Goal: Transaction & Acquisition: Purchase product/service

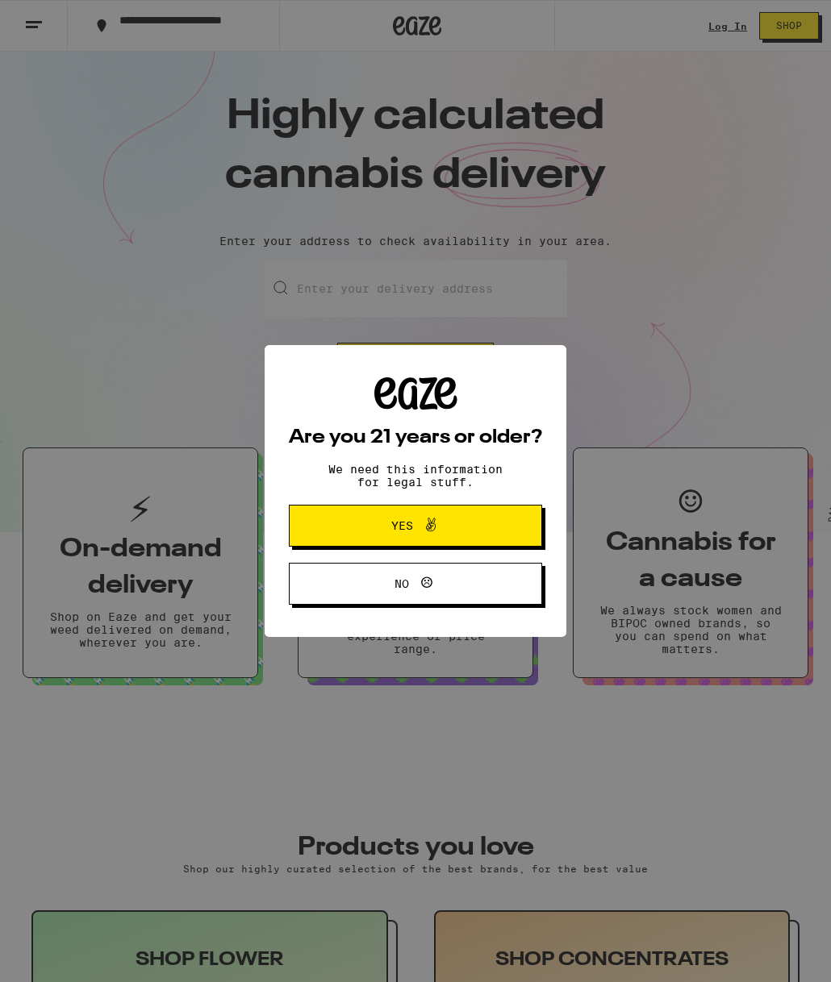
click at [450, 536] on span "Yes" at bounding box center [415, 525] width 123 height 21
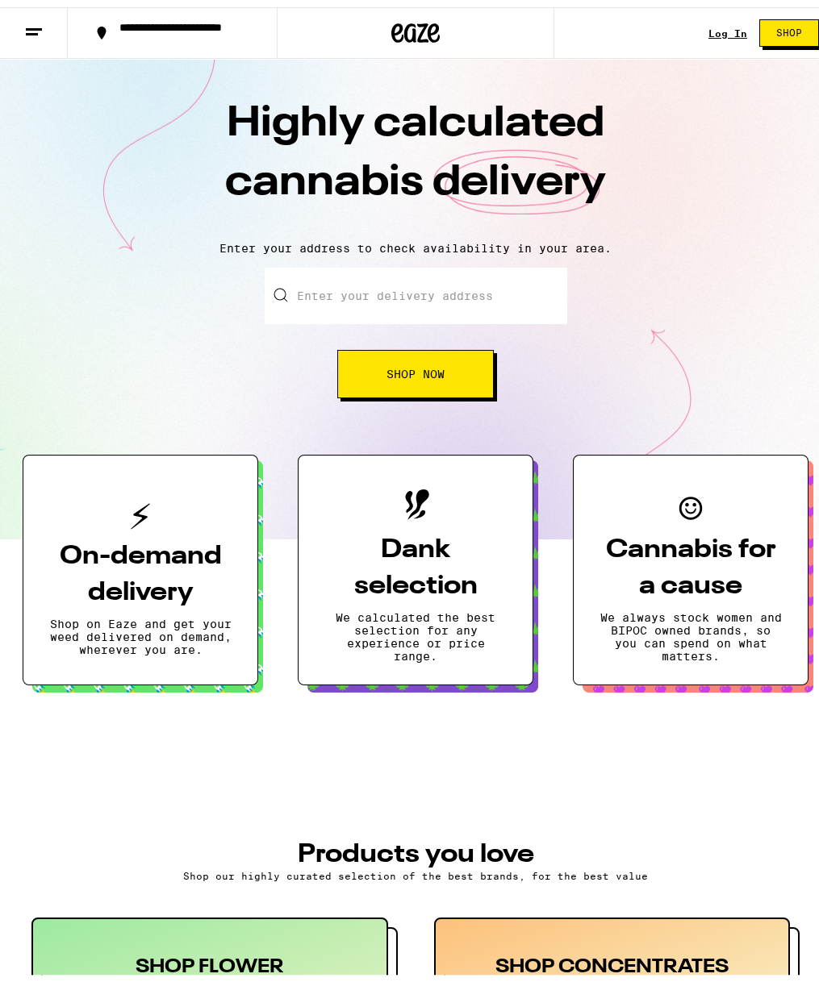
click at [353, 296] on input "Enter your delivery address" at bounding box center [416, 289] width 302 height 56
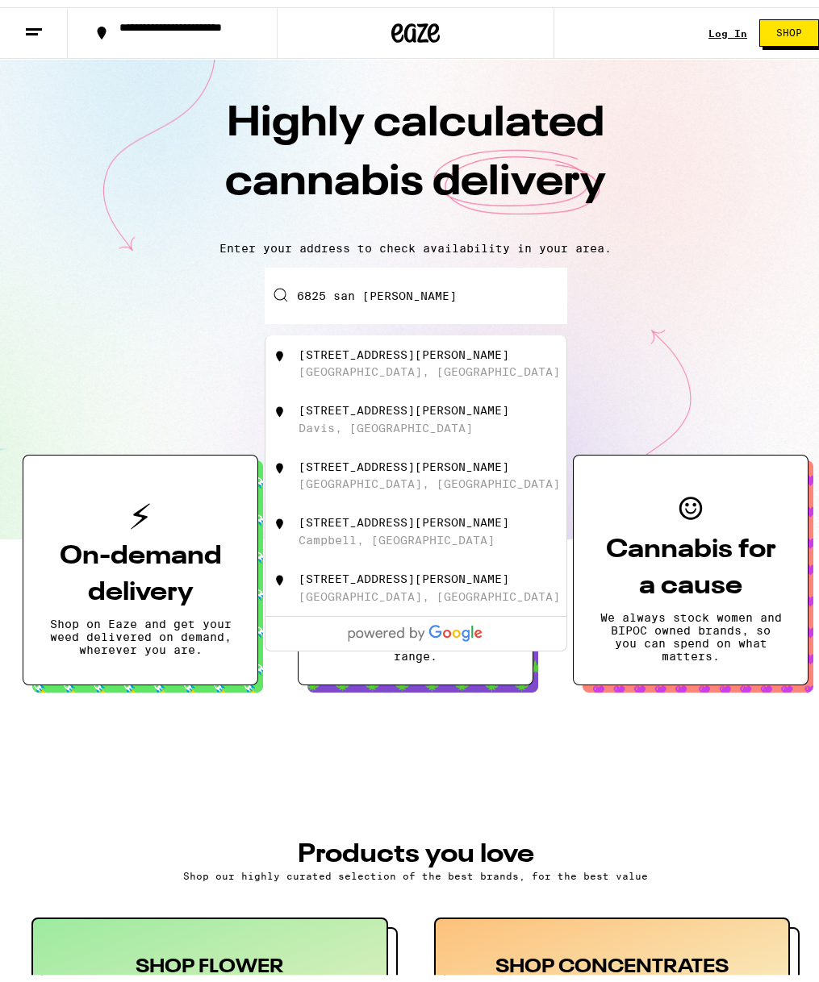
click at [349, 341] on div "[STREET_ADDRESS][PERSON_NAME]" at bounding box center [415, 356] width 301 height 56
type input "[STREET_ADDRESS][PERSON_NAME]"
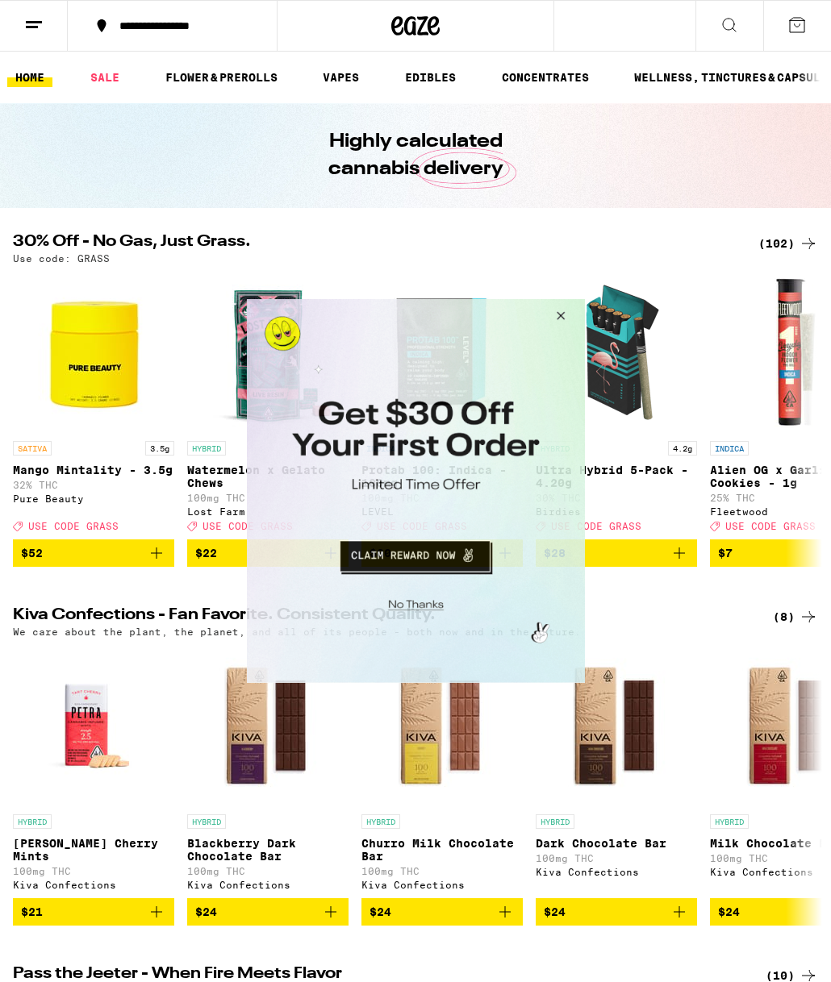
click at [557, 311] on button "Close Modal" at bounding box center [558, 318] width 44 height 39
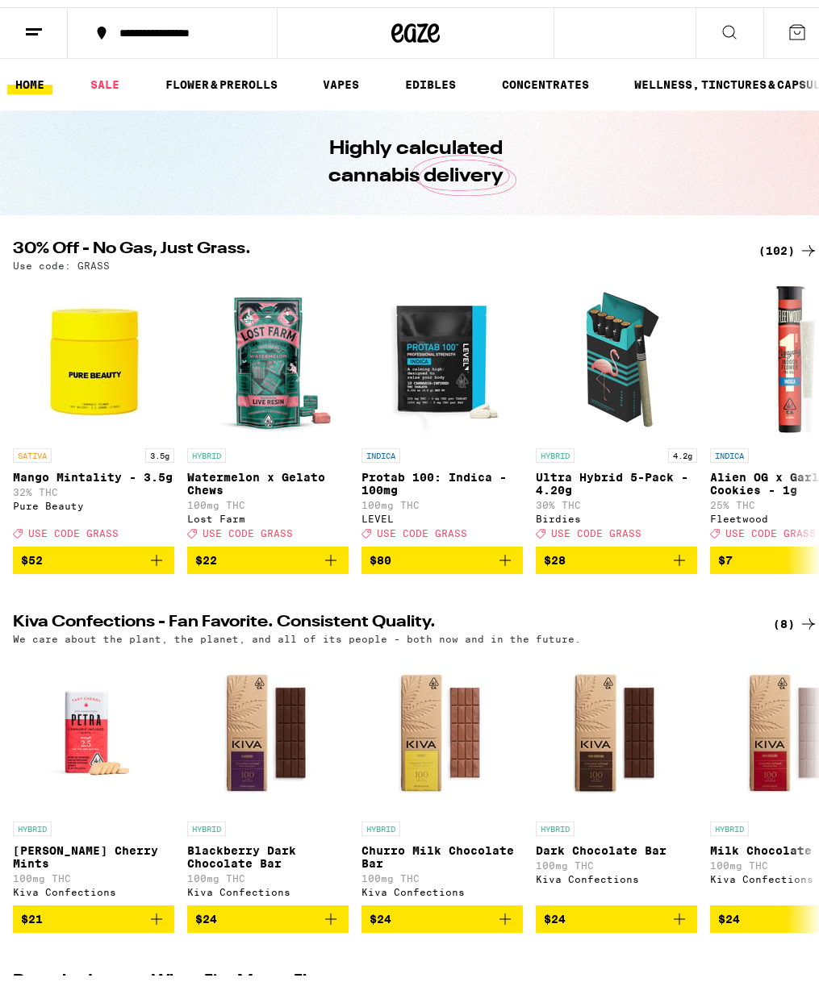
click at [703, 28] on button at bounding box center [729, 26] width 68 height 51
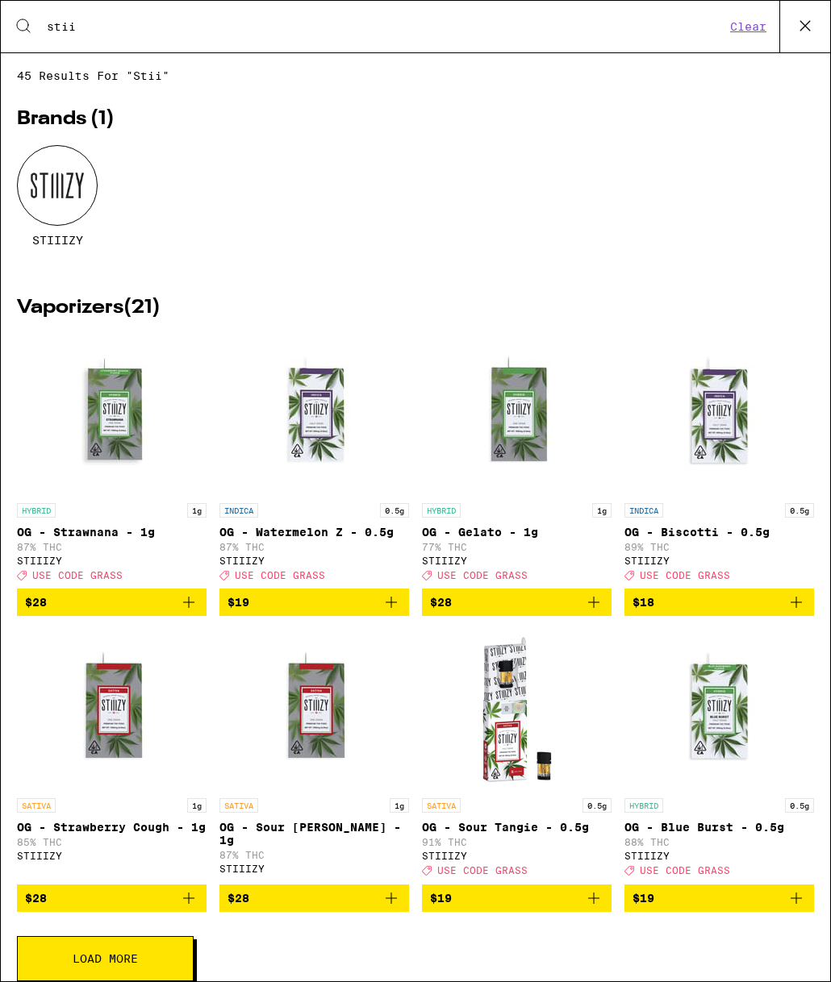
type input "stii"
click at [65, 175] on div at bounding box center [57, 185] width 81 height 81
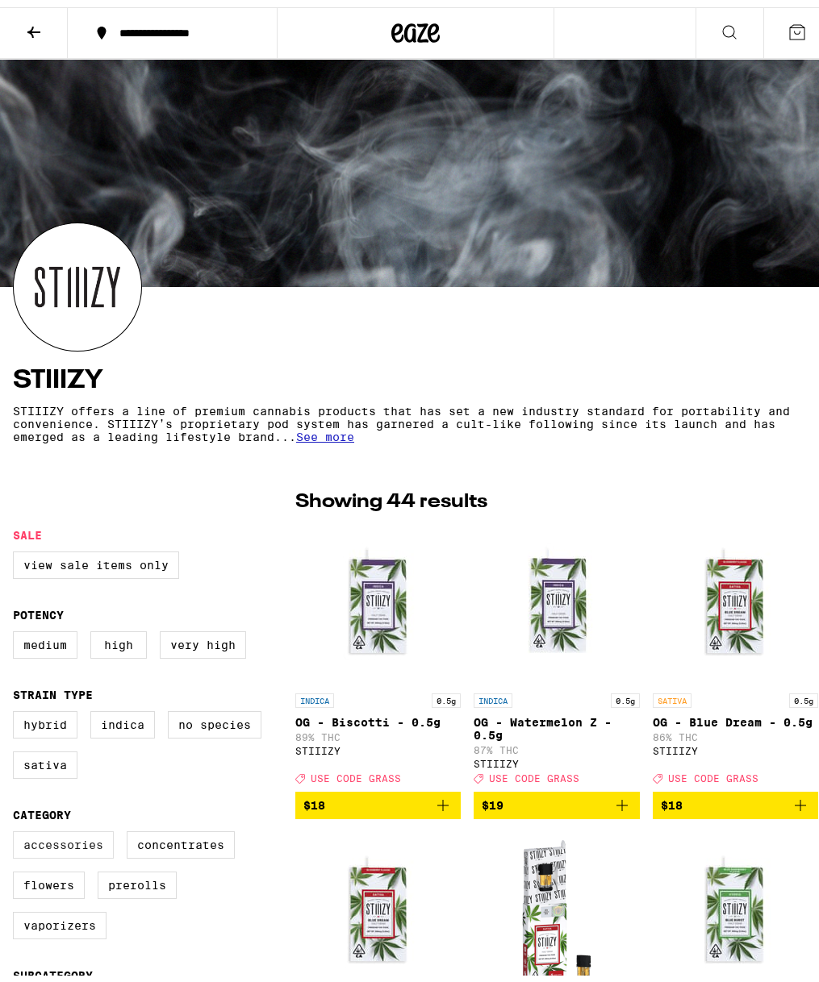
click at [35, 852] on label "Accessories" at bounding box center [63, 837] width 101 height 27
click at [17, 828] on input "Accessories" at bounding box center [16, 827] width 1 height 1
checkbox input "true"
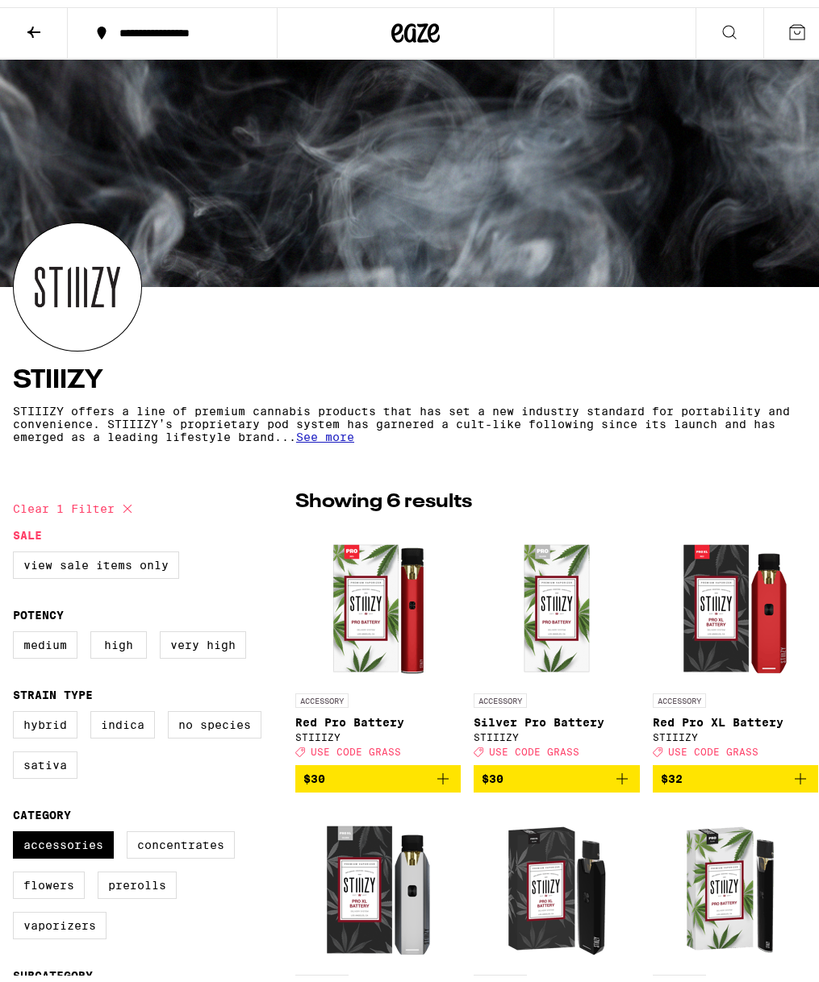
click at [719, 750] on span "USE CODE GRASS" at bounding box center [713, 745] width 90 height 10
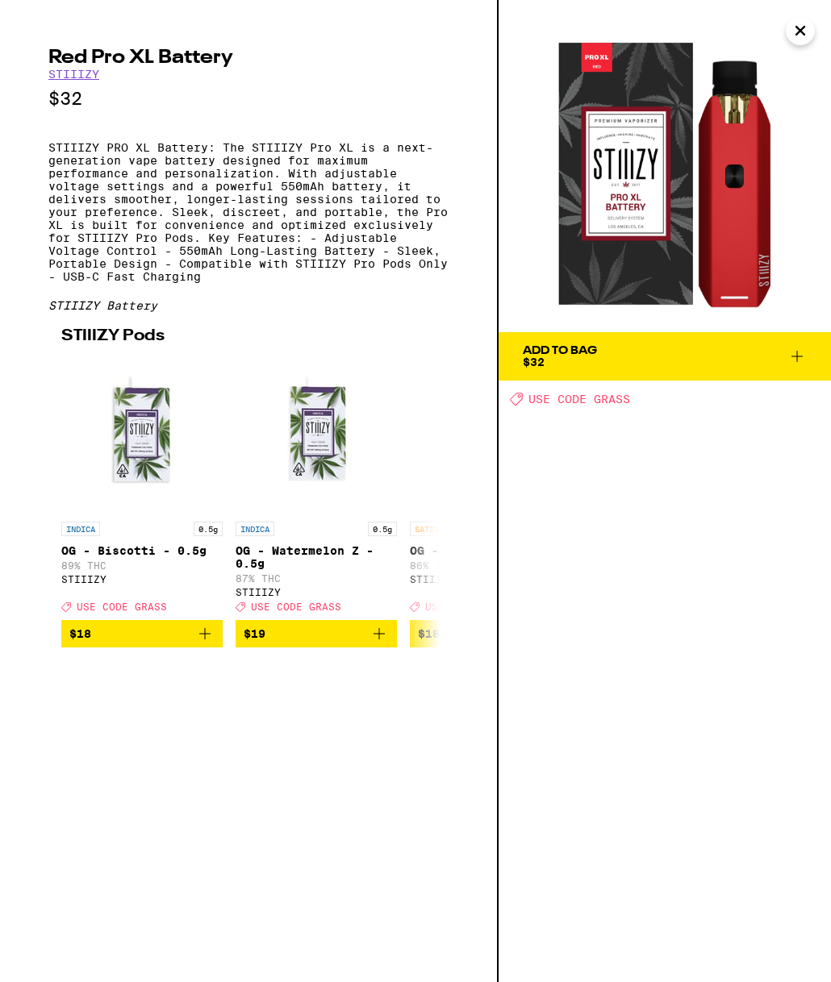
click at [794, 42] on icon "Close" at bounding box center [799, 31] width 19 height 24
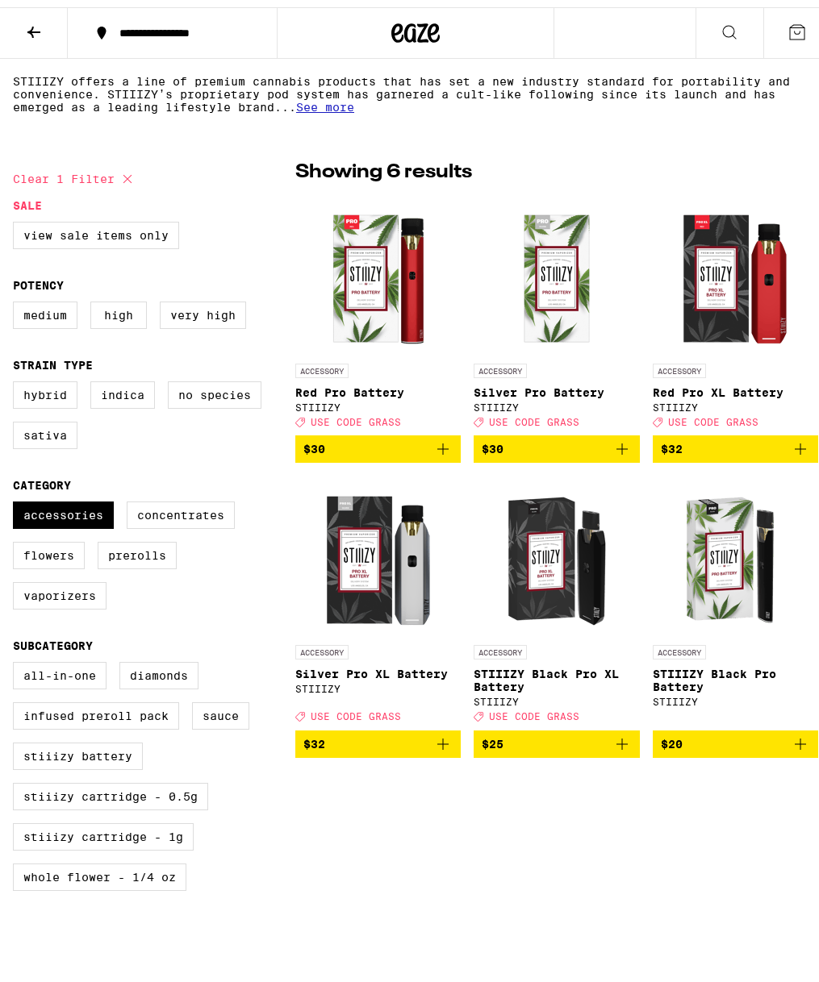
scroll to position [153, 0]
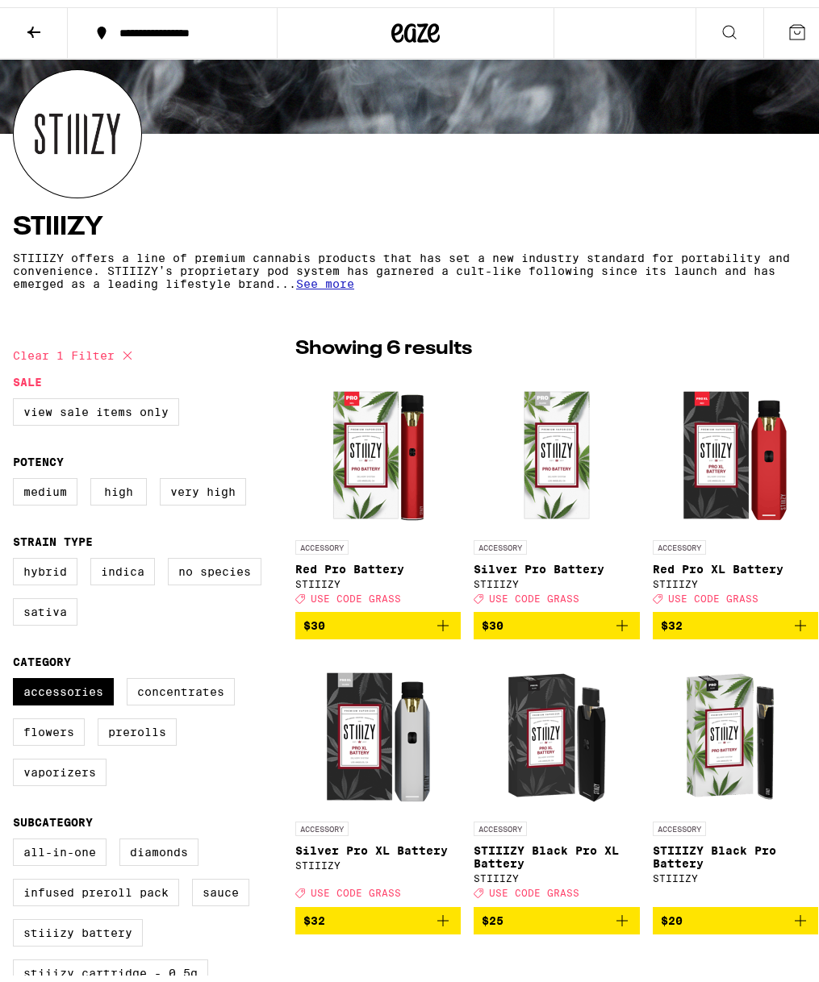
click at [616, 919] on icon "Add to bag" at bounding box center [621, 913] width 11 height 11
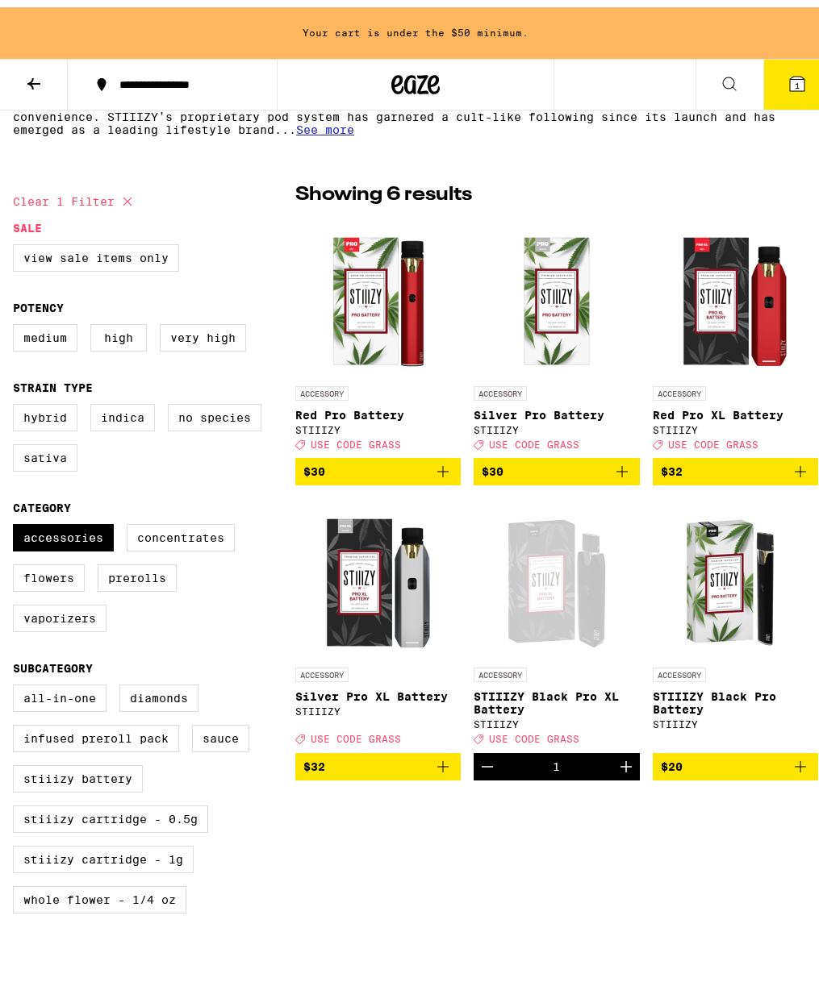
scroll to position [0, 0]
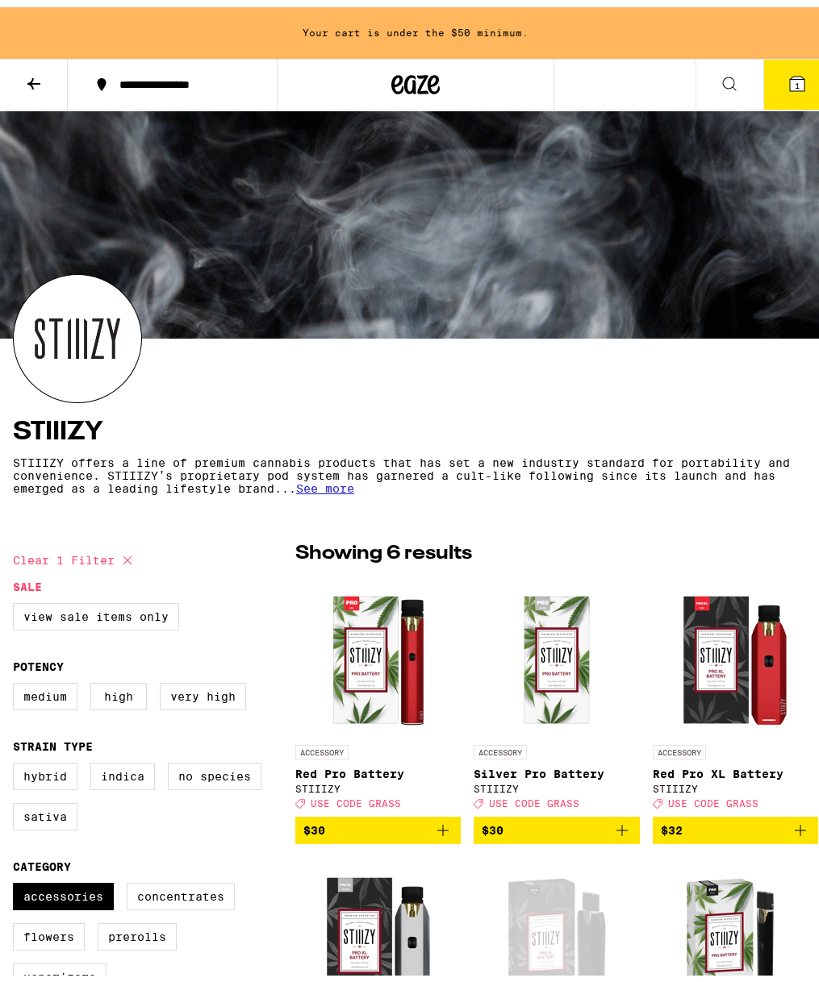
click at [719, 72] on icon at bounding box center [728, 76] width 19 height 19
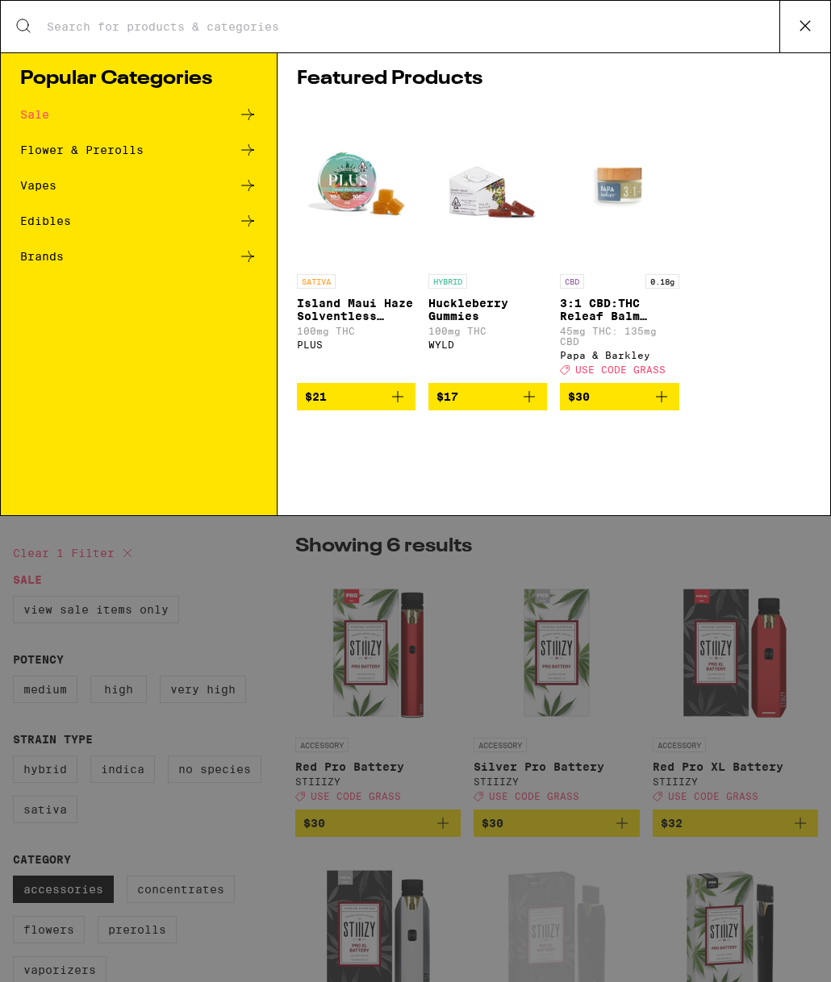
click at [297, 31] on input "Search for Products" at bounding box center [412, 26] width 733 height 15
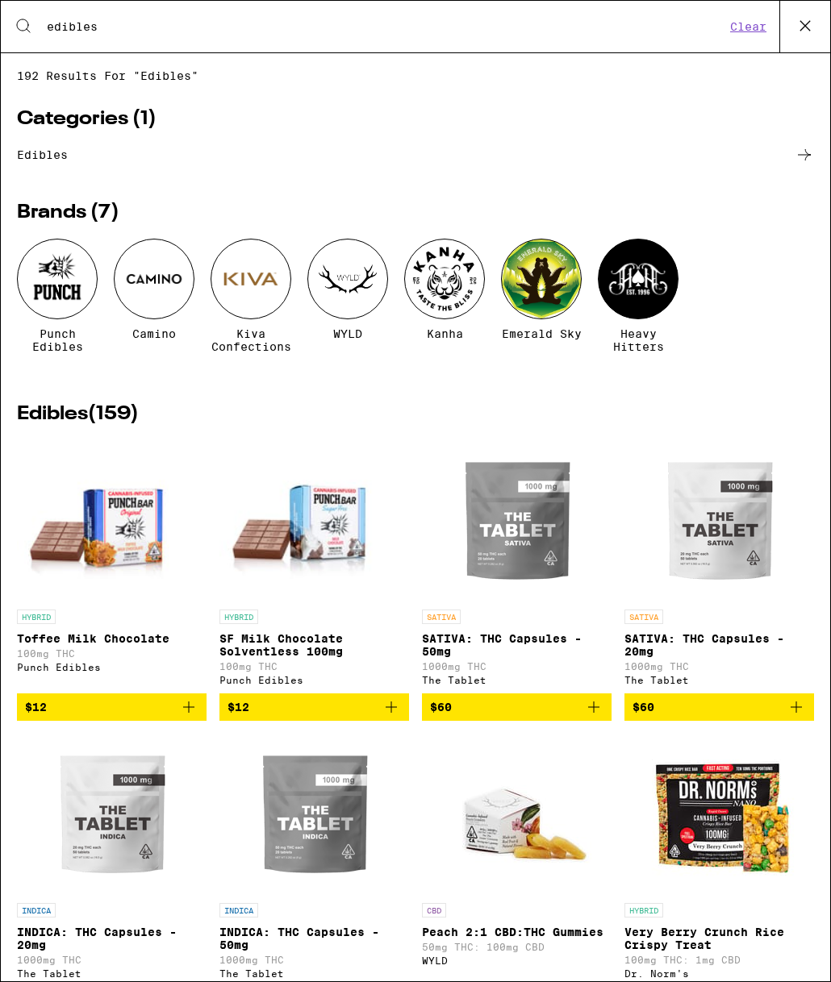
type input "edibles"
click at [44, 170] on span "edibles" at bounding box center [415, 160] width 797 height 31
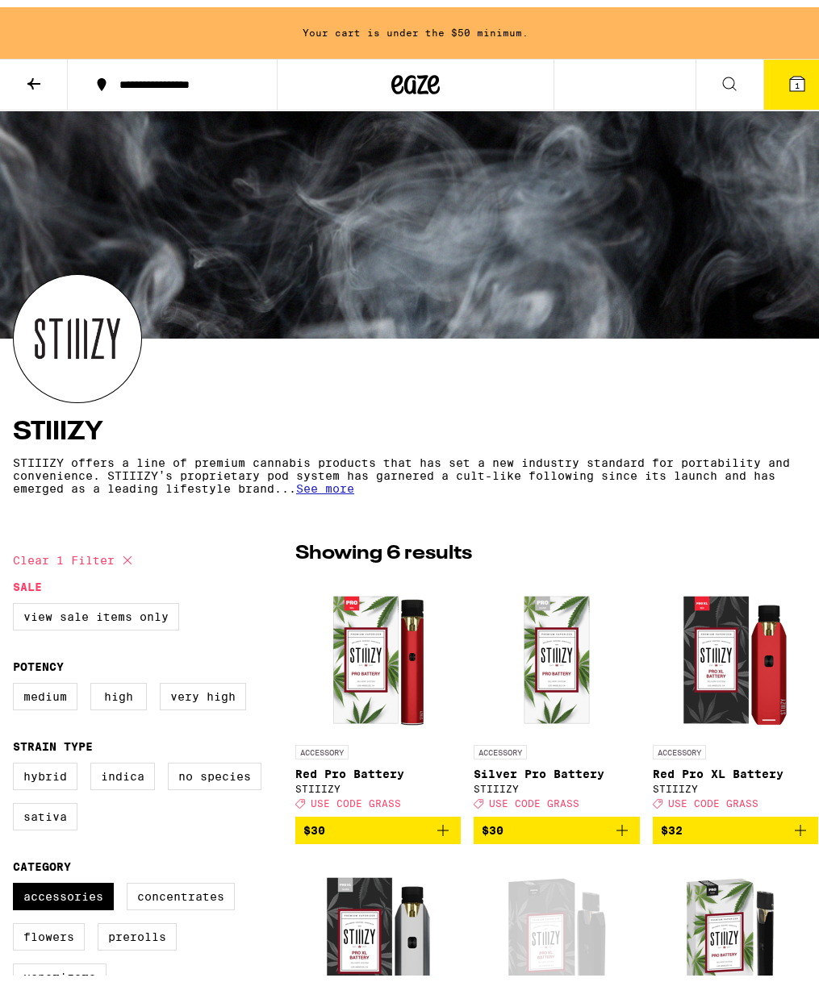
click at [723, 89] on button at bounding box center [729, 77] width 68 height 51
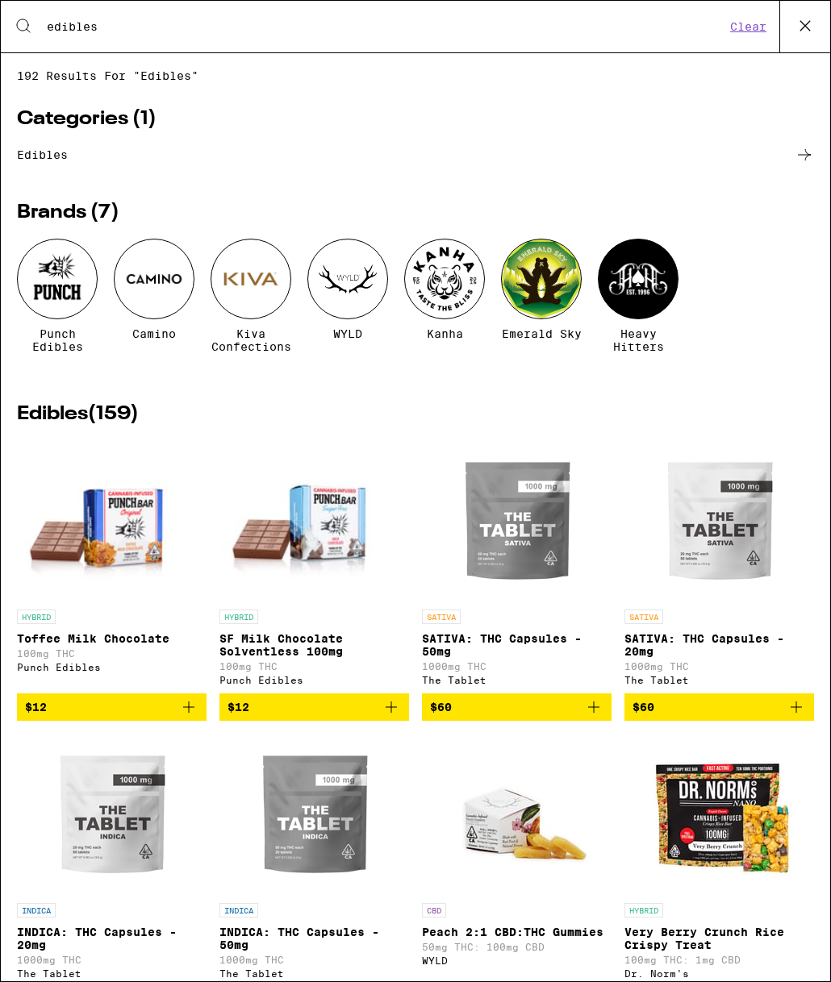
click at [48, 153] on link "edibles" at bounding box center [415, 154] width 797 height 19
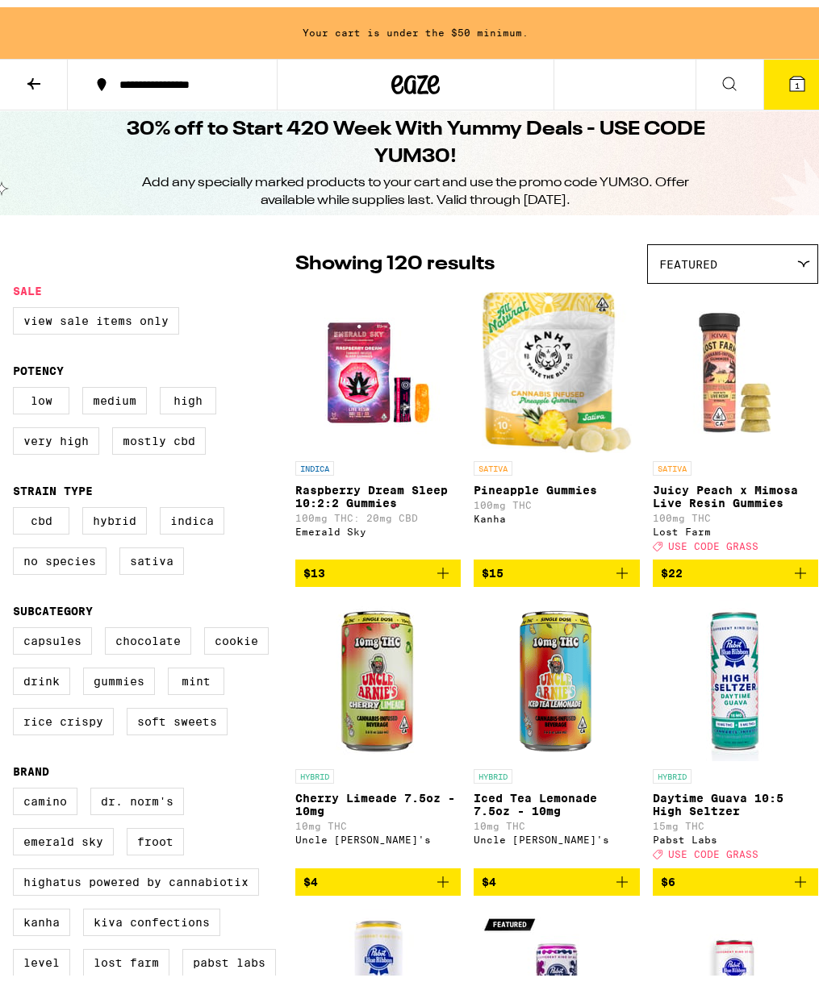
click at [744, 70] on button at bounding box center [729, 77] width 68 height 51
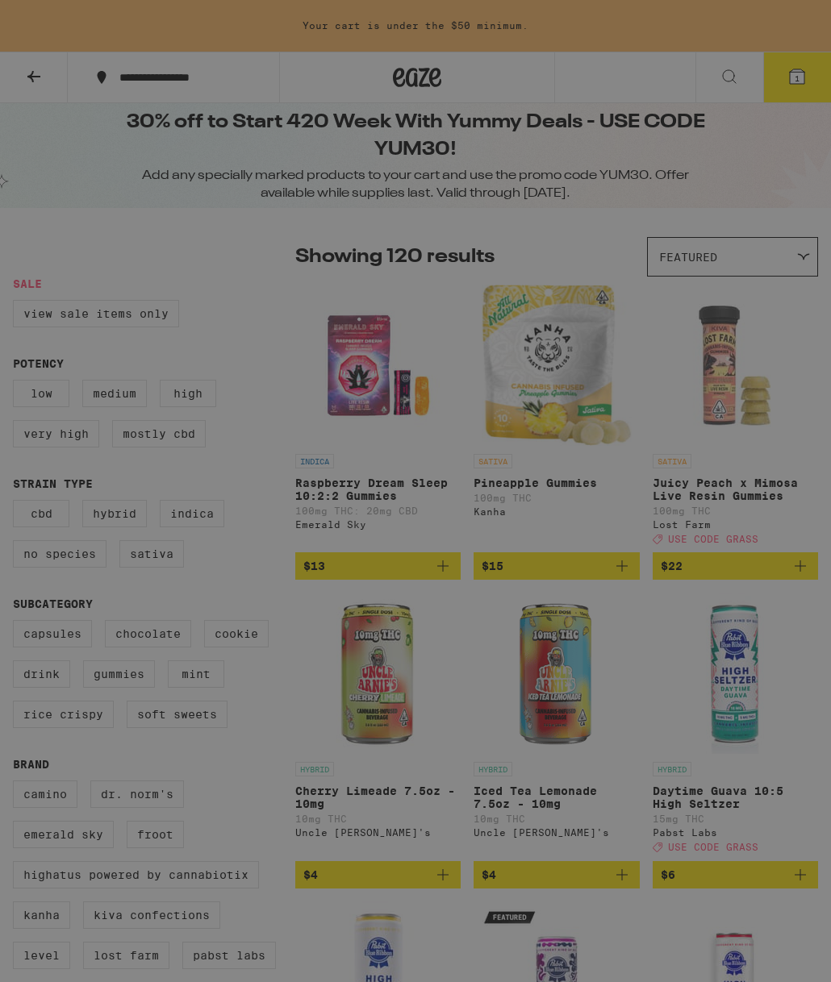
click at [523, 47] on div "Search for Products" at bounding box center [415, 27] width 829 height 52
click at [452, 19] on input "Search for Products" at bounding box center [412, 26] width 733 height 15
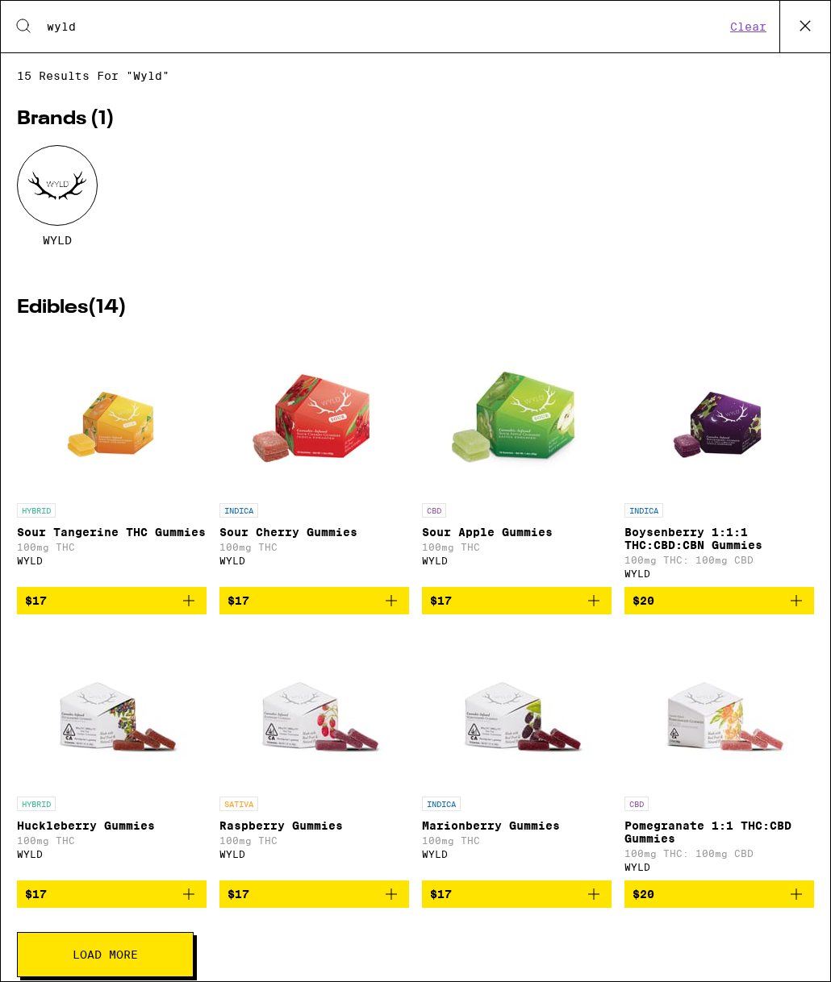
type input "wyld"
click at [84, 197] on div at bounding box center [57, 185] width 81 height 81
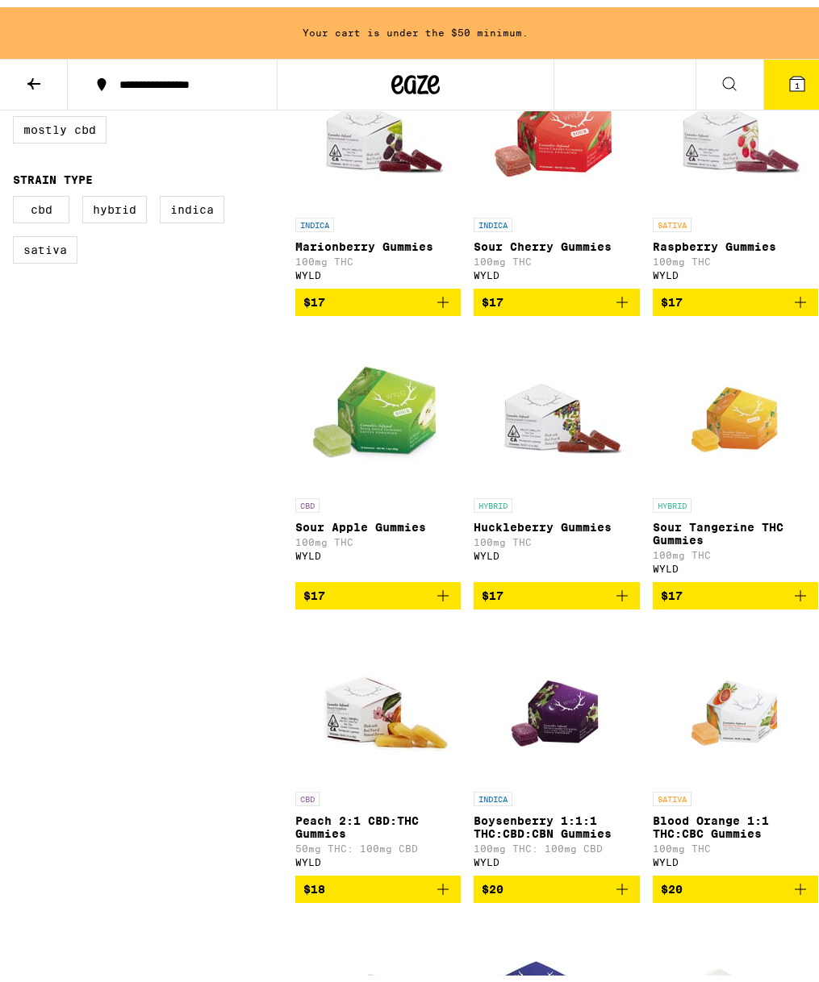
scroll to position [576, 0]
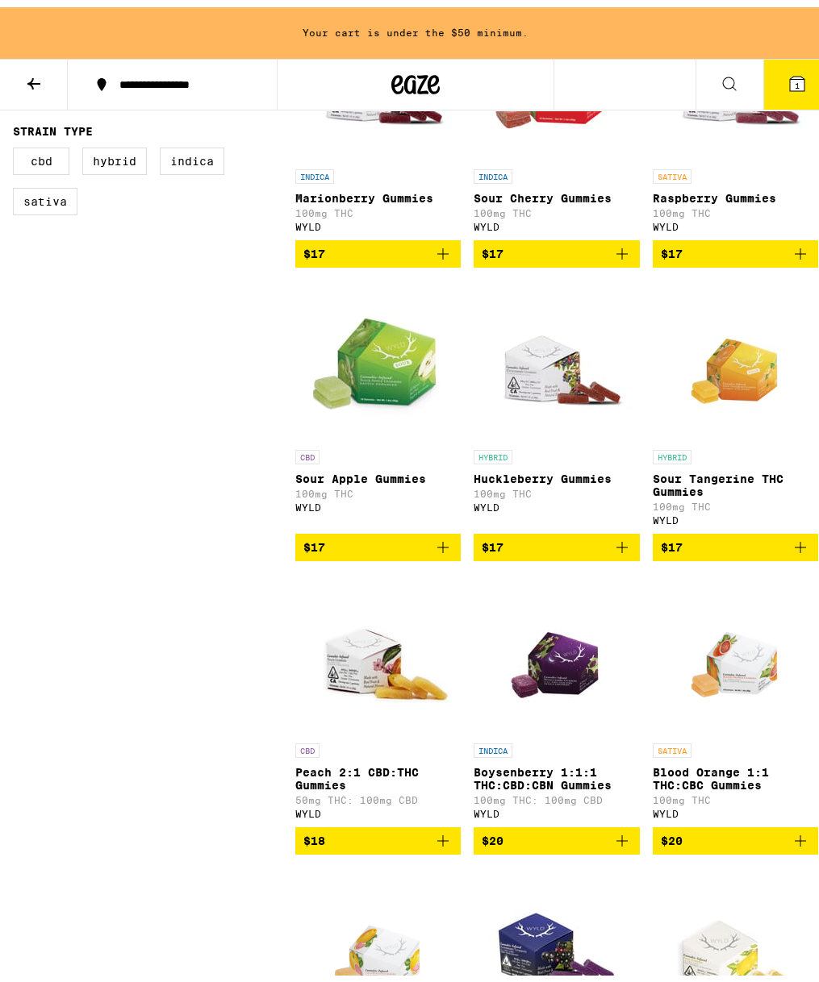
click at [438, 844] on icon "Add to bag" at bounding box center [442, 833] width 19 height 19
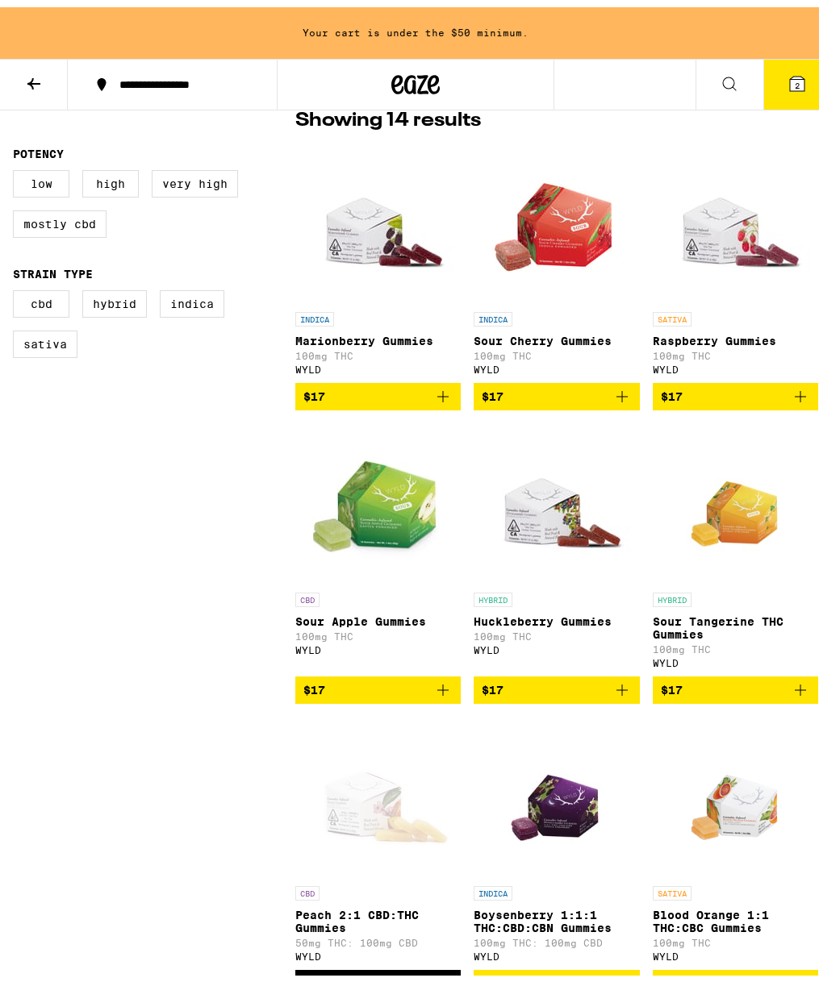
scroll to position [0, 0]
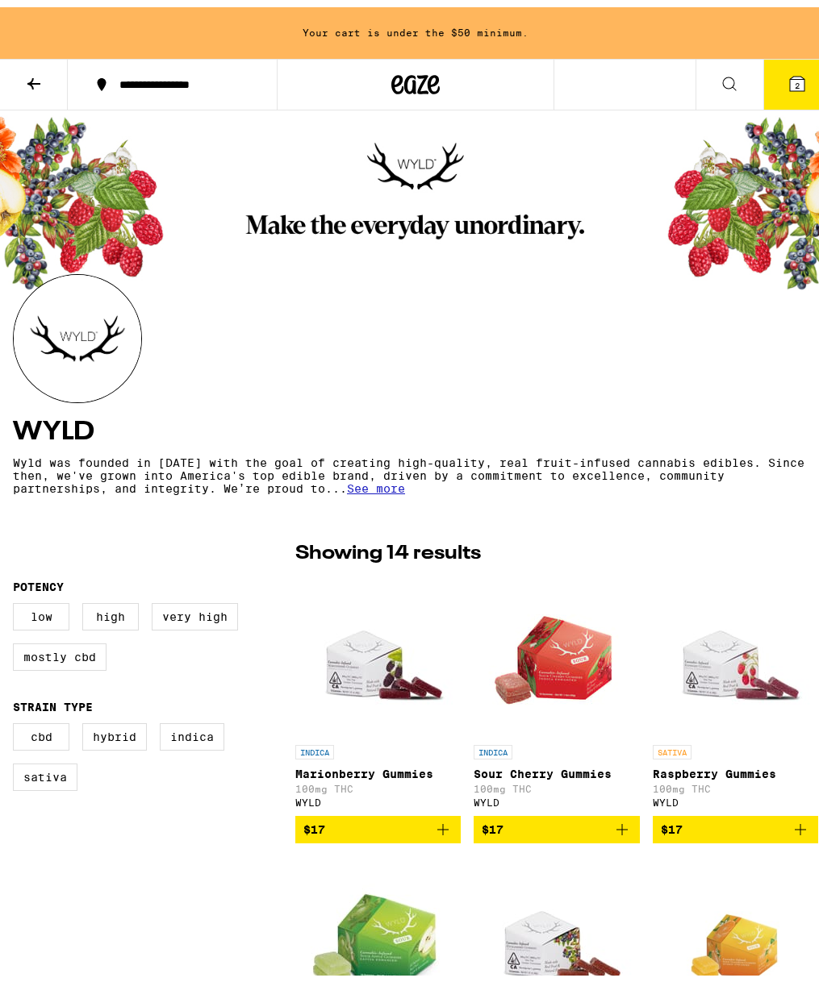
click at [715, 88] on button at bounding box center [729, 77] width 68 height 51
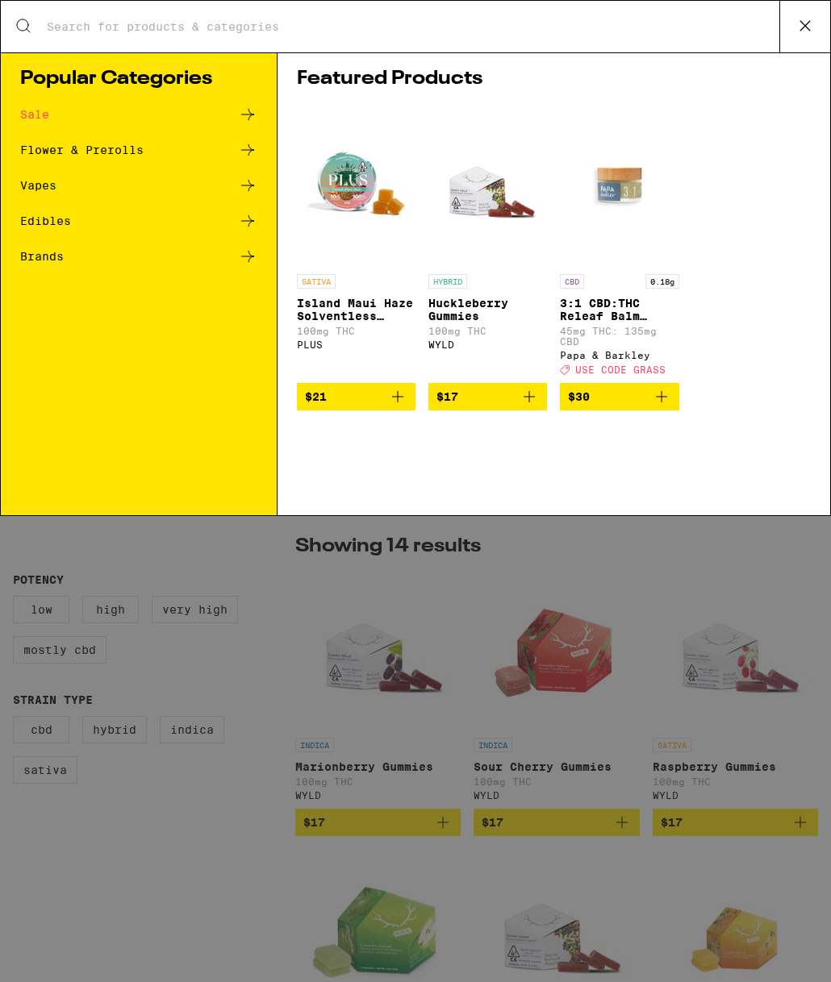
click at [236, 19] on input "Search for Products" at bounding box center [412, 26] width 733 height 15
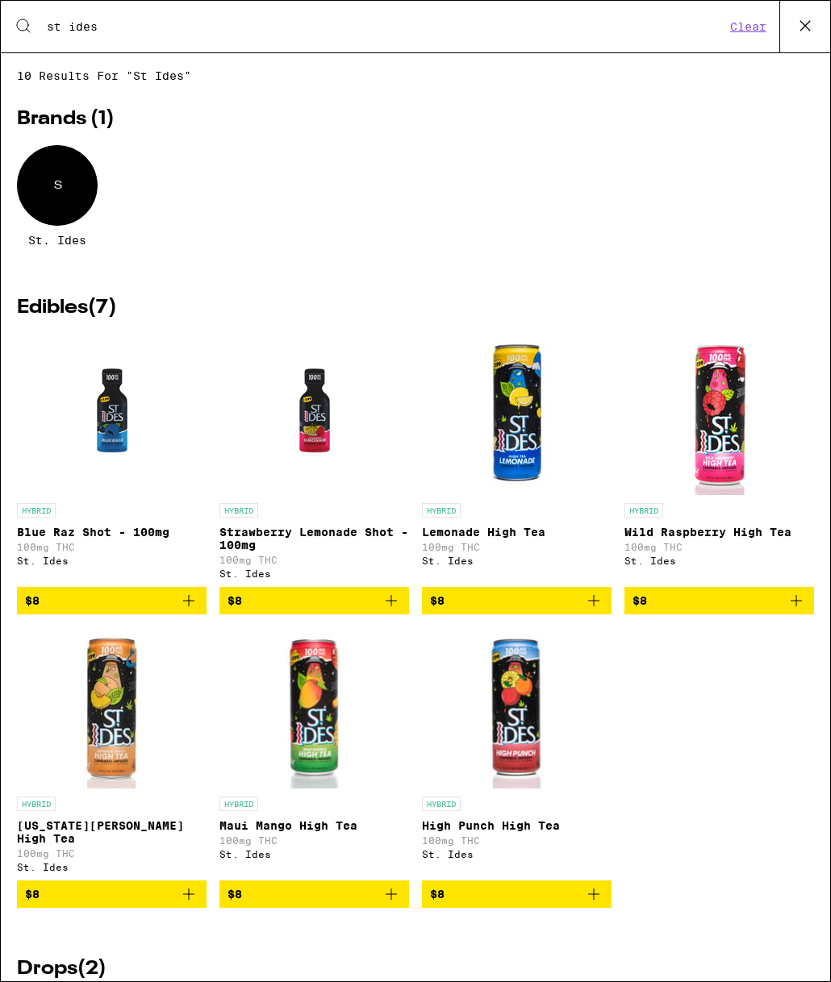
type input "st ides"
click at [39, 179] on div "S" at bounding box center [57, 185] width 81 height 81
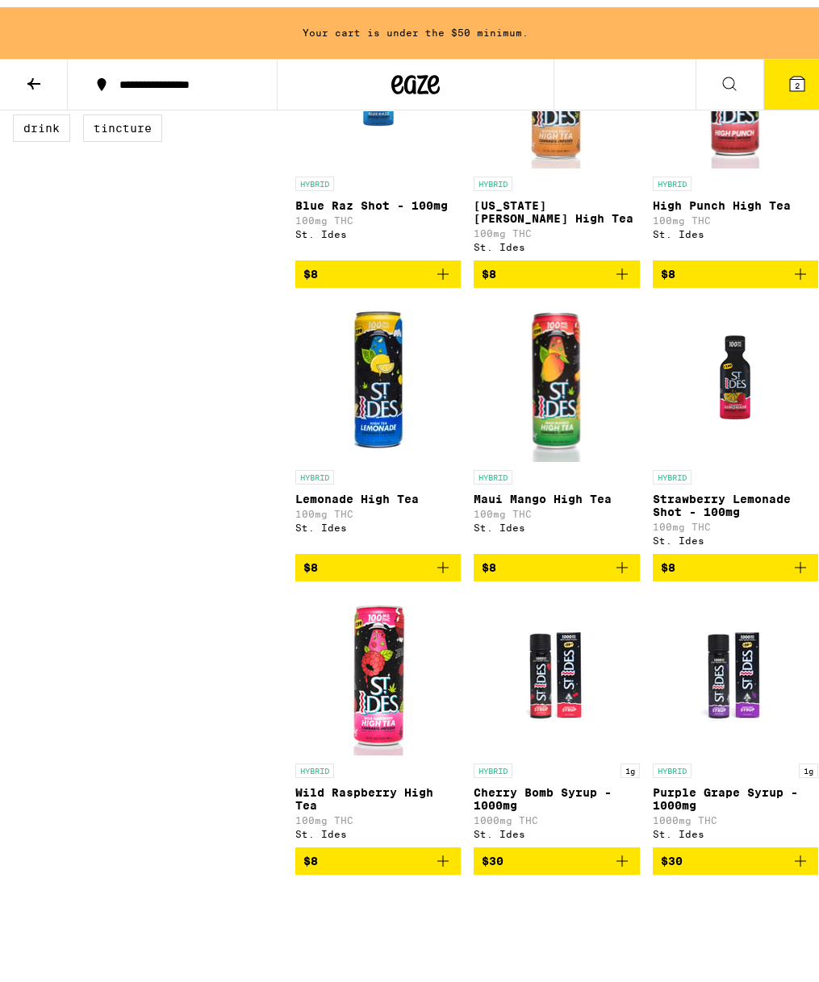
scroll to position [415, 0]
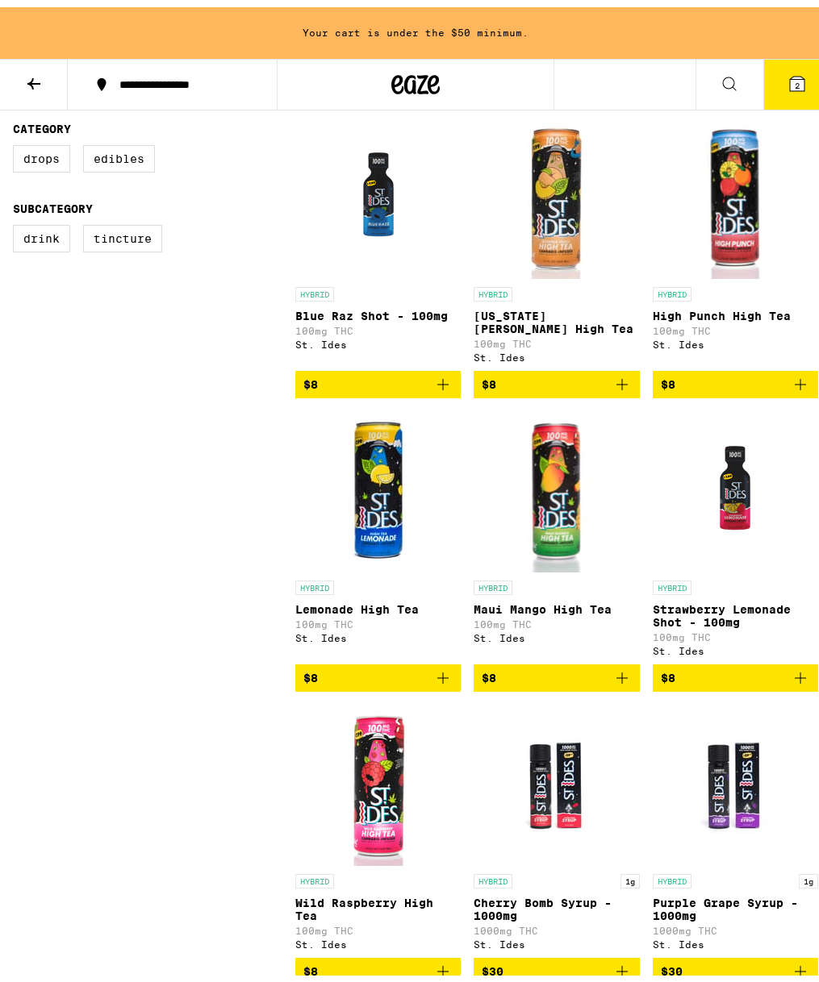
click at [612, 368] on icon "Add to bag" at bounding box center [621, 377] width 19 height 19
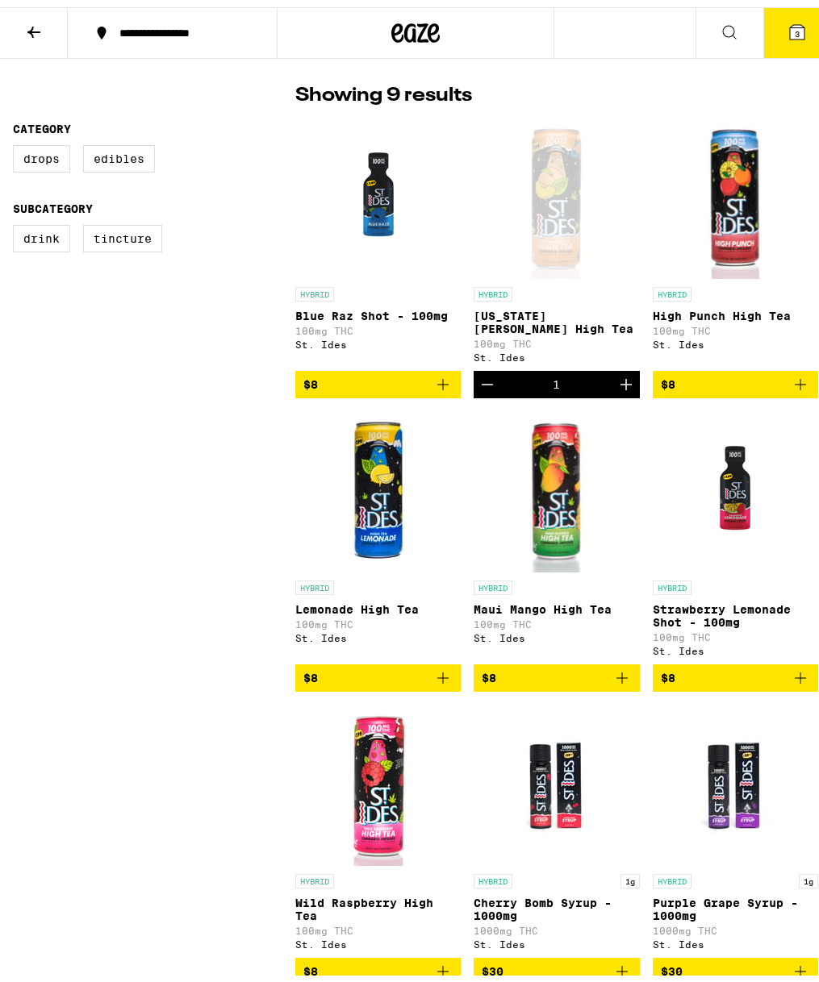
click at [790, 27] on icon at bounding box center [797, 25] width 15 height 15
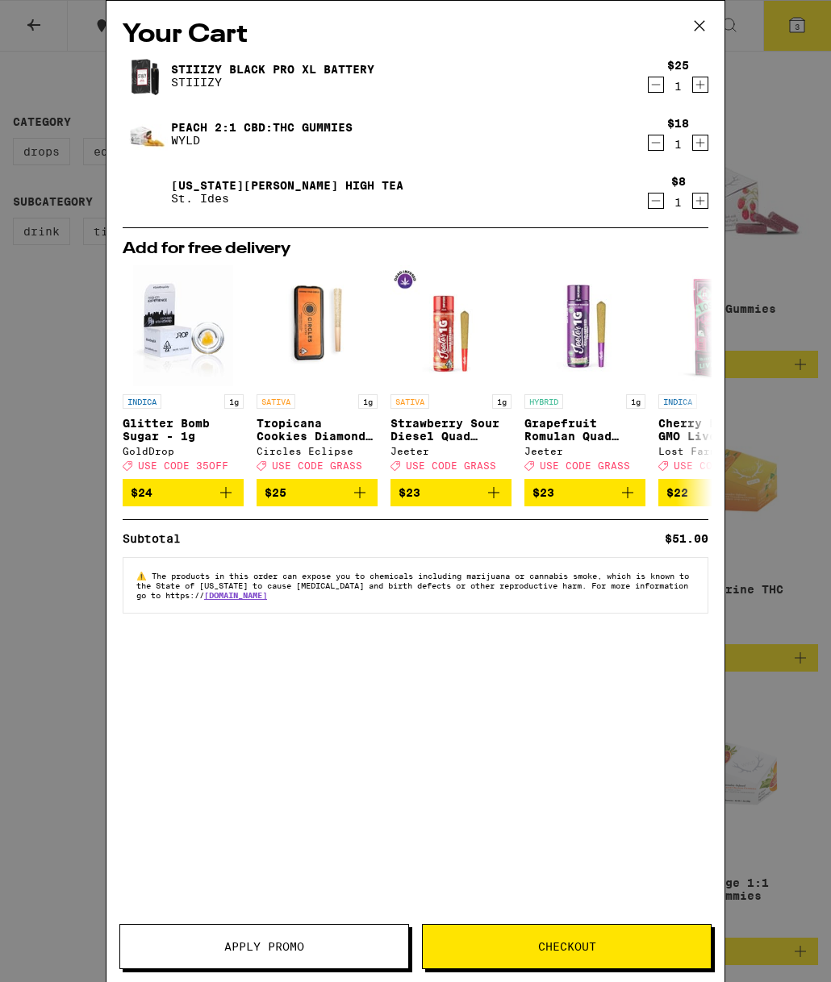
click at [307, 938] on button "Apply Promo" at bounding box center [264, 946] width 290 height 45
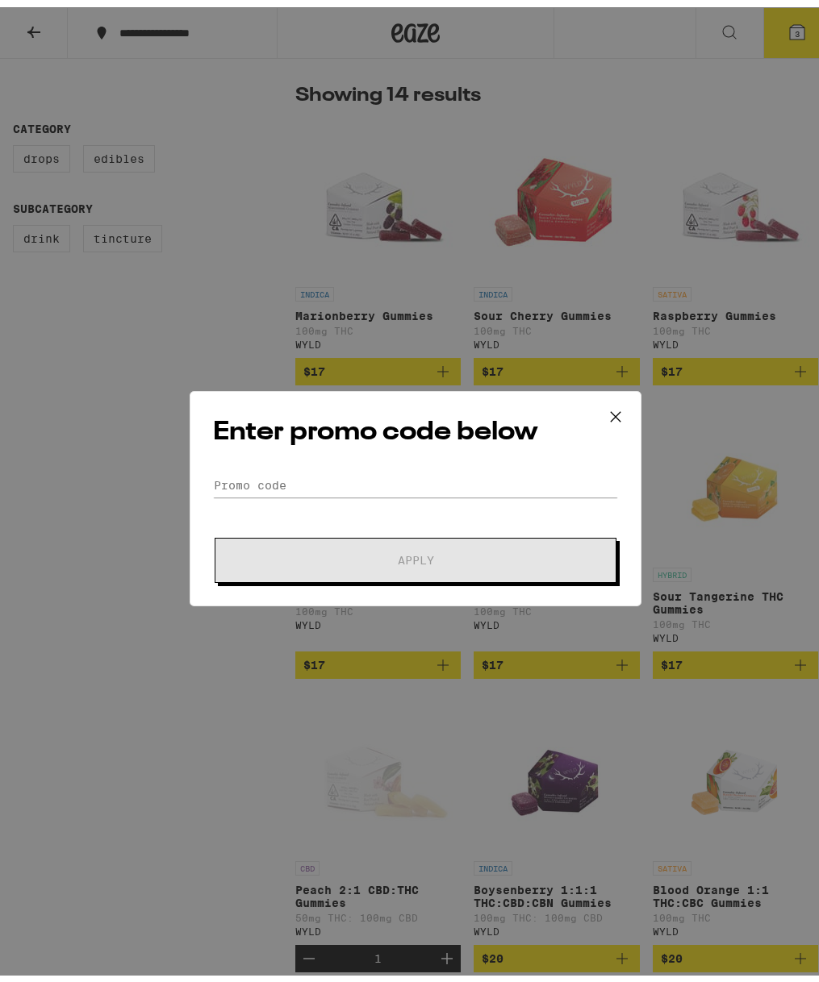
click at [364, 494] on form "Promo Code Apply" at bounding box center [415, 521] width 405 height 110
click at [364, 478] on input "Promo Code" at bounding box center [415, 478] width 405 height 24
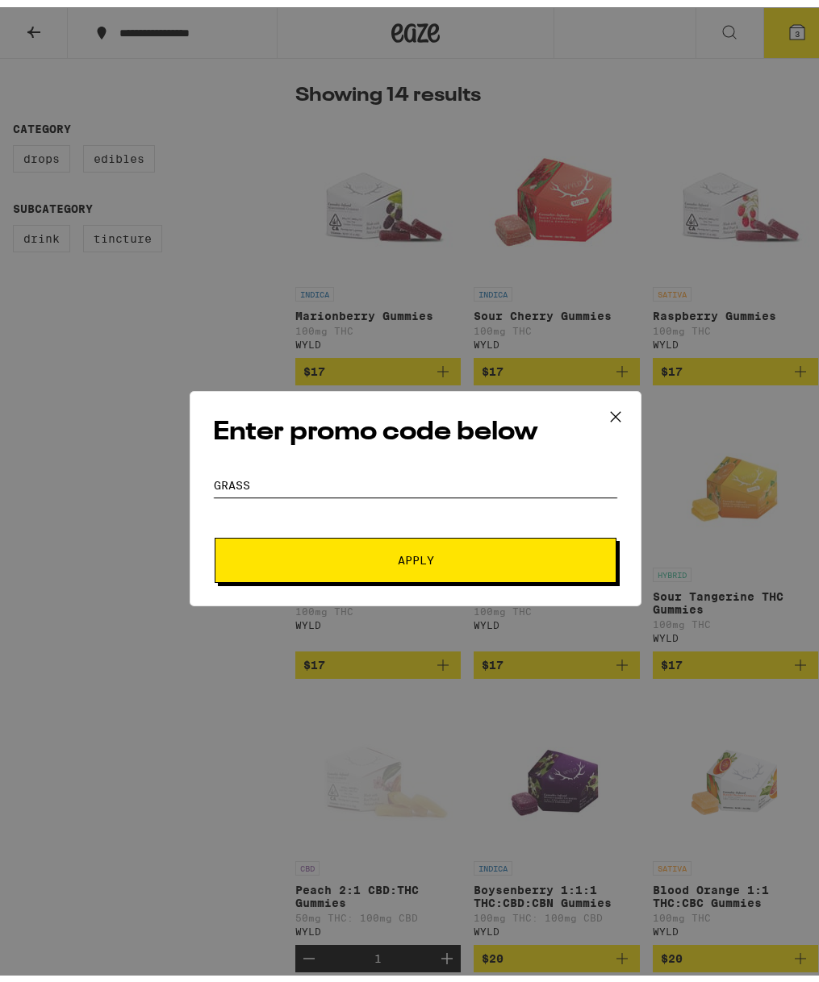
type input "GRASS"
click at [215, 531] on button "Apply" at bounding box center [416, 553] width 402 height 45
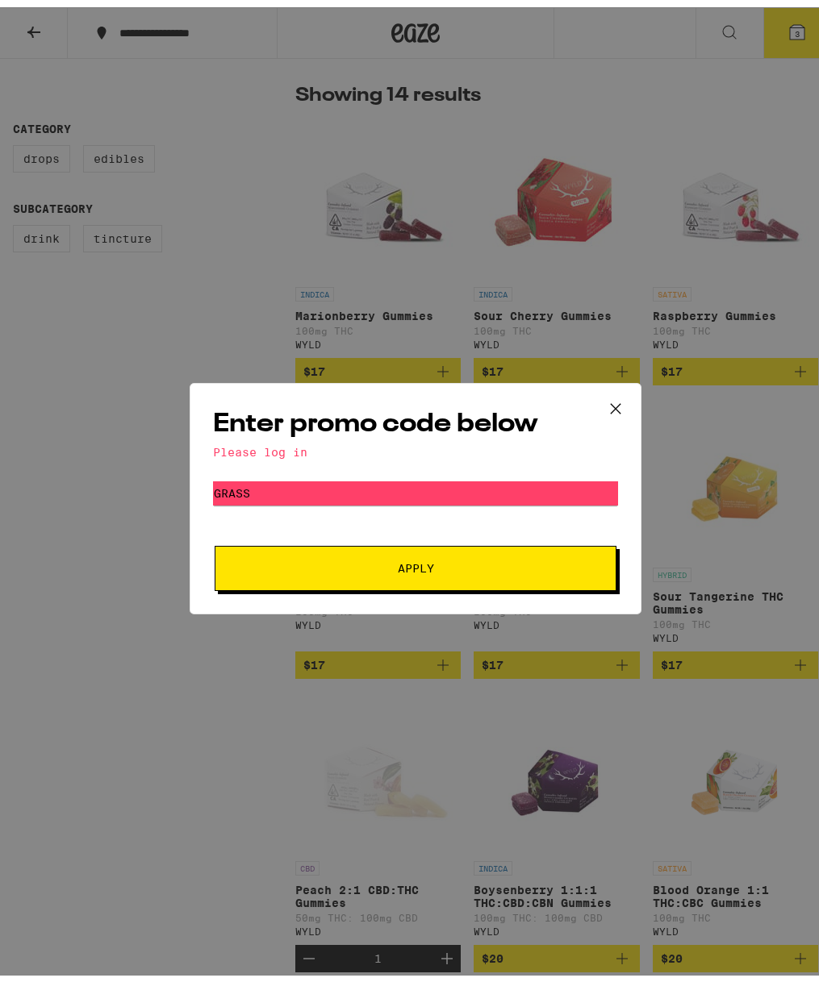
click at [327, 548] on button "Apply" at bounding box center [416, 561] width 402 height 45
click at [604, 399] on icon at bounding box center [615, 402] width 24 height 24
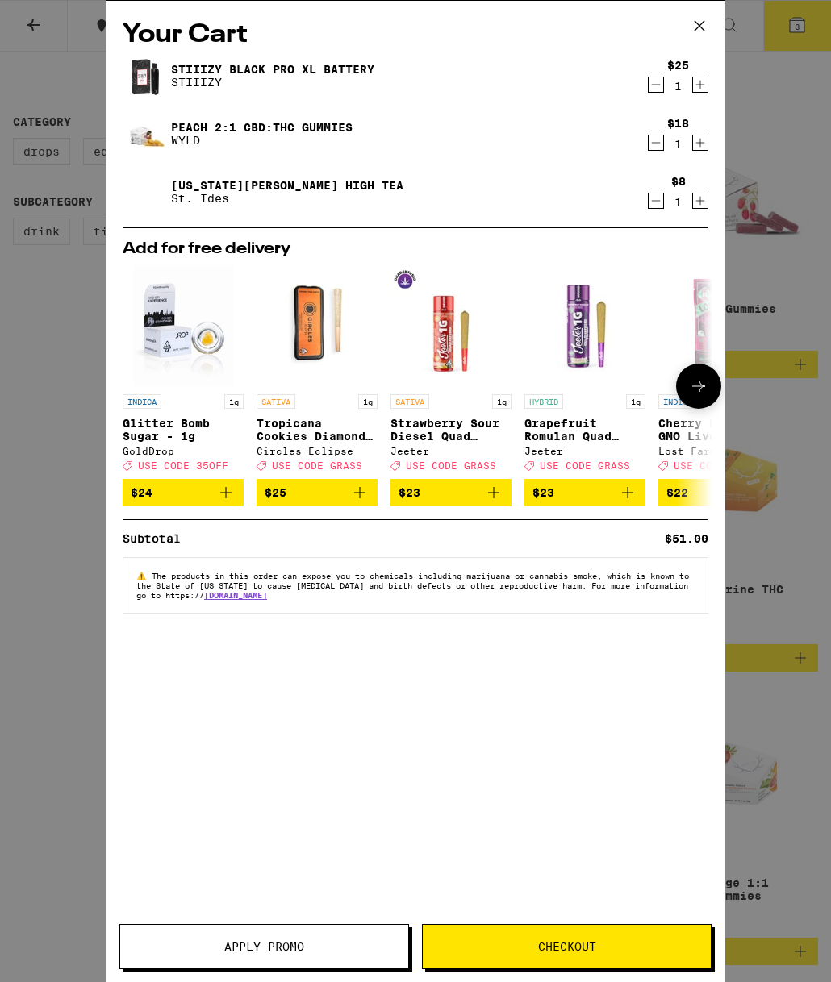
click at [327, 471] on span "USE CODE GRASS" at bounding box center [317, 466] width 90 height 10
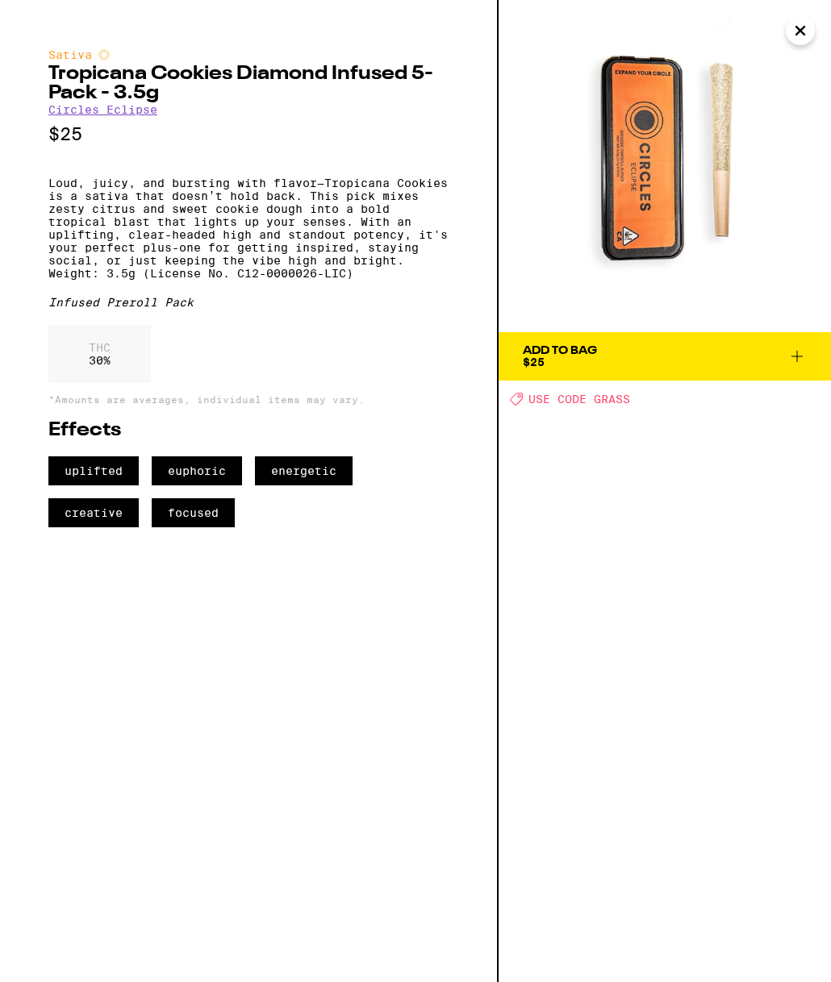
click at [571, 398] on span "USE CODE GRASS" at bounding box center [579, 399] width 102 height 13
click at [788, 19] on img at bounding box center [664, 166] width 332 height 332
click at [802, 45] on img at bounding box center [664, 166] width 332 height 332
click at [800, 39] on icon "Close" at bounding box center [799, 31] width 19 height 24
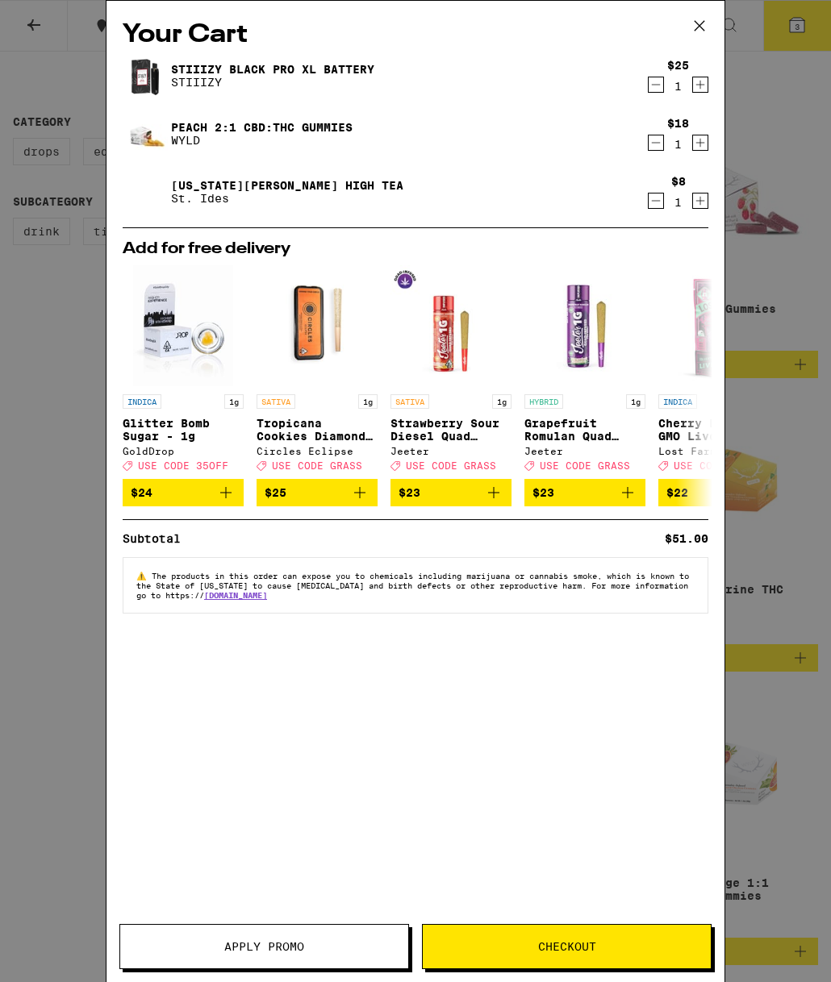
click at [706, 35] on icon at bounding box center [699, 26] width 24 height 24
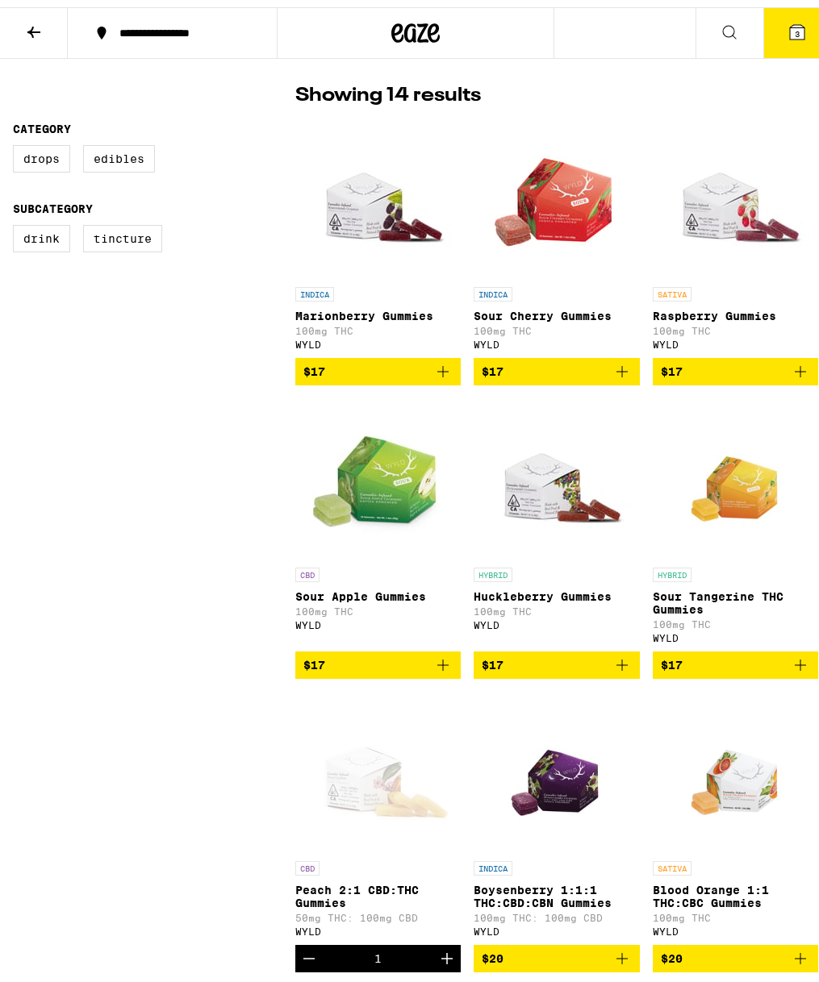
click at [165, 33] on button "**********" at bounding box center [172, 26] width 209 height 48
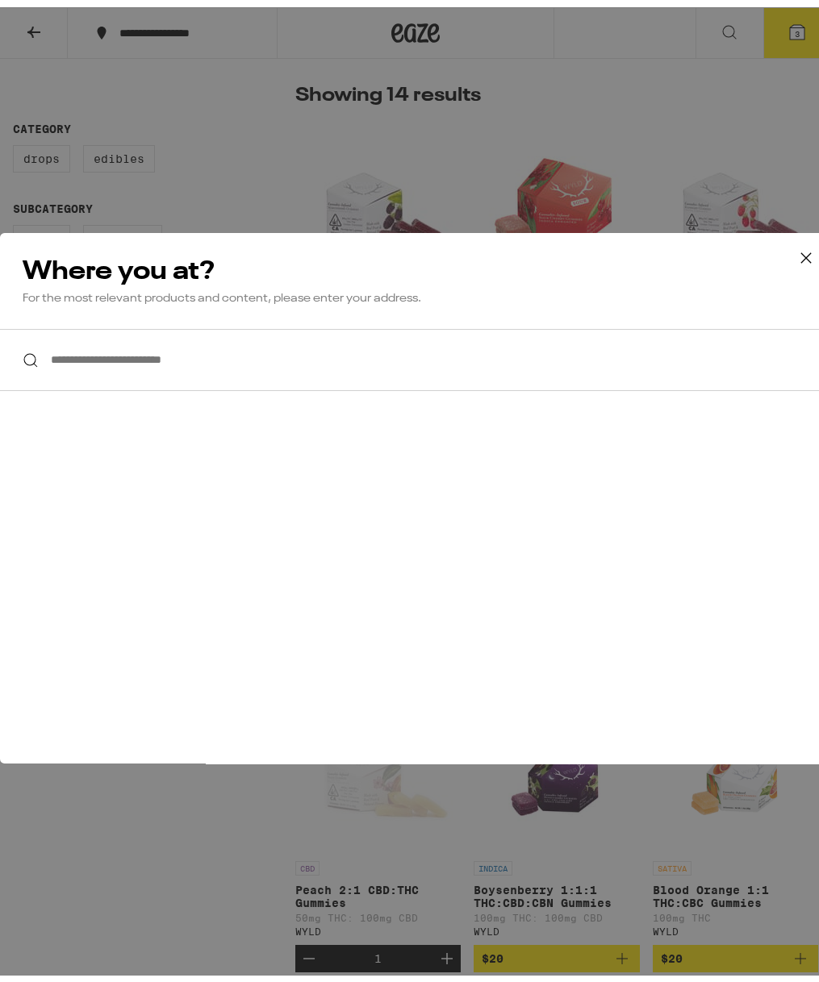
click at [399, 31] on div "**********" at bounding box center [415, 491] width 831 height 982
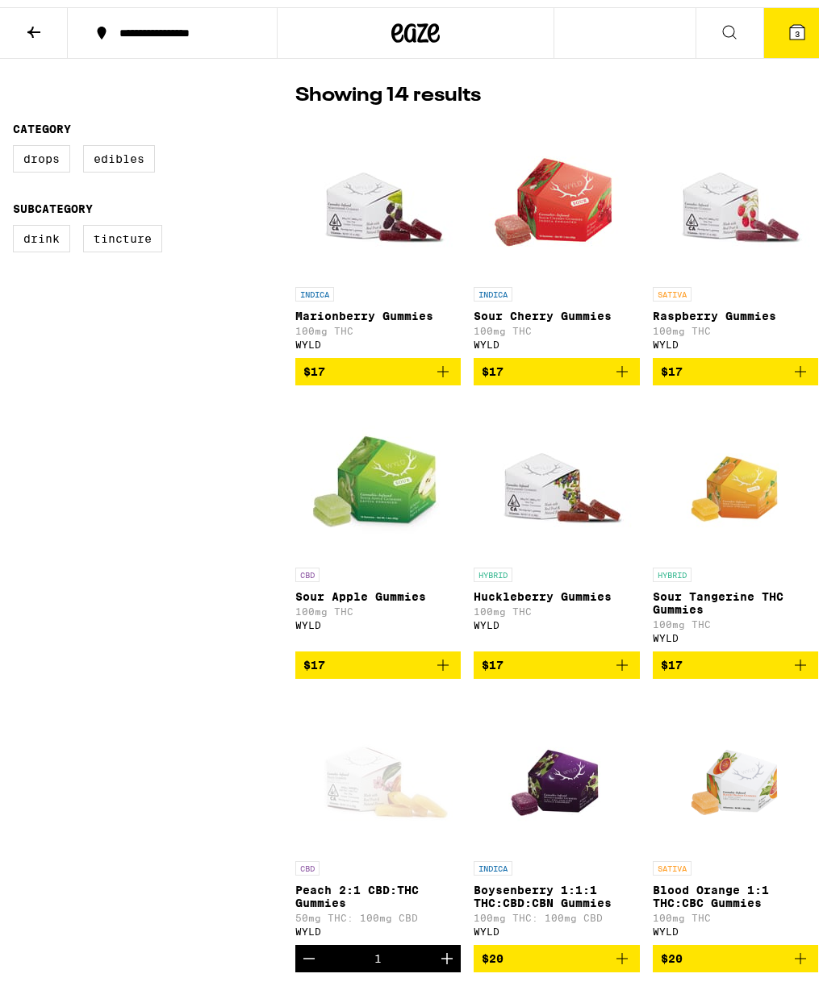
click at [416, 31] on icon at bounding box center [415, 25] width 48 height 29
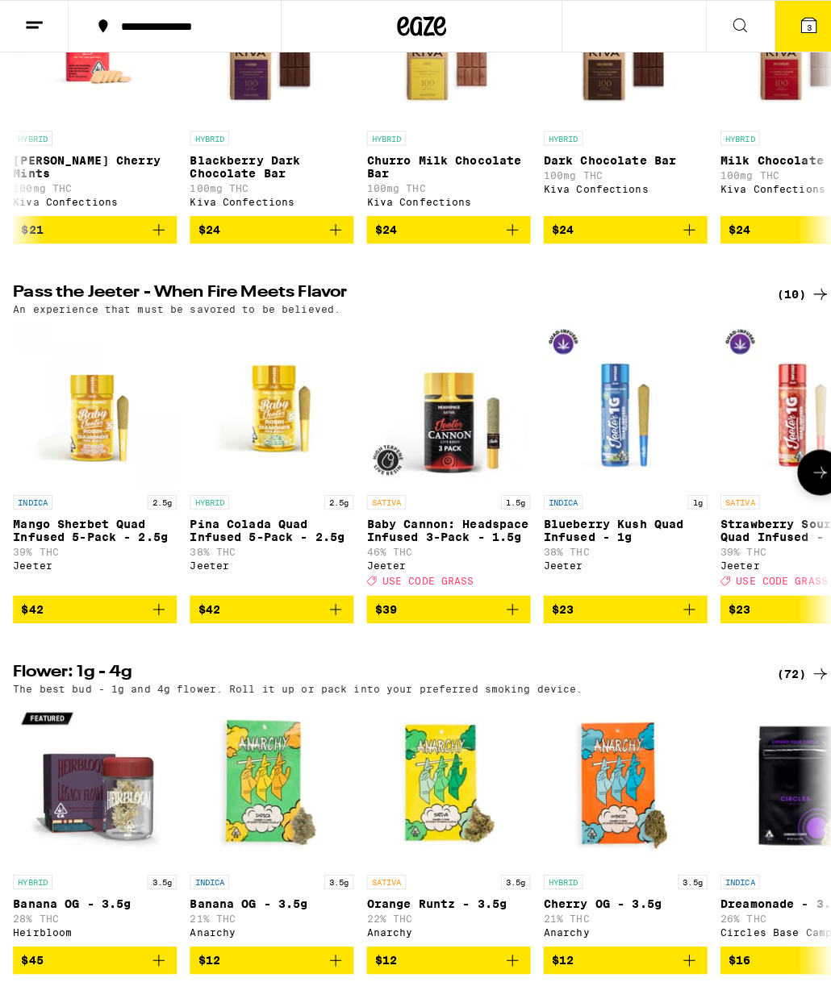
scroll to position [519, 0]
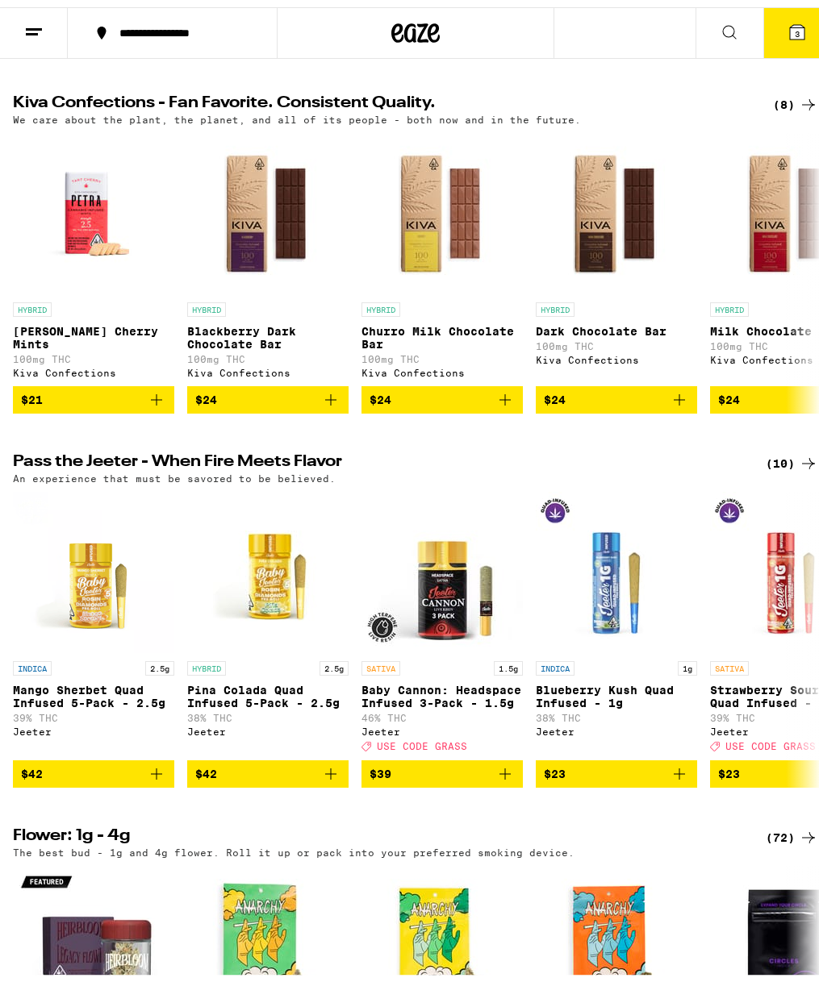
click at [792, 12] on button "3" at bounding box center [797, 26] width 68 height 50
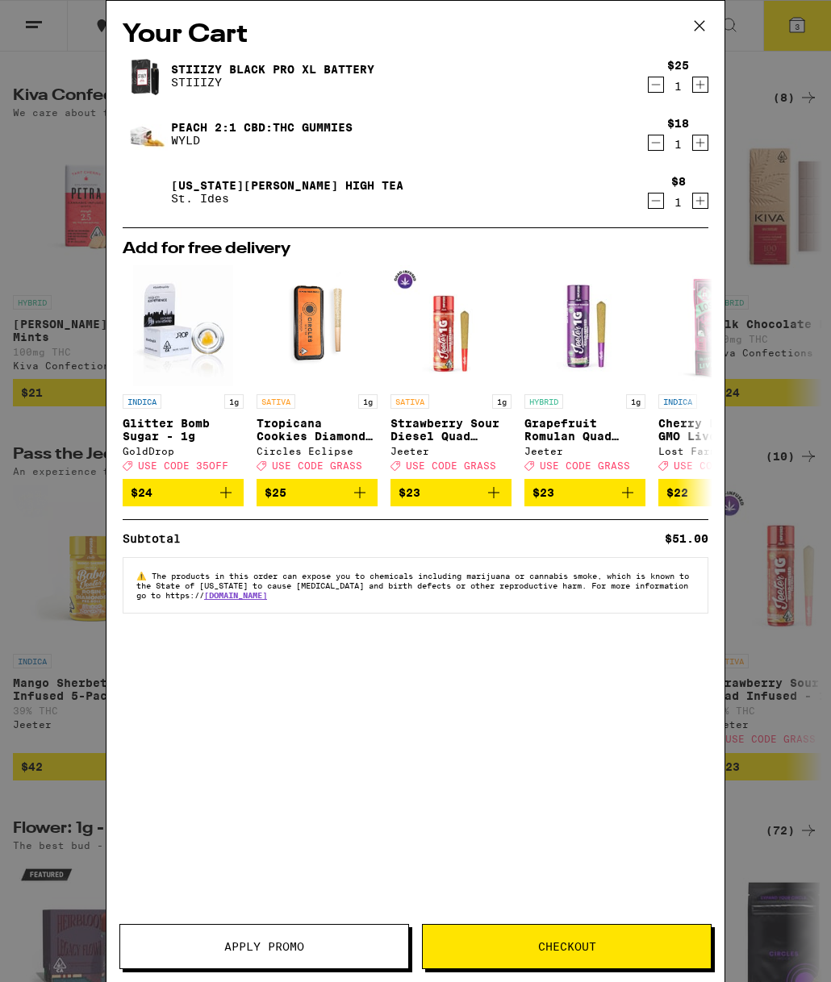
click at [706, 35] on icon at bounding box center [699, 26] width 24 height 24
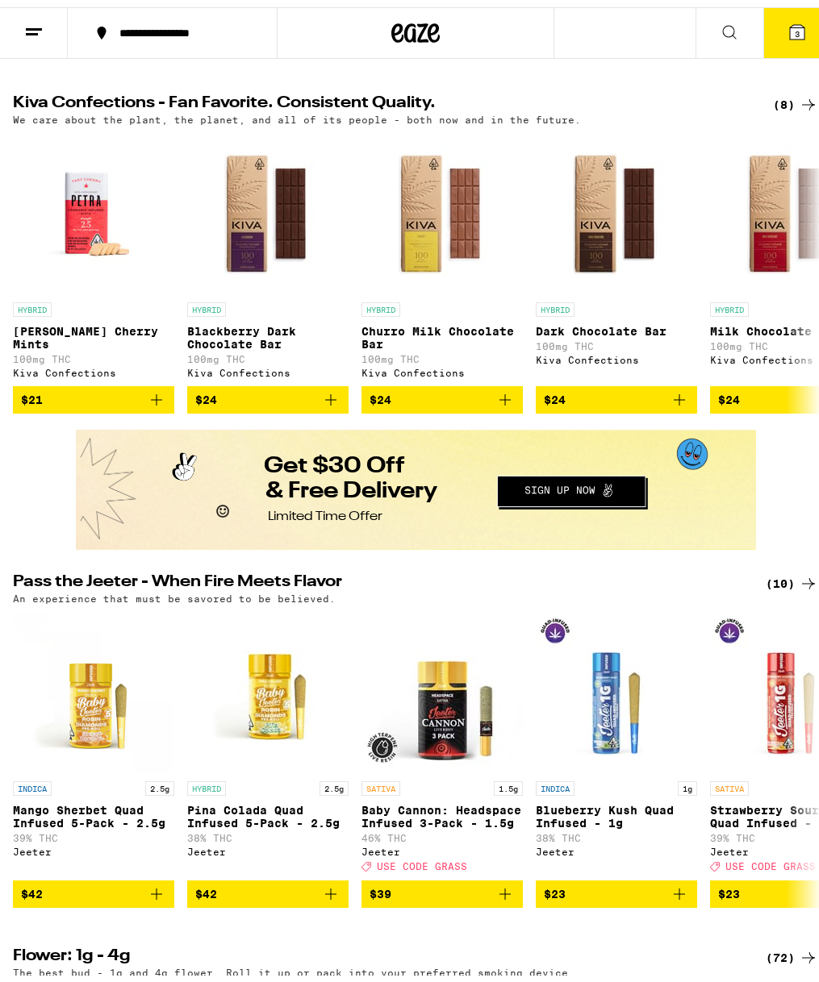
click at [703, 22] on button at bounding box center [729, 26] width 68 height 51
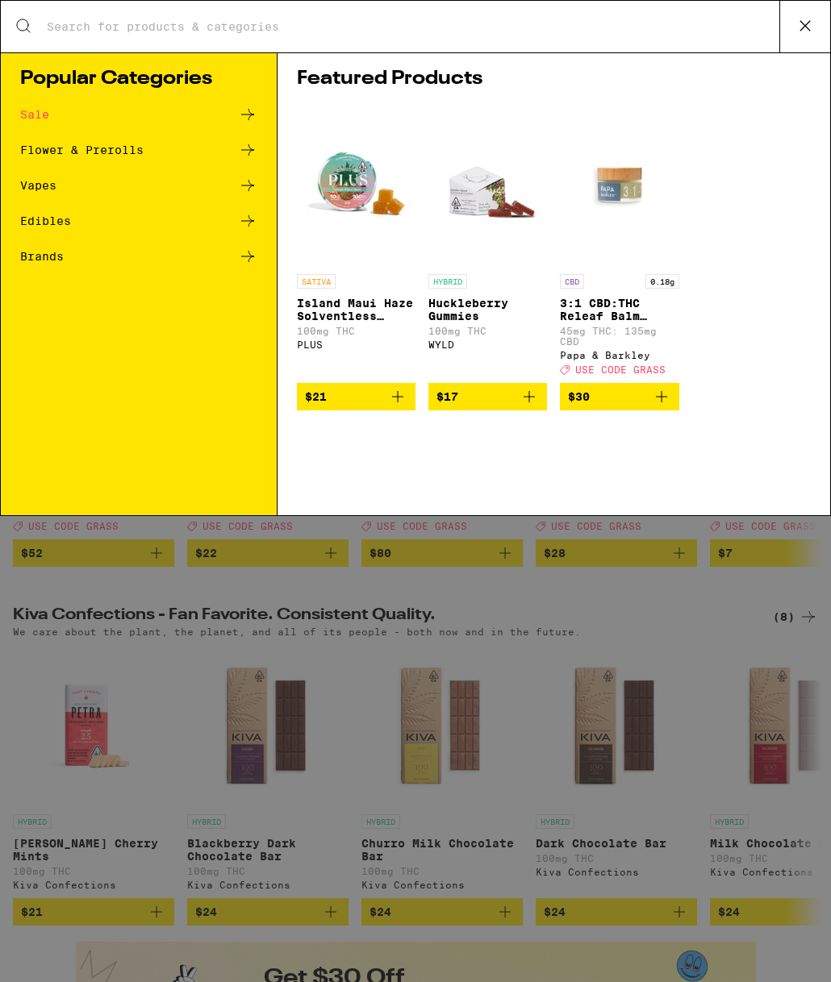
click at [684, 27] on input "Search for Products" at bounding box center [412, 26] width 733 height 15
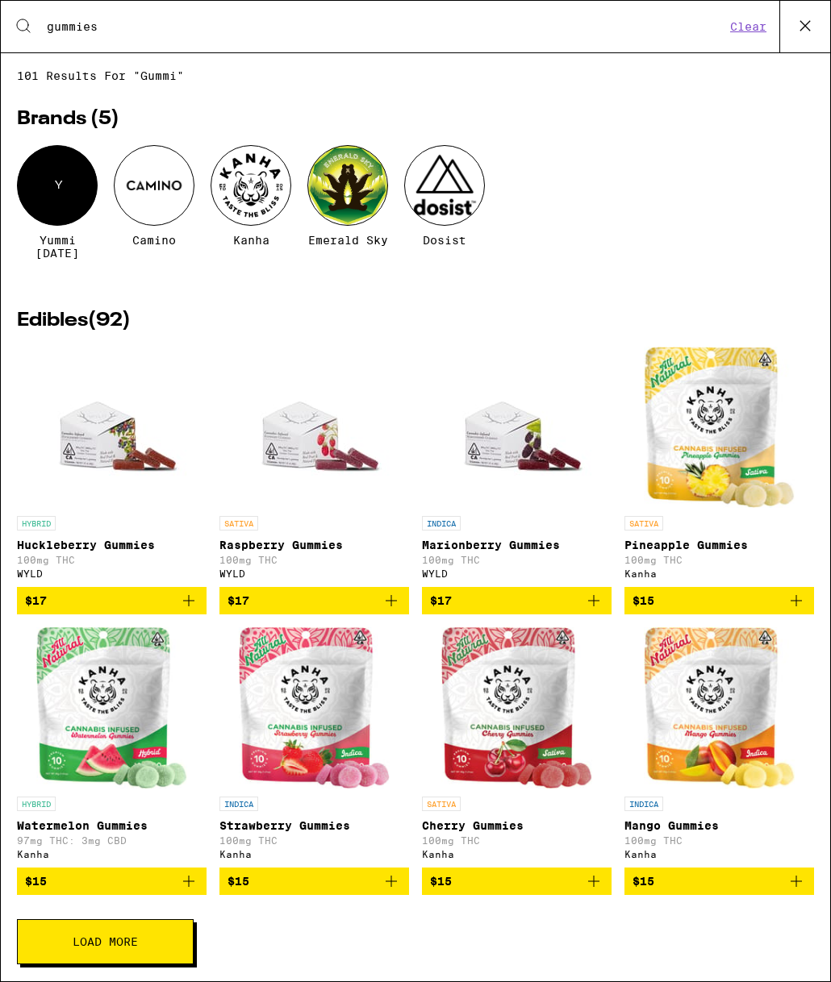
type input "gummies"
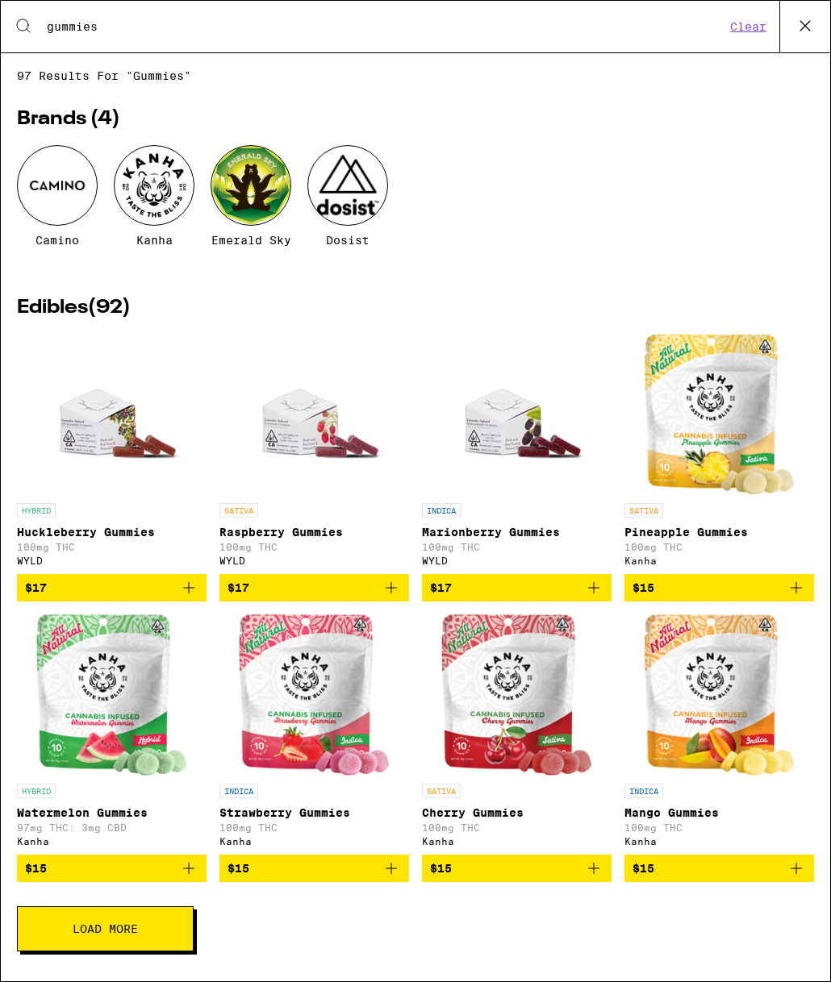
click at [66, 306] on h2 "Edibles ( 92 )" at bounding box center [415, 307] width 797 height 19
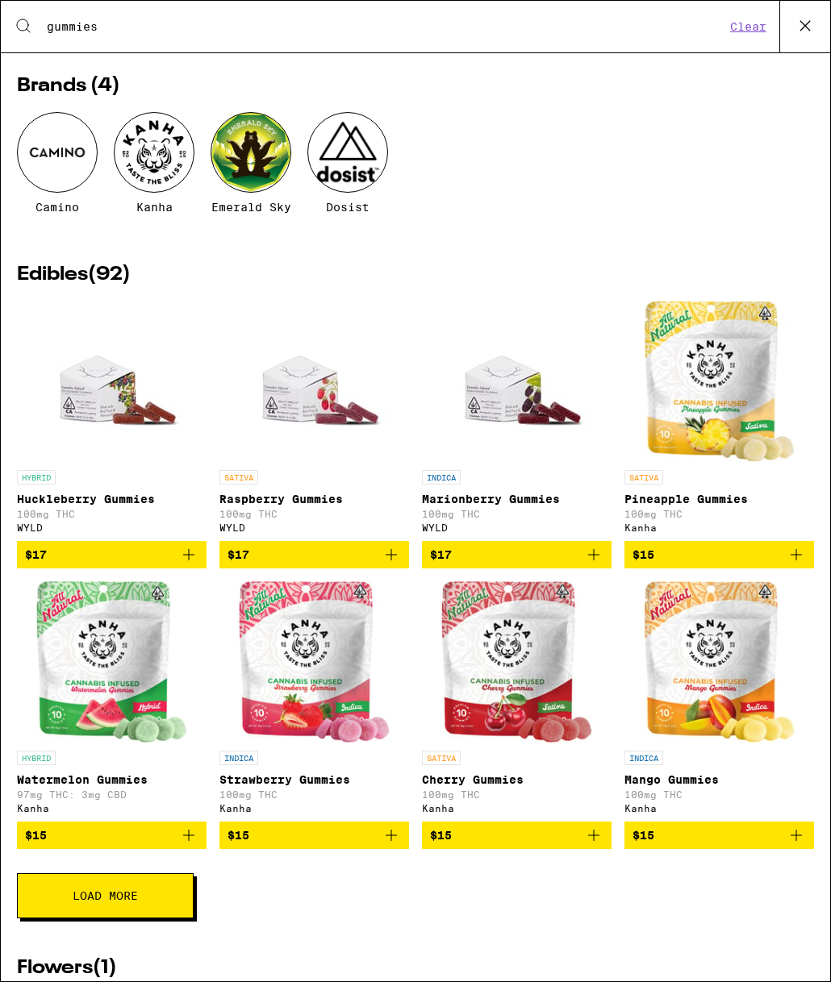
scroll to position [58, 0]
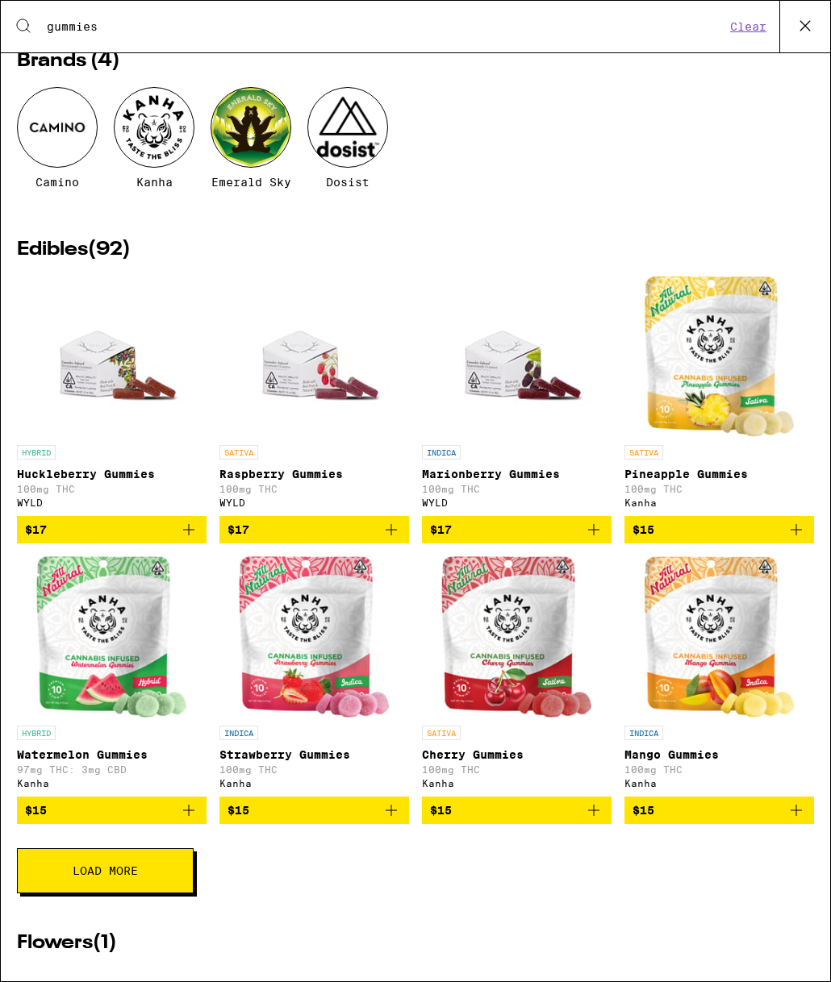
click at [136, 894] on button "Load More" at bounding box center [105, 870] width 177 height 45
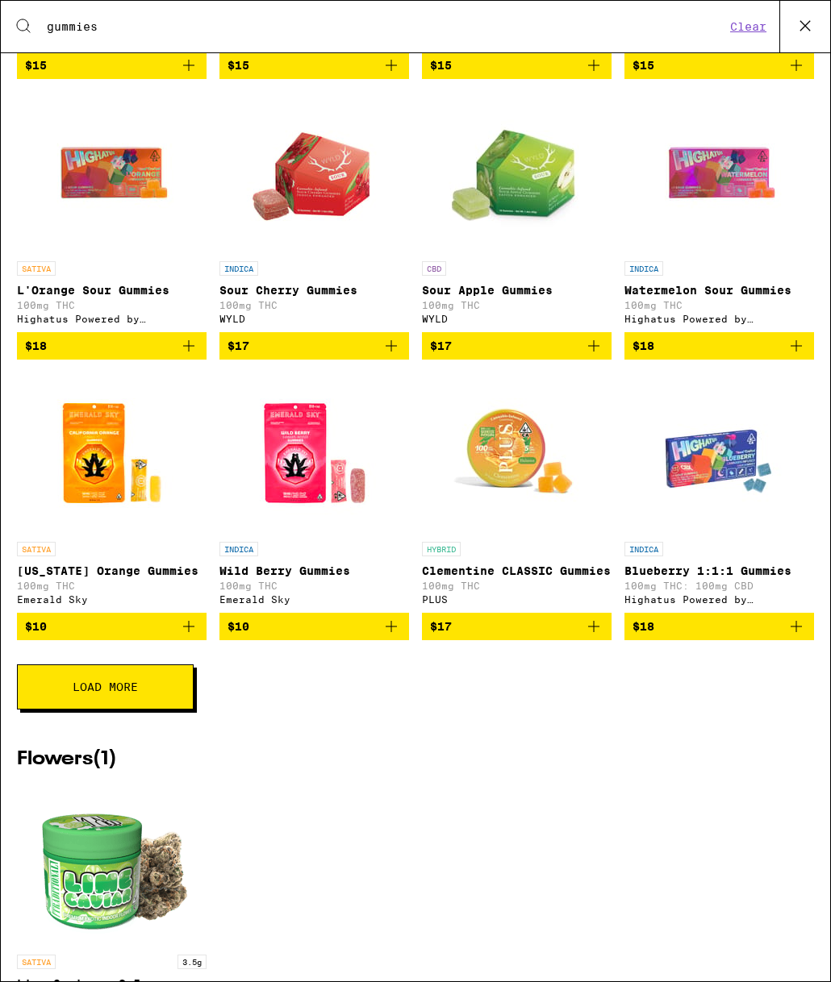
scroll to position [836, 0]
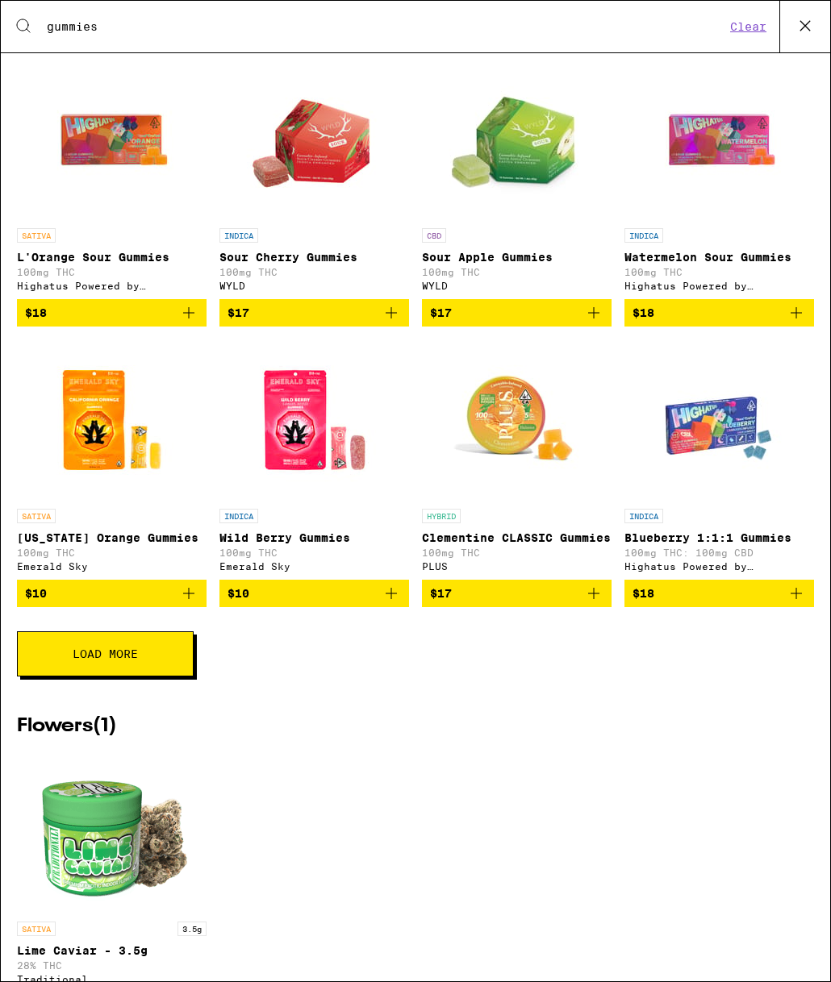
click at [139, 677] on button "Load More" at bounding box center [105, 654] width 177 height 45
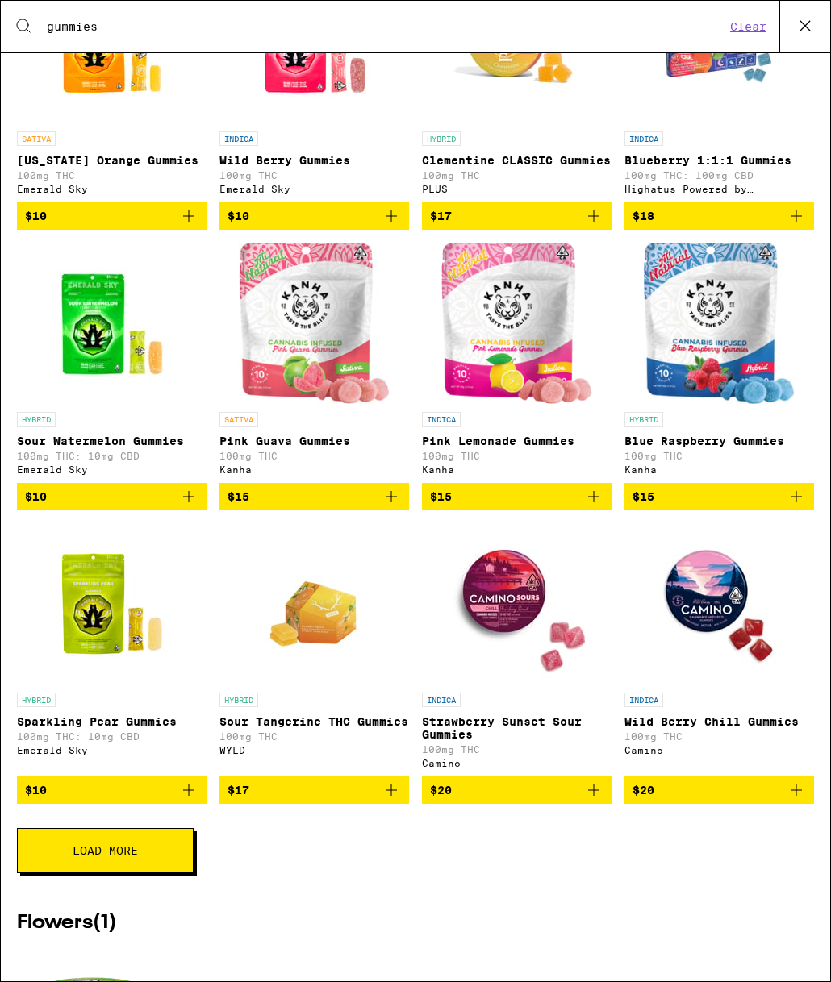
scroll to position [1224, 0]
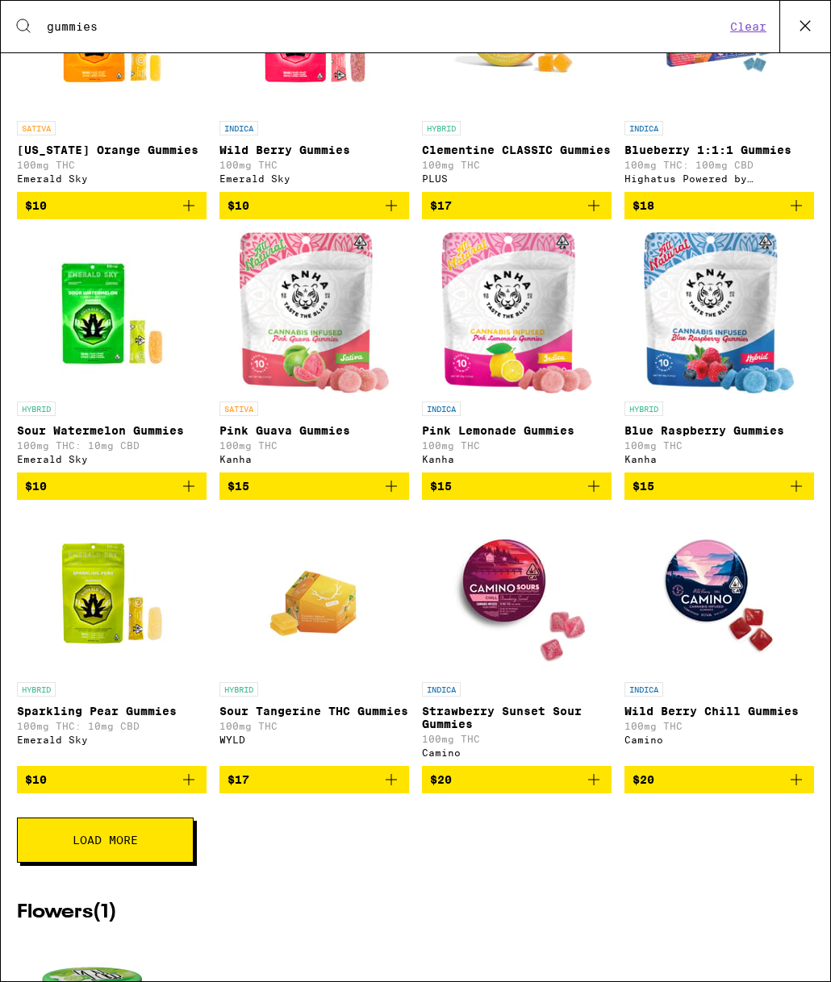
click at [175, 863] on button "Load More" at bounding box center [105, 840] width 177 height 45
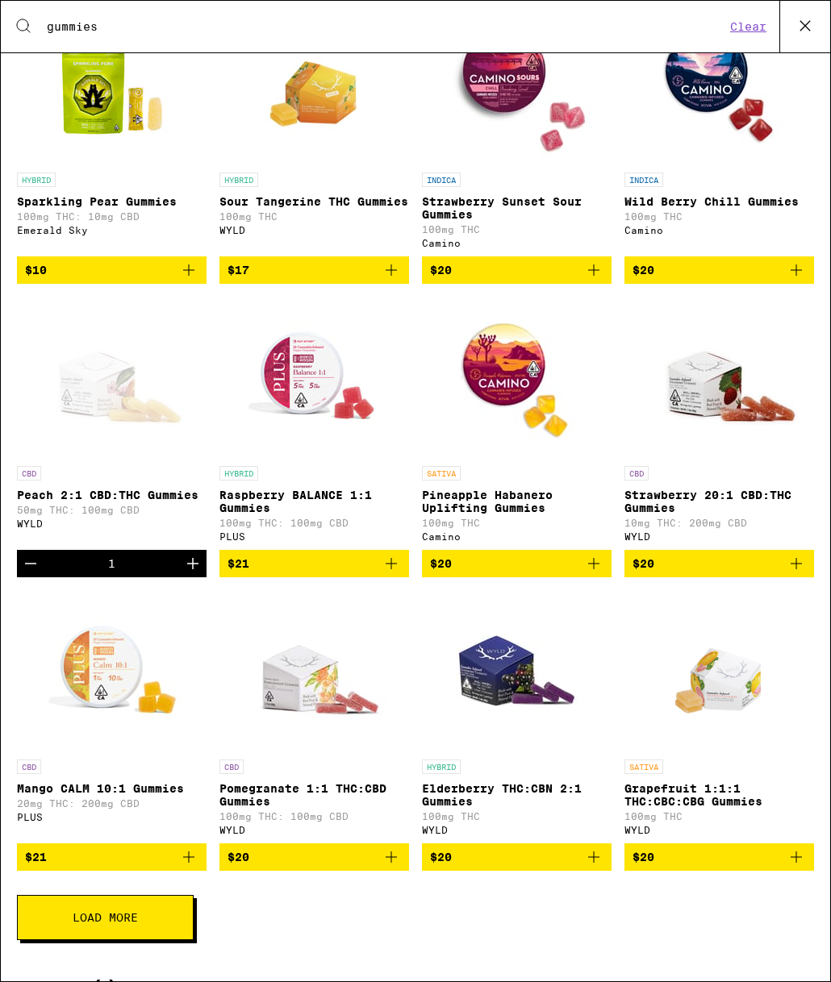
scroll to position [2001, 0]
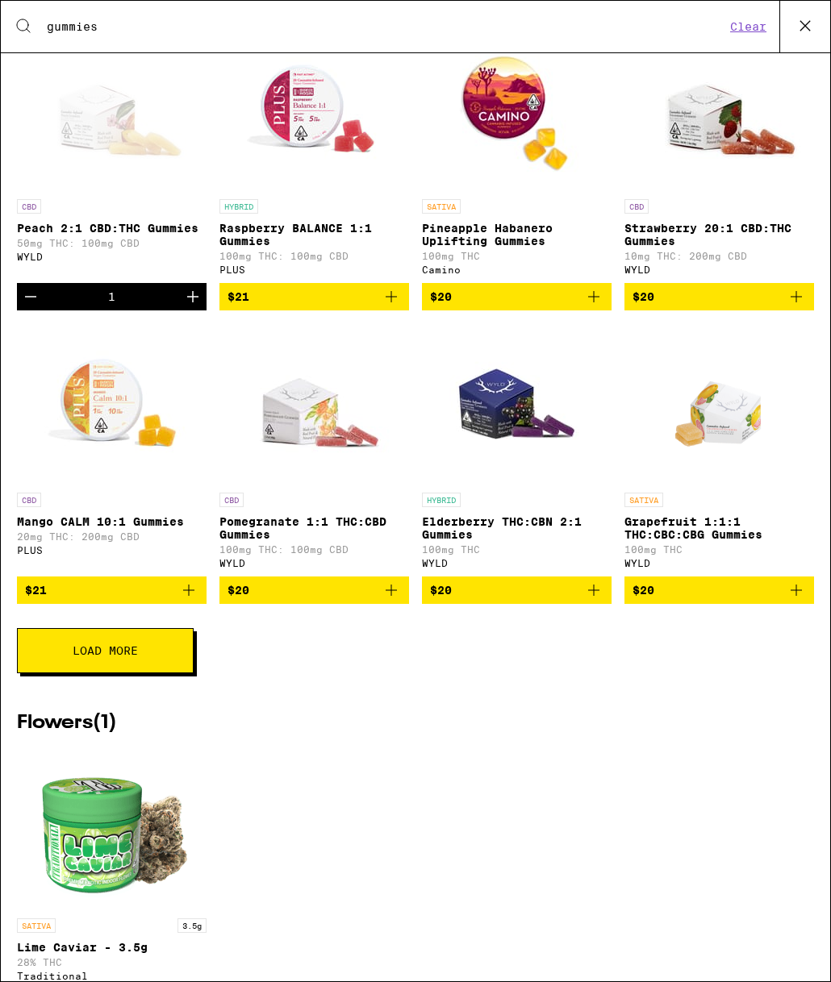
click at [106, 657] on span "Load More" at bounding box center [105, 650] width 65 height 11
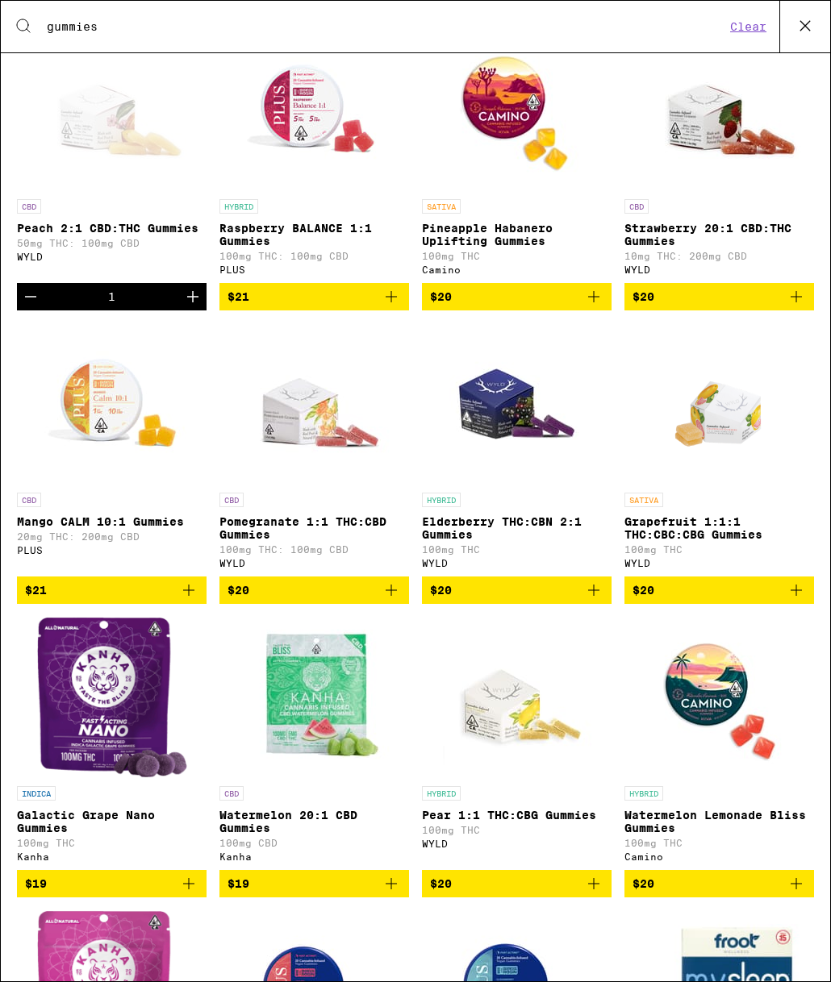
scroll to position [2012, 0]
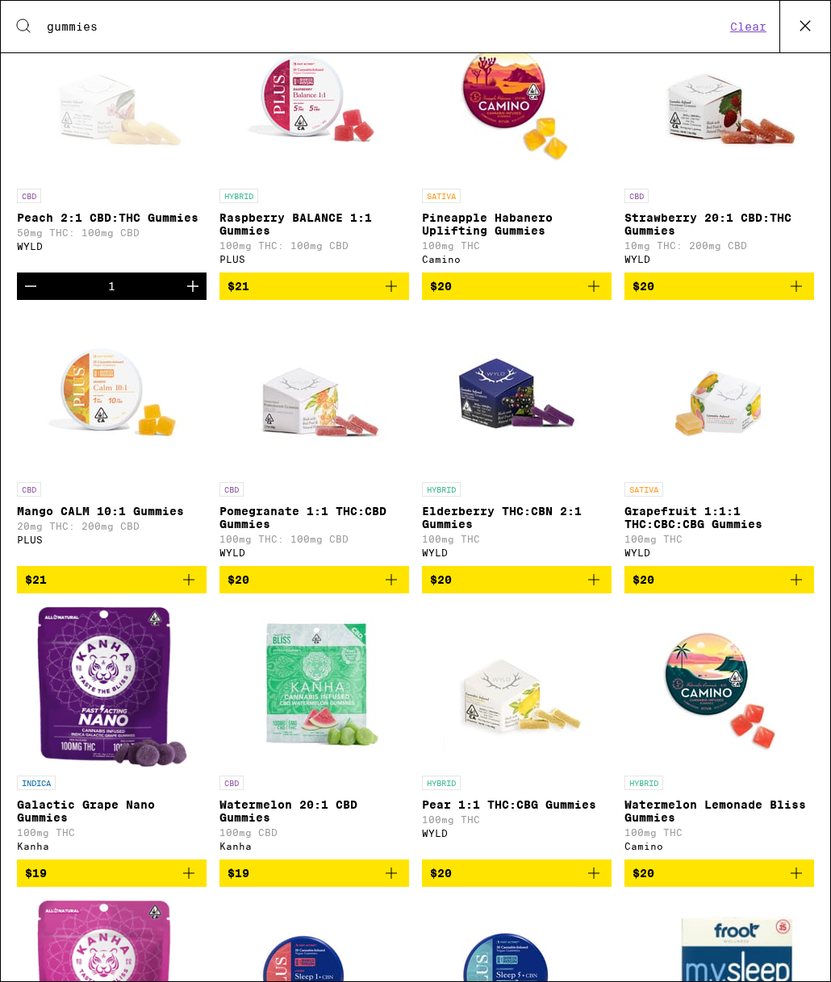
click at [760, 296] on span "$20" at bounding box center [718, 286] width 173 height 19
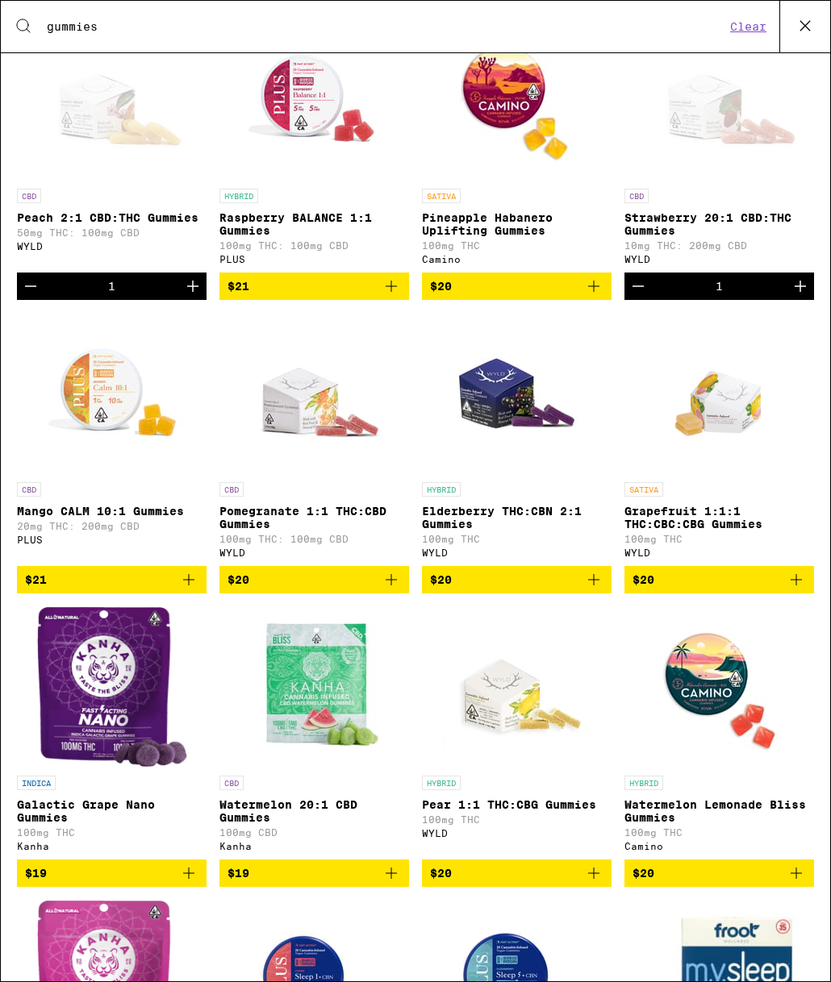
click at [811, 32] on icon at bounding box center [805, 26] width 24 height 24
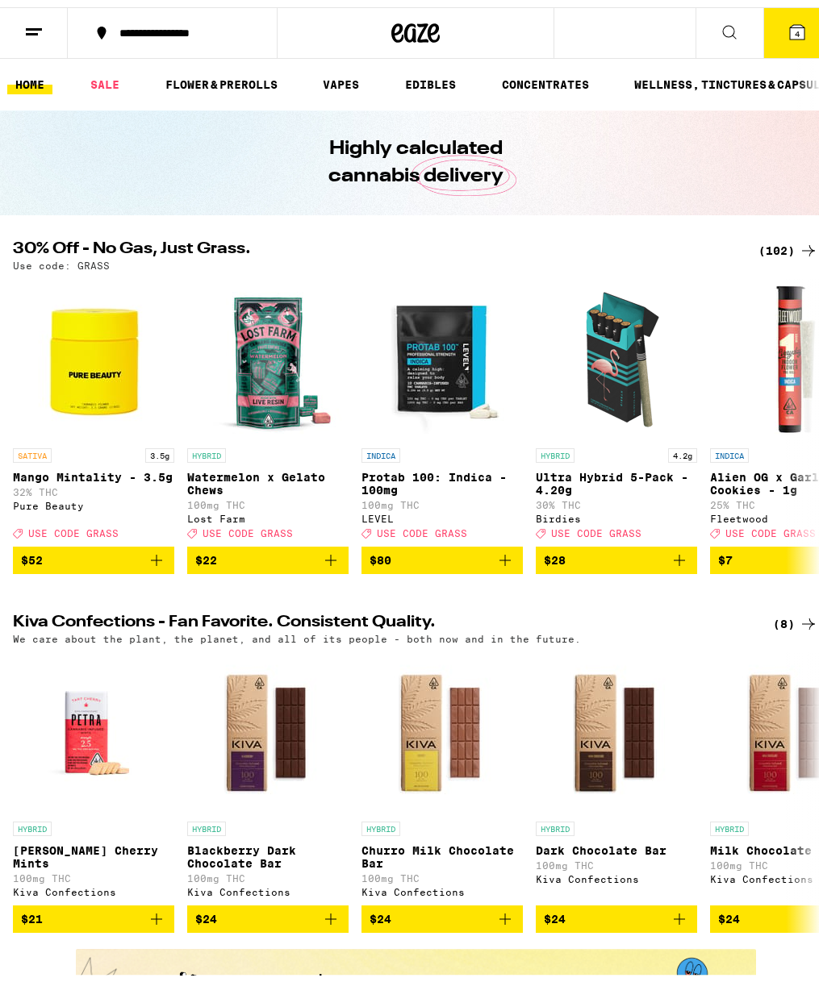
click at [803, 34] on button "4" at bounding box center [797, 26] width 68 height 50
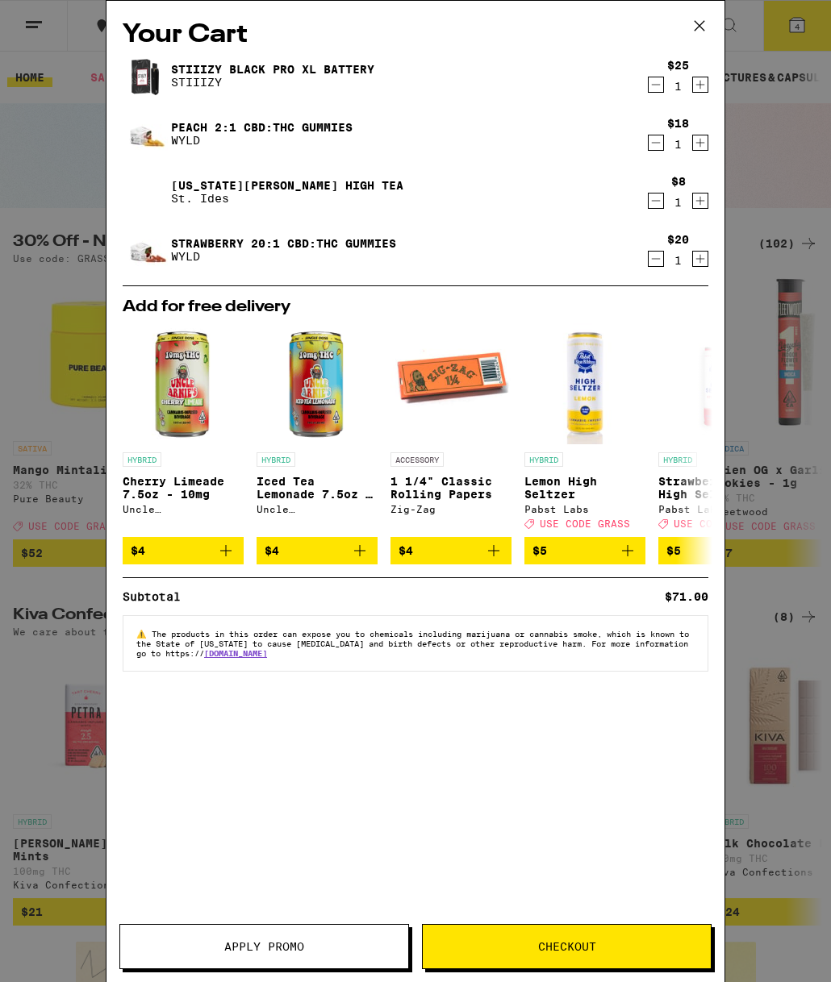
click at [660, 260] on icon "Decrement" at bounding box center [655, 258] width 15 height 19
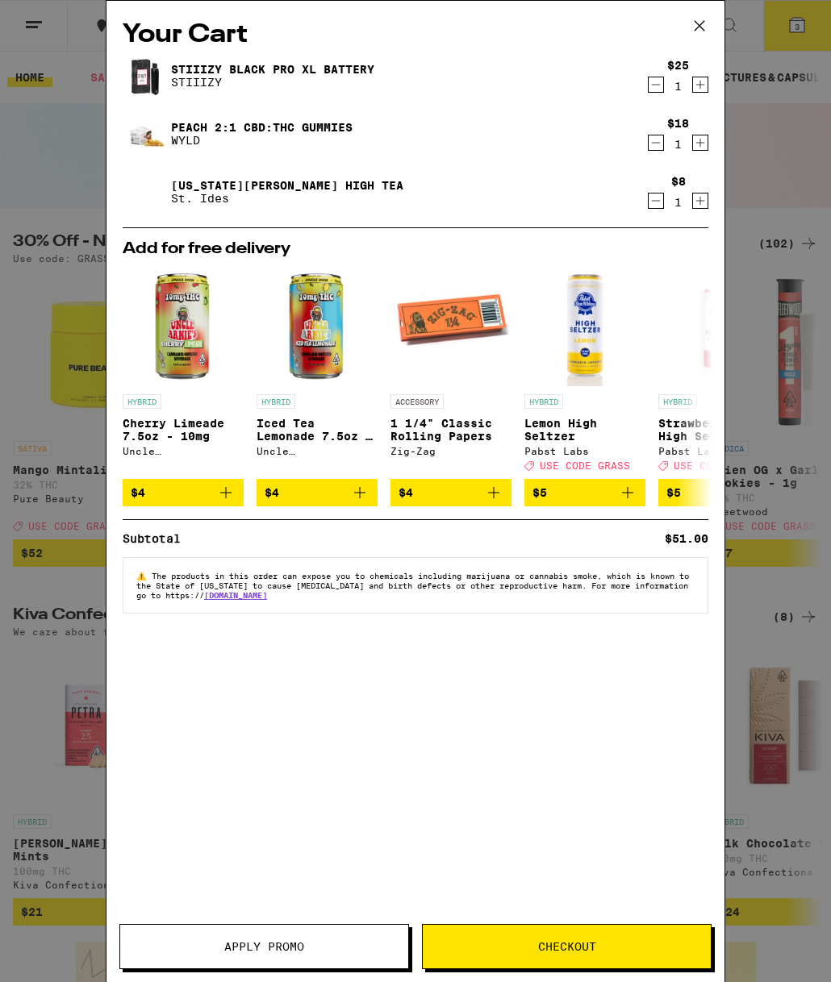
click at [698, 26] on icon at bounding box center [699, 26] width 24 height 24
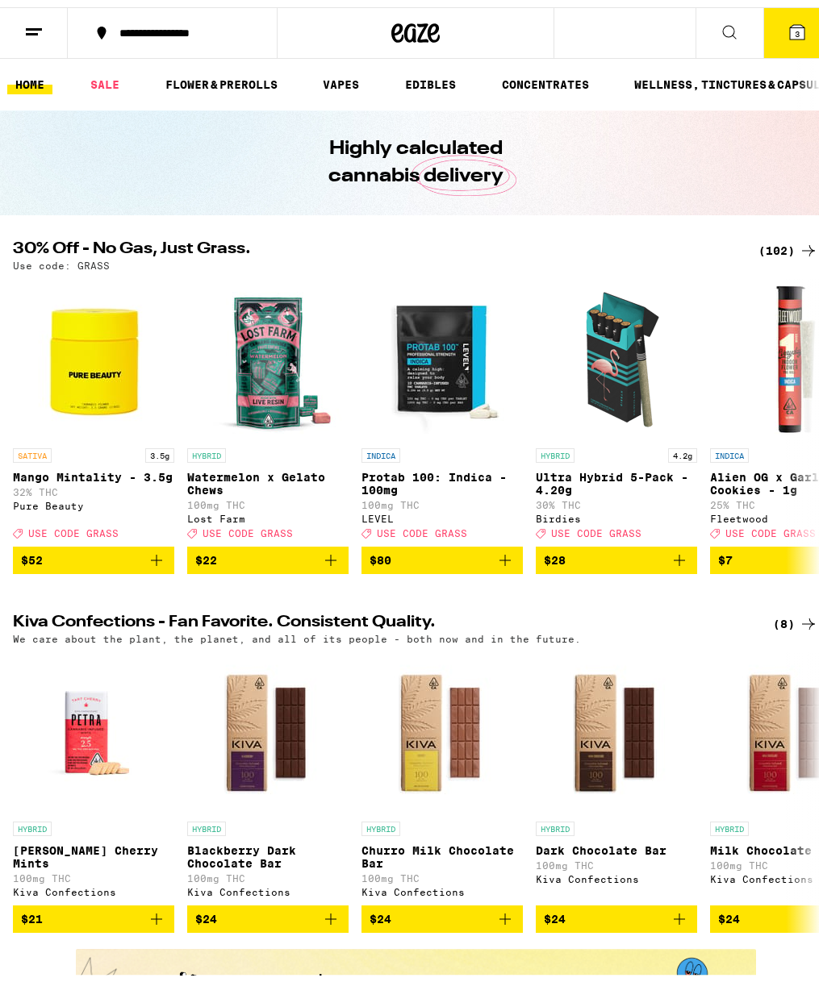
click at [215, 37] on button "**********" at bounding box center [172, 26] width 209 height 48
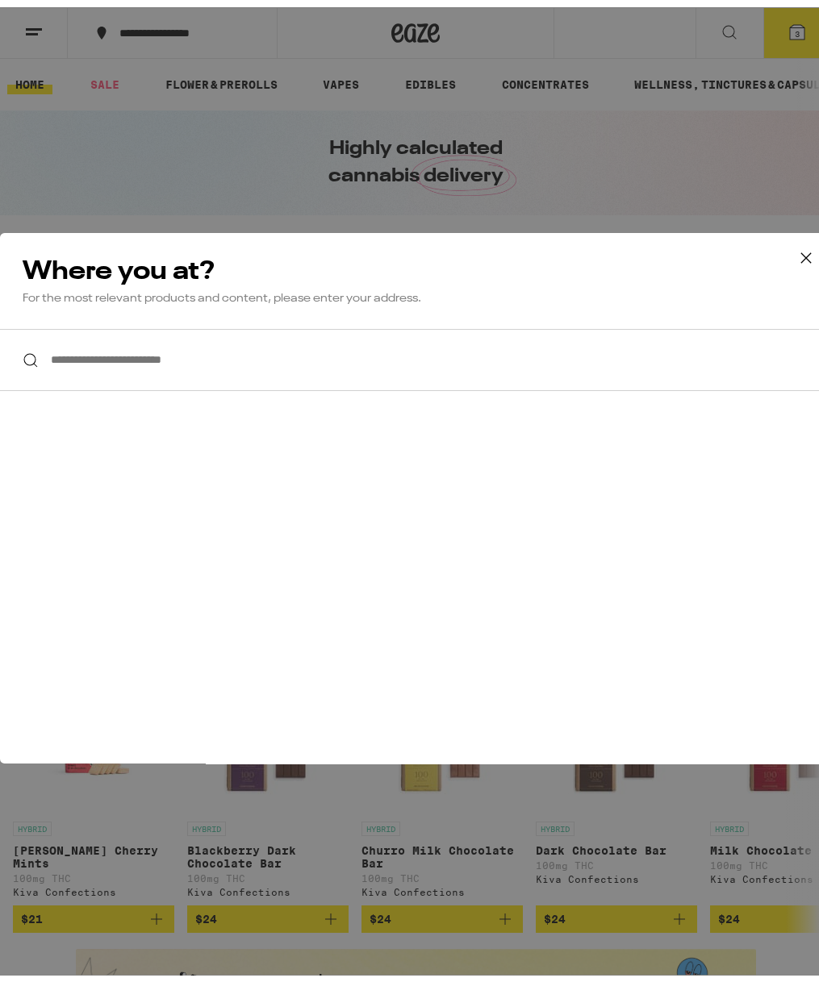
click at [188, 346] on input "**********" at bounding box center [415, 353] width 831 height 62
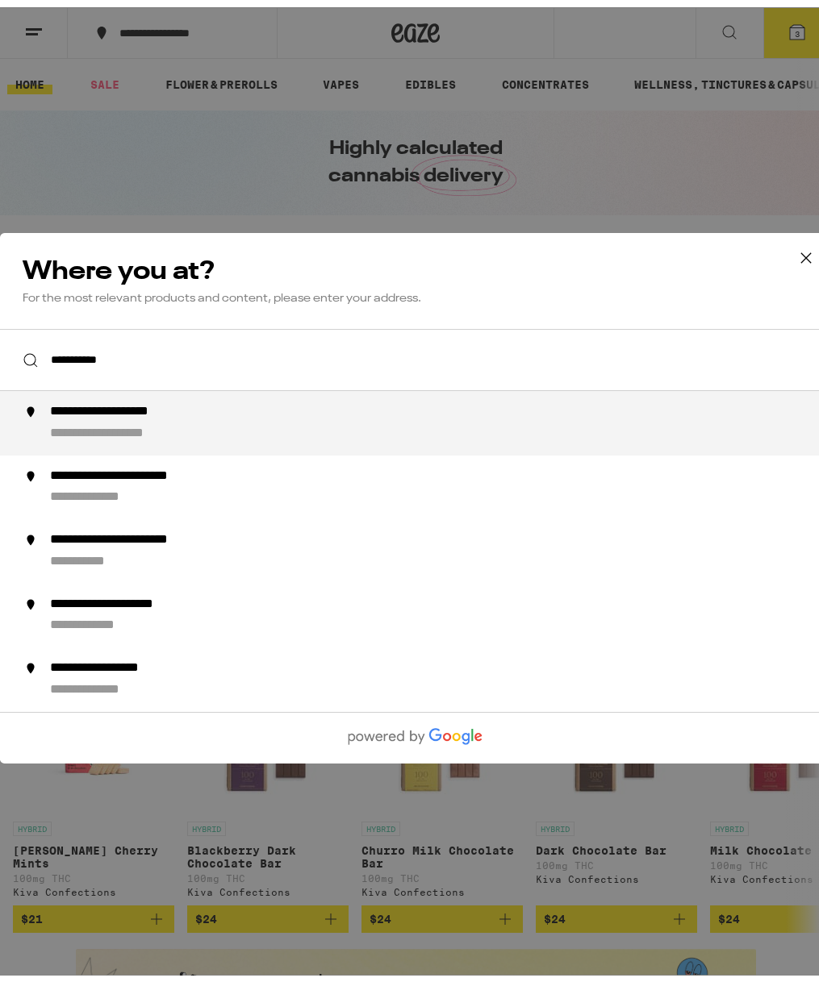
click at [172, 410] on div "**********" at bounding box center [133, 405] width 167 height 17
type input "**********"
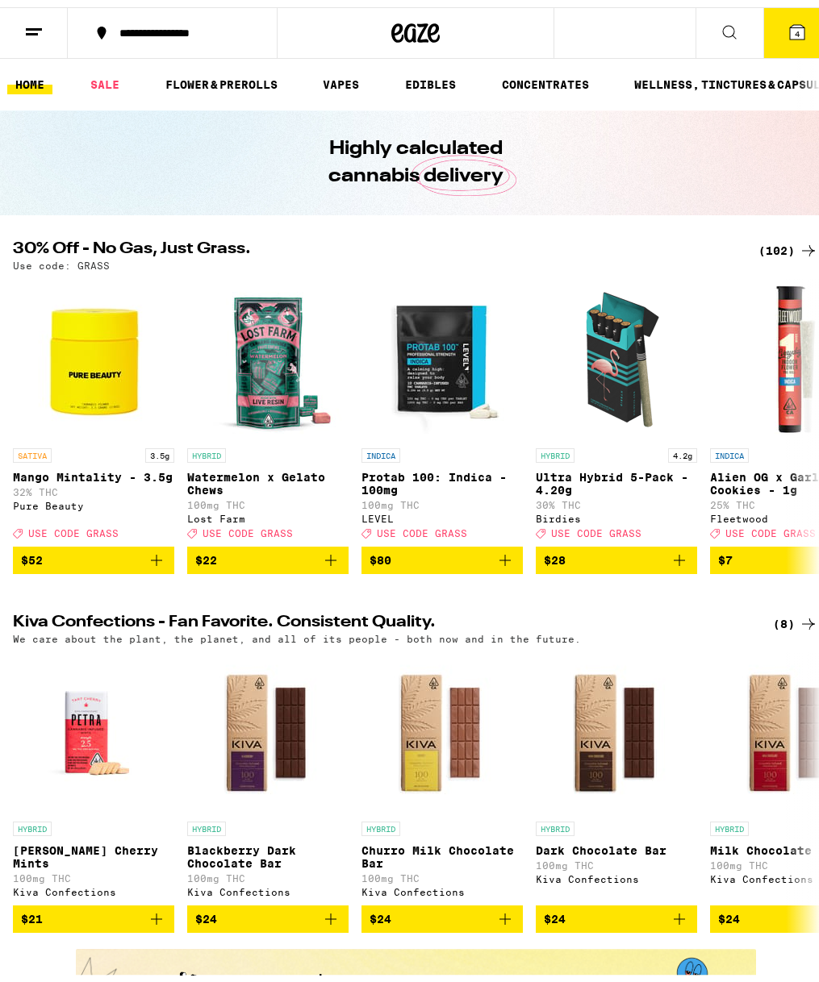
click at [787, 44] on button "4" at bounding box center [797, 26] width 68 height 50
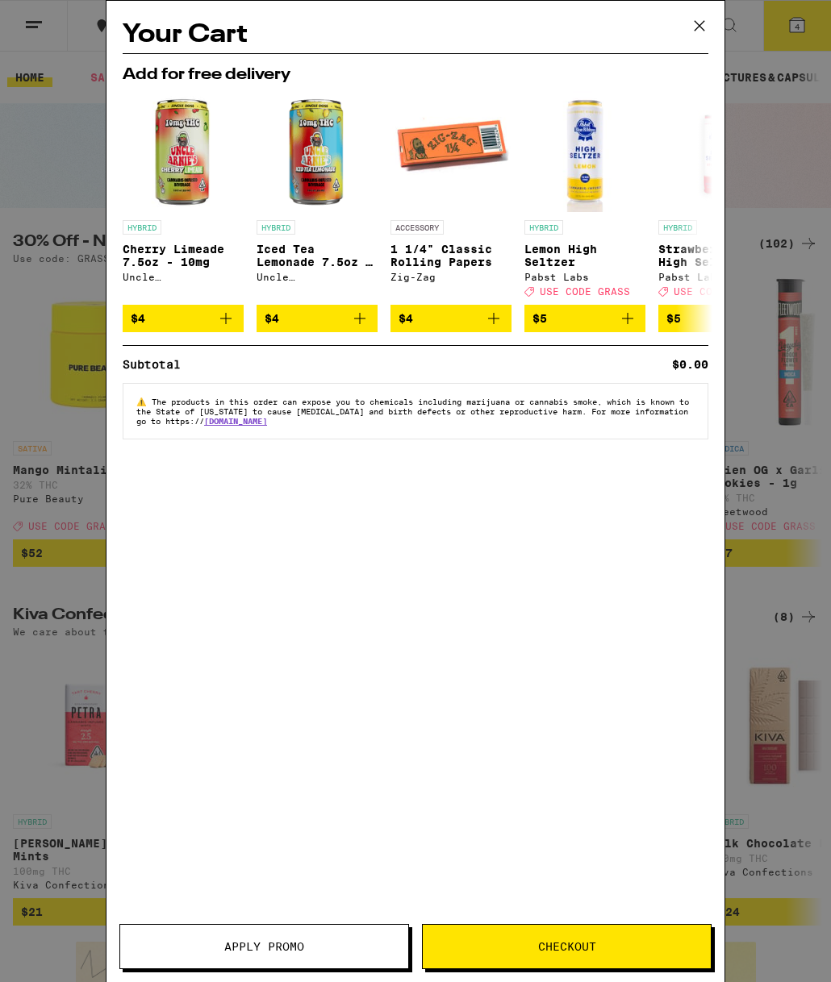
click at [696, 28] on icon at bounding box center [699, 26] width 10 height 10
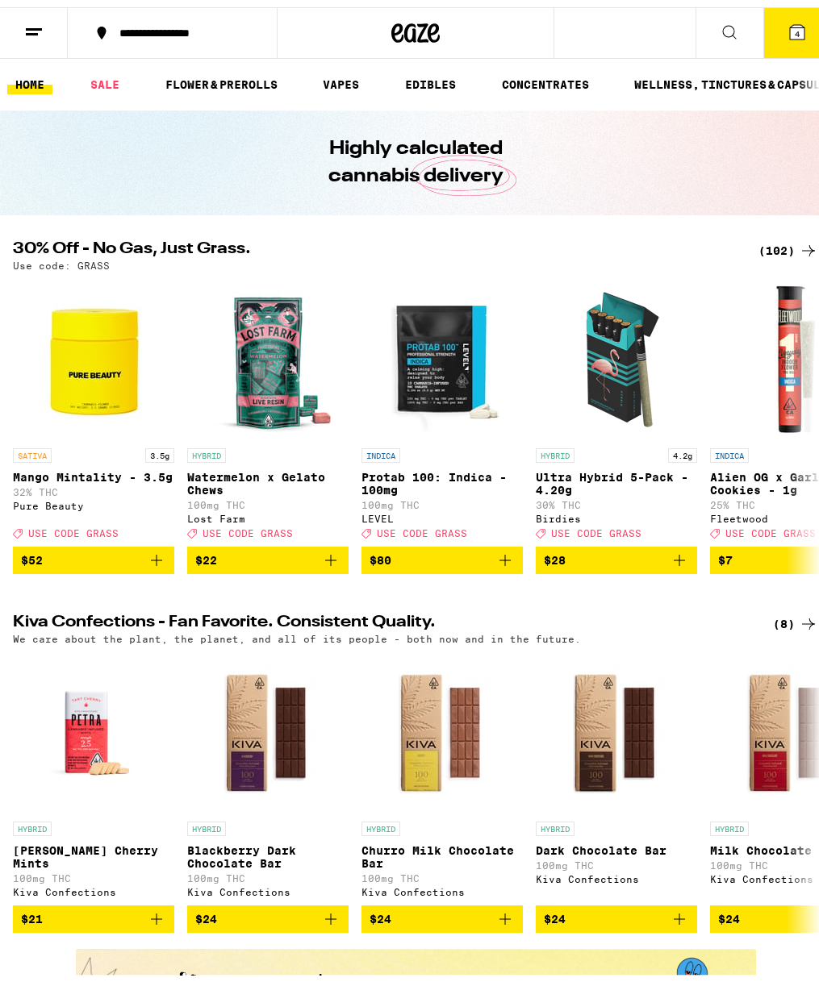
click at [703, 29] on button at bounding box center [729, 26] width 68 height 51
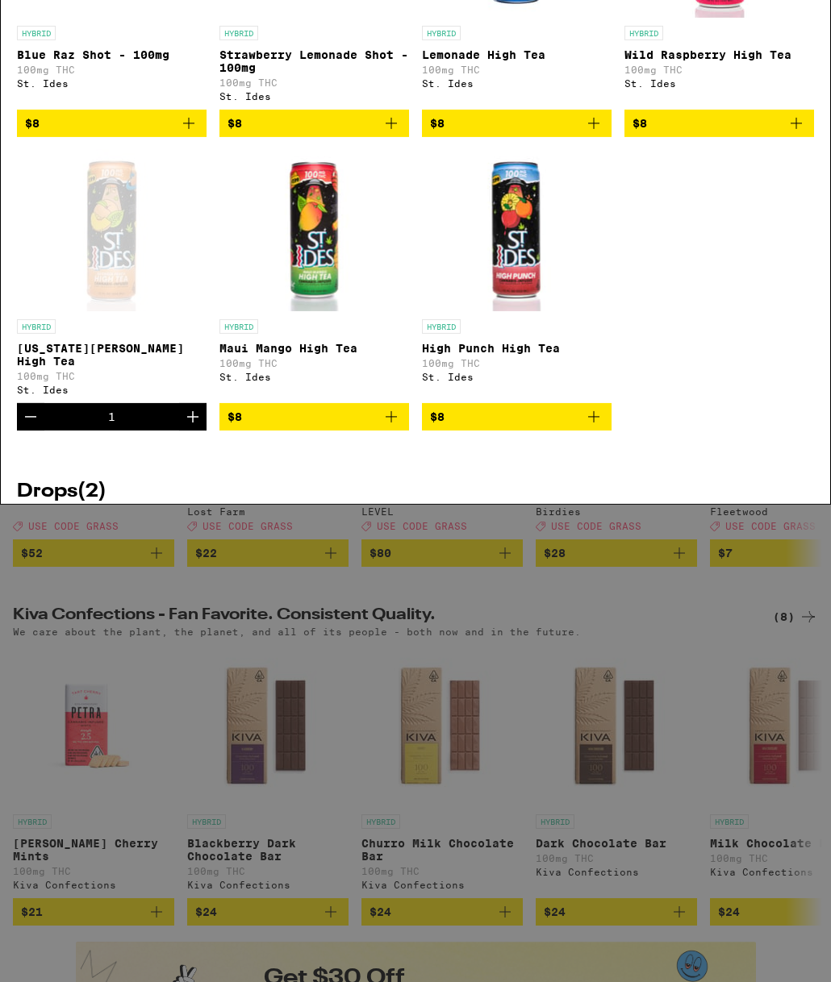
type input "st ides"
click at [817, 14] on button at bounding box center [804, 27] width 51 height 52
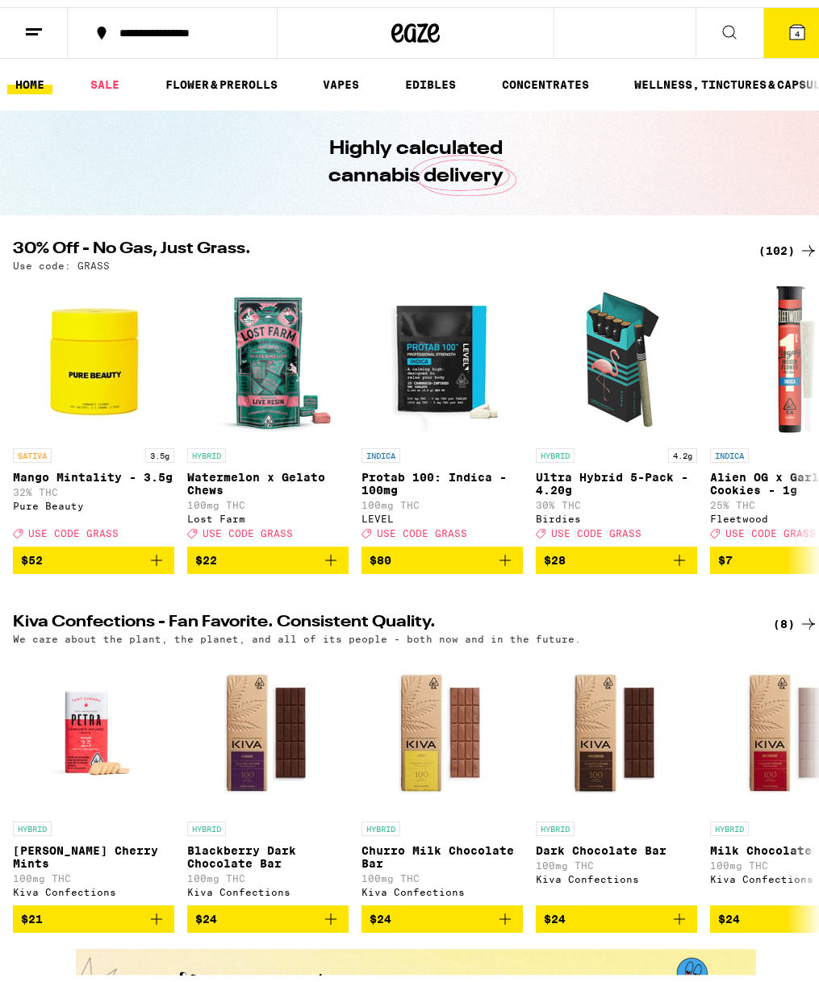
click at [798, 27] on button "4" at bounding box center [797, 26] width 68 height 50
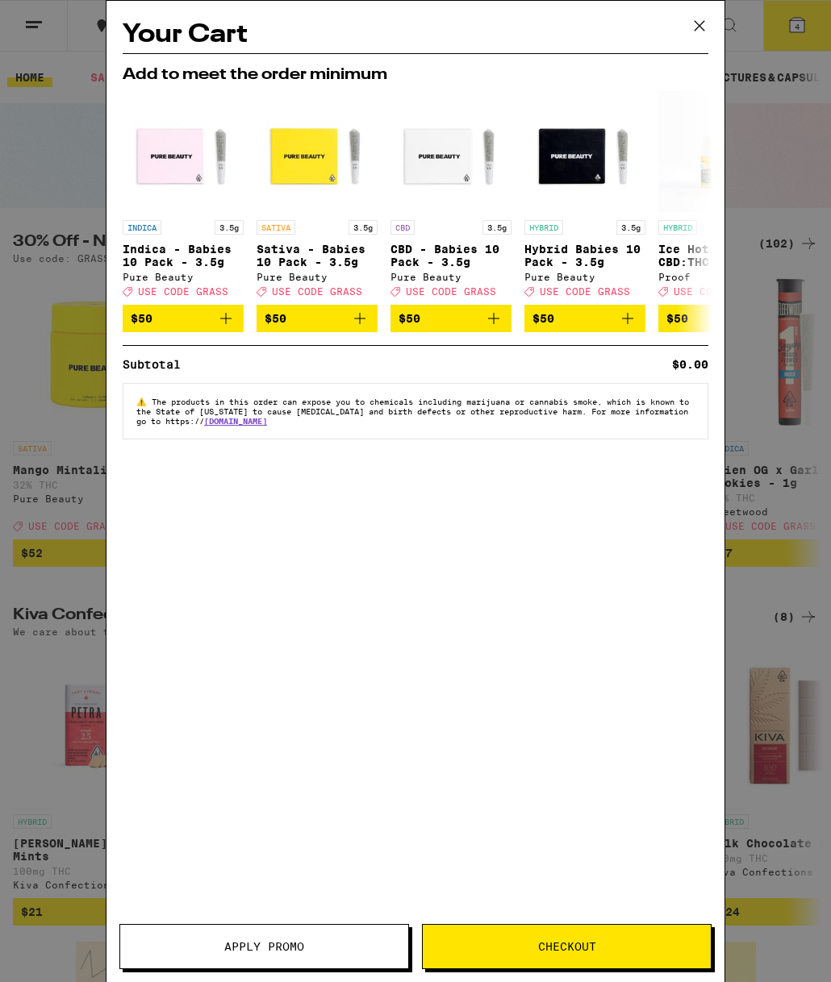
click at [694, 24] on icon at bounding box center [699, 26] width 24 height 24
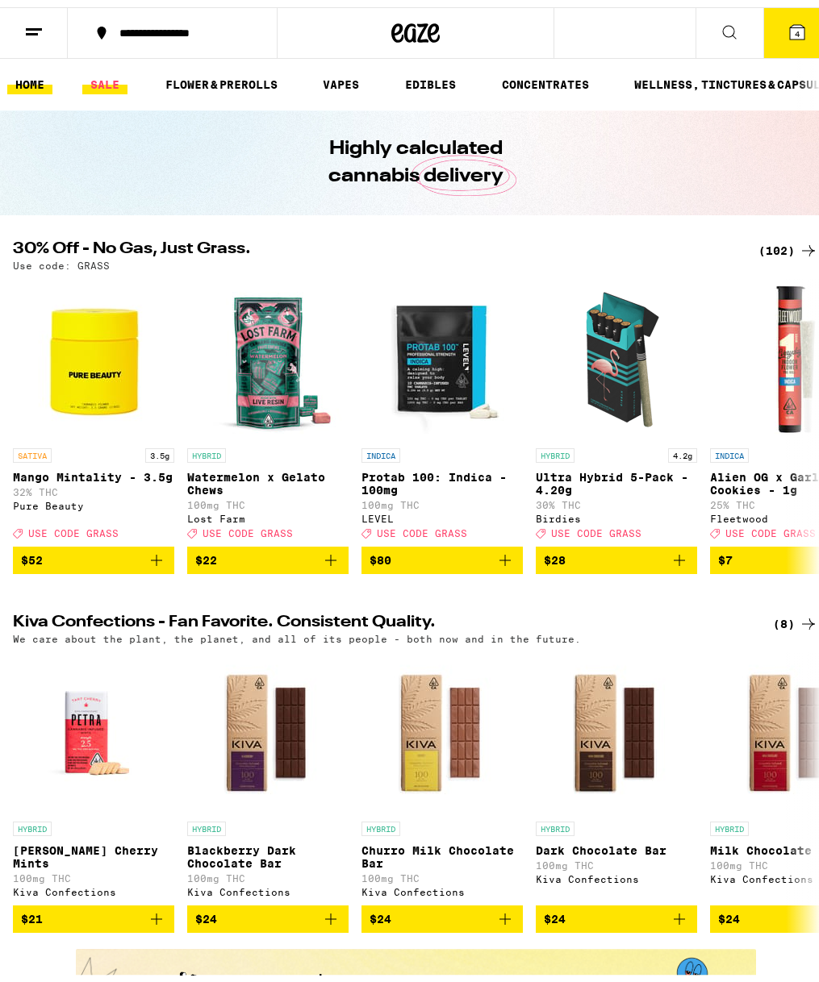
click at [122, 82] on link "SALE" at bounding box center [104, 77] width 45 height 19
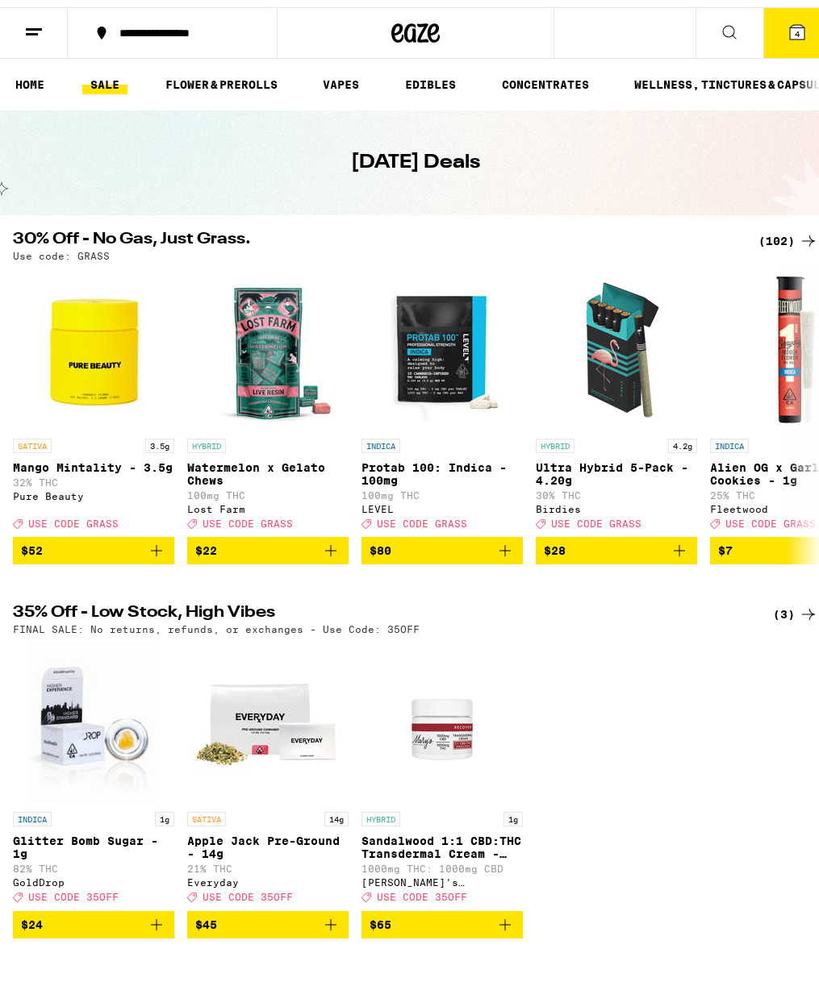
click at [33, 89] on ul "HOME SALE FLOWER & PREROLLS VAPES EDIBLES CONCENTRATES WELLNESS, TINCTURES & CA…" at bounding box center [415, 78] width 831 height 52
click at [22, 80] on link "HOME" at bounding box center [29, 77] width 45 height 19
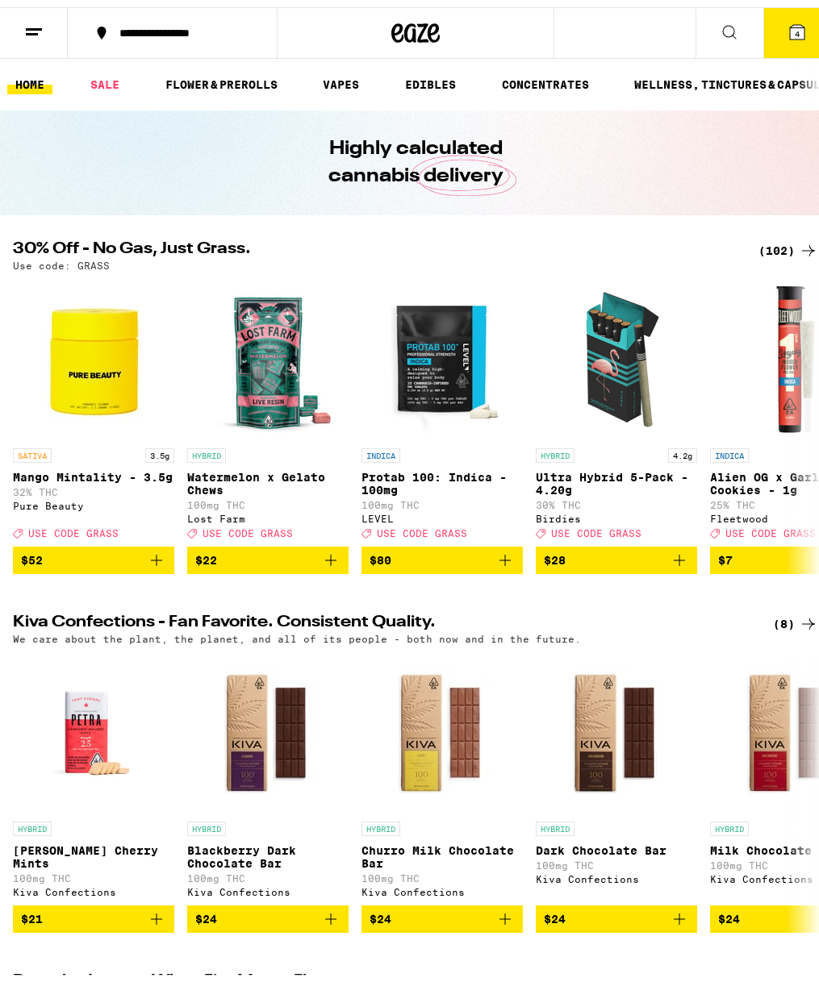
click at [706, 28] on button at bounding box center [729, 26] width 68 height 51
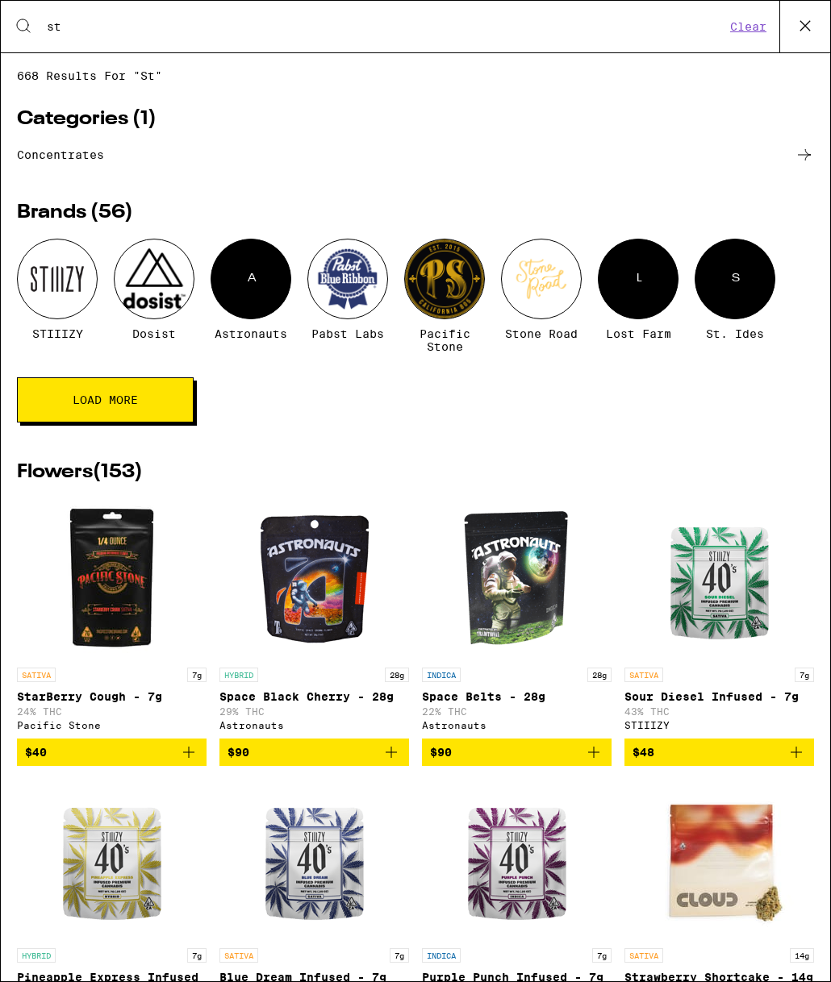
type input "st"
click at [32, 286] on div at bounding box center [57, 279] width 81 height 81
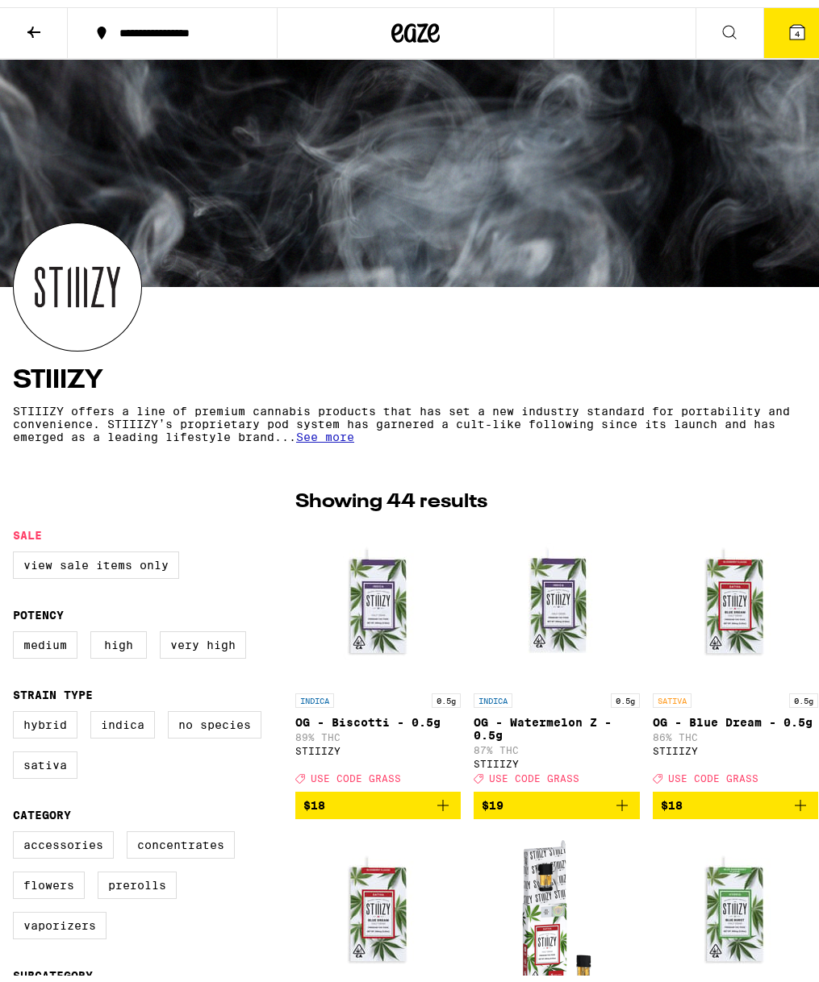
click at [719, 31] on icon at bounding box center [728, 24] width 19 height 19
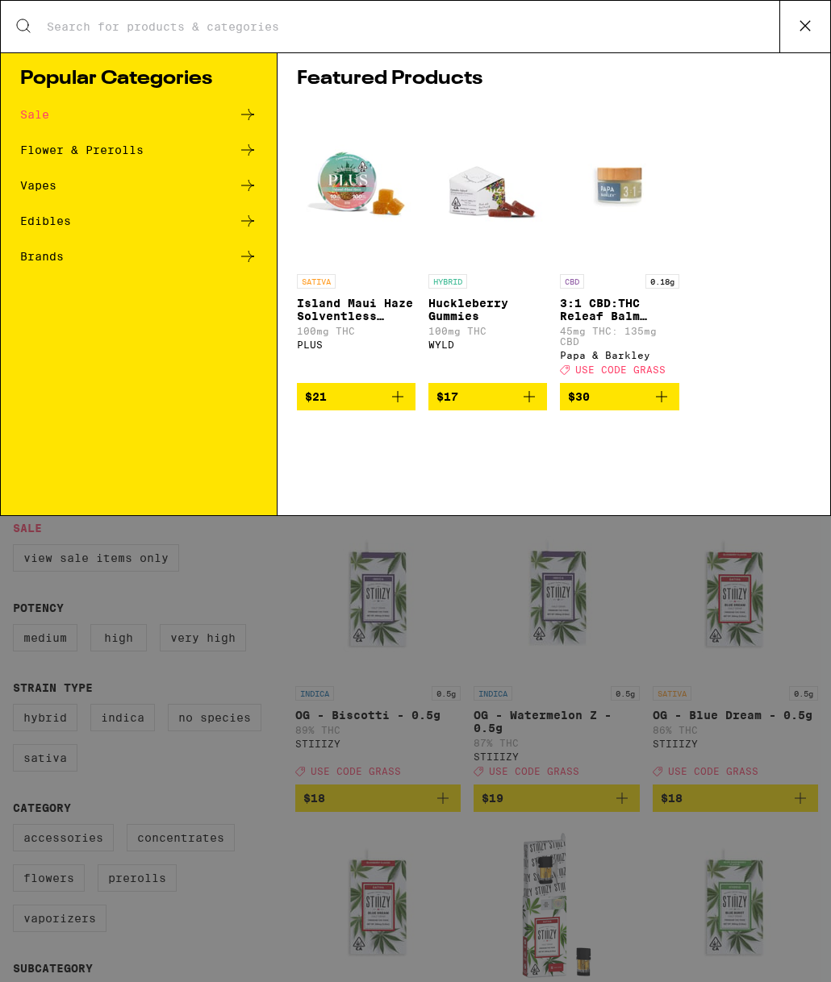
click at [690, 35] on div "Search for Products" at bounding box center [415, 27] width 829 height 52
click at [452, 62] on div "Featured Products SATIVA Island Maui Haze Solventless Gummies 100mg THC PLUS $2…" at bounding box center [553, 283] width 552 height 463
click at [419, 45] on div "Search for Products" at bounding box center [415, 27] width 829 height 52
click at [72, 812] on div "Search for Products Popular Categories Sale Flower & Prerolls Vapes Edibles Bra…" at bounding box center [415, 491] width 831 height 982
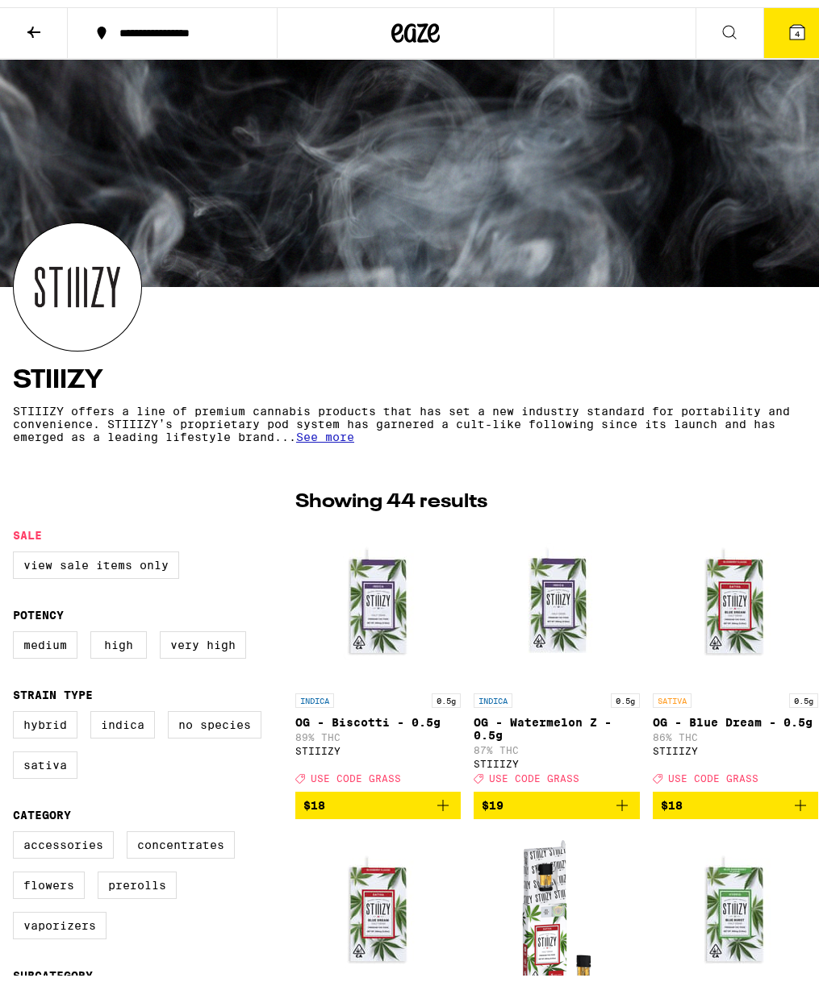
click at [66, 839] on label "Accessories" at bounding box center [63, 837] width 101 height 27
click at [17, 828] on input "Accessories" at bounding box center [16, 827] width 1 height 1
checkbox input "true"
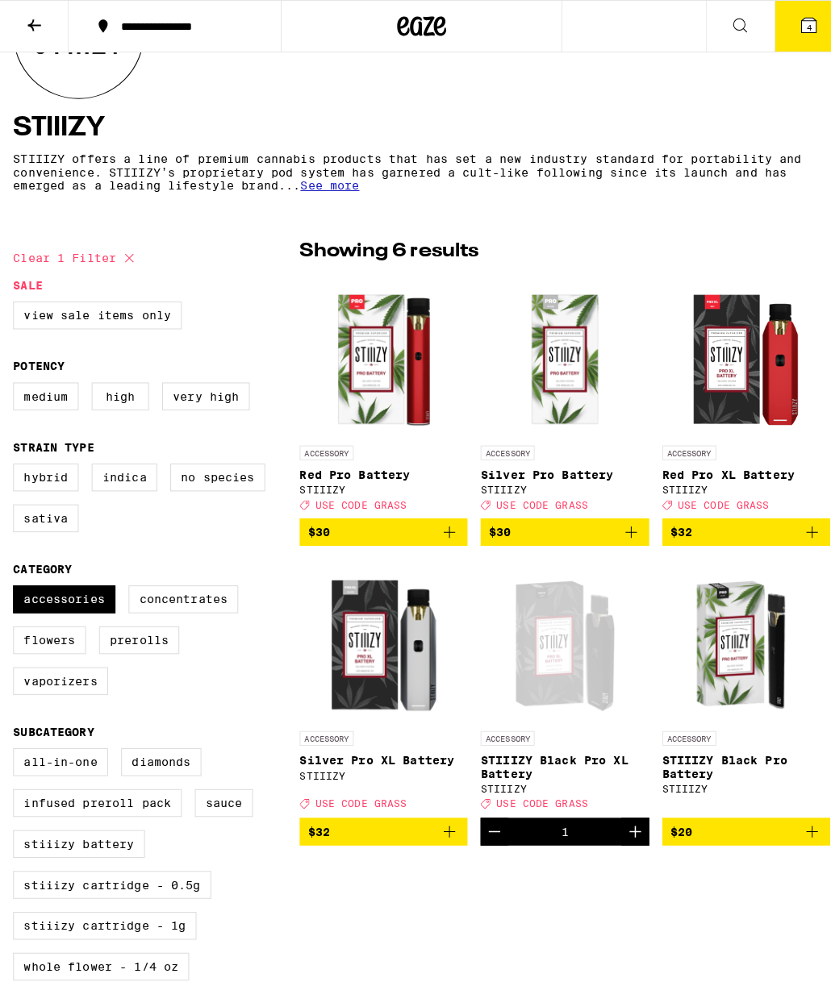
scroll to position [257, 0]
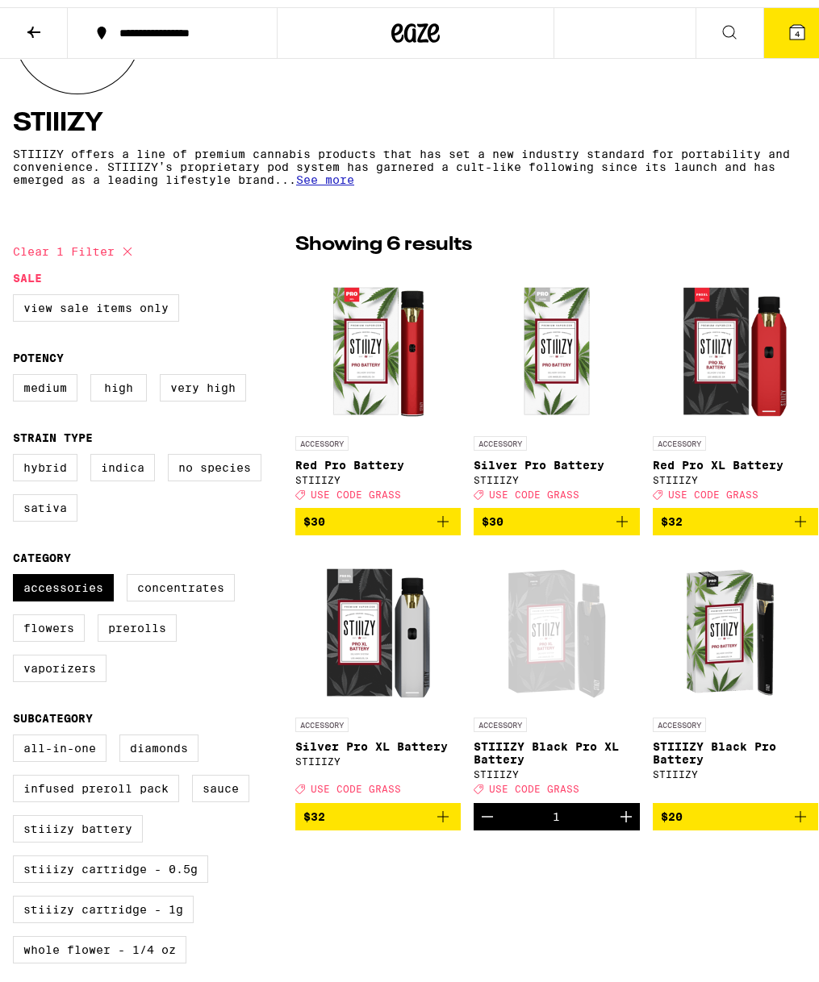
click at [616, 819] on icon "Increment" at bounding box center [625, 809] width 19 height 19
click at [552, 816] on div "2" at bounding box center [555, 809] width 7 height 13
click at [490, 823] on button "Decrement" at bounding box center [486, 809] width 27 height 27
click at [545, 823] on div "1" at bounding box center [555, 809] width 165 height 27
click at [785, 53] on section "STIIIZY STIIIZY offers a line of premium cannabis products that has set a new i…" at bounding box center [415, 71] width 831 height 226
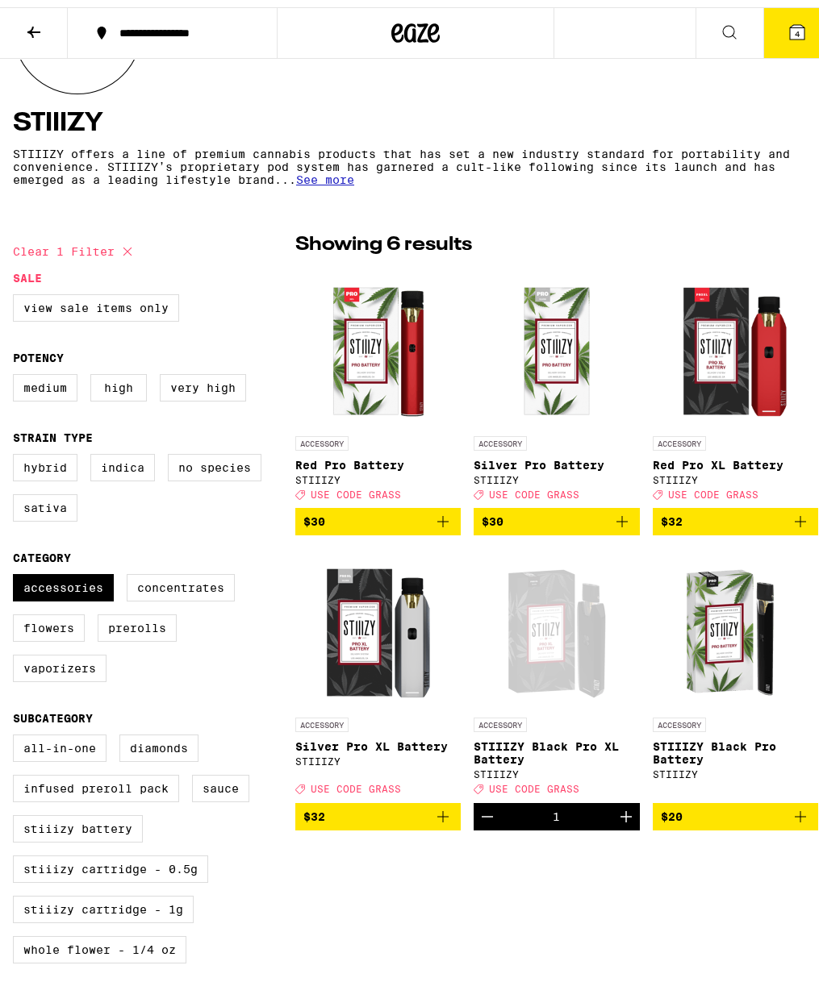
click at [786, 37] on button "4" at bounding box center [797, 26] width 68 height 50
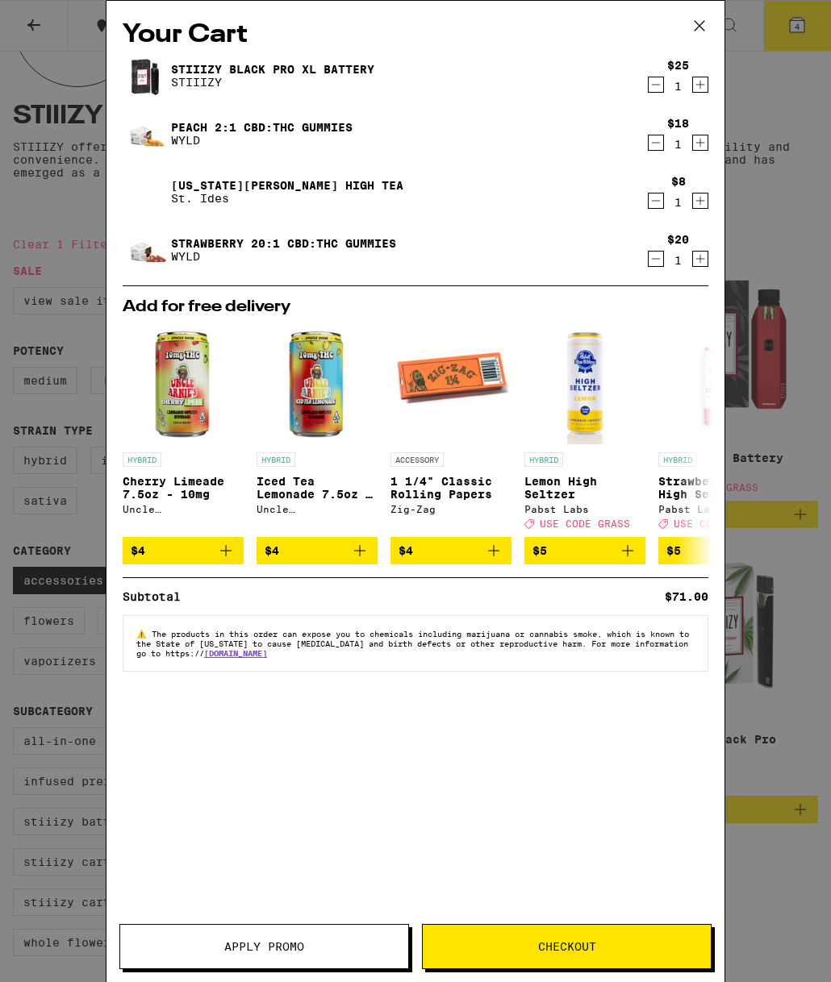
click at [521, 939] on button "Checkout" at bounding box center [567, 946] width 290 height 45
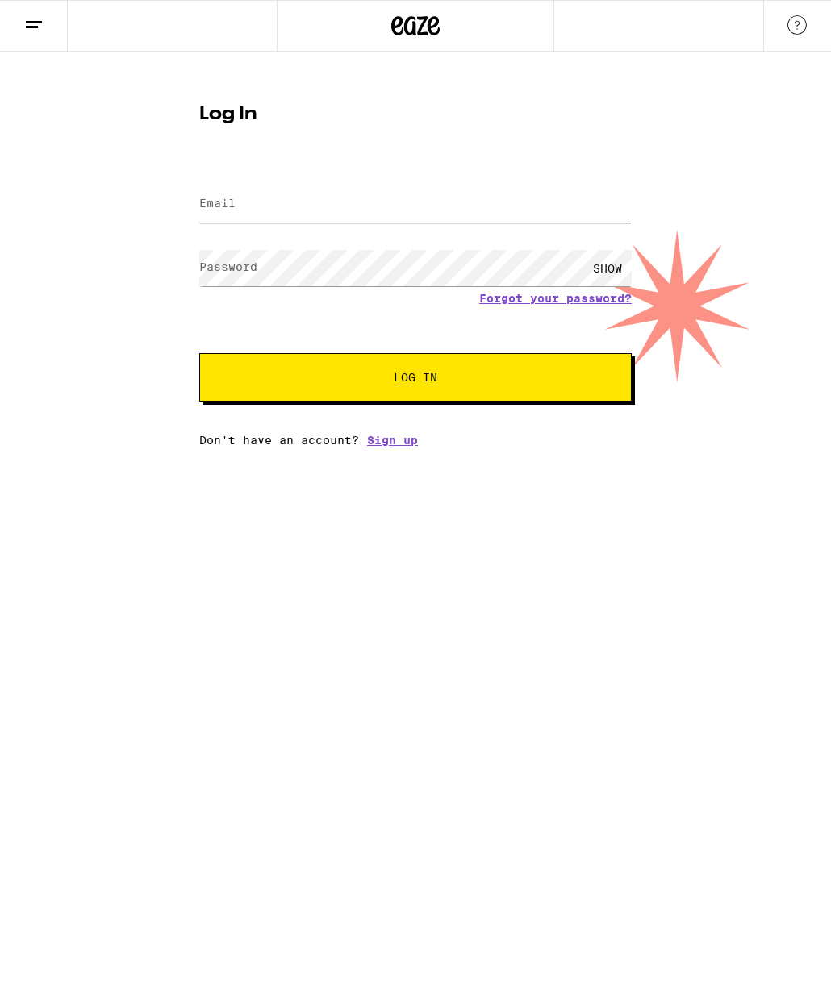
click at [391, 208] on input "Email" at bounding box center [415, 204] width 432 height 36
click at [183, 198] on div "Log In Email Email Password Password SHOW Forgot your password? Log In Don't ha…" at bounding box center [415, 269] width 465 height 355
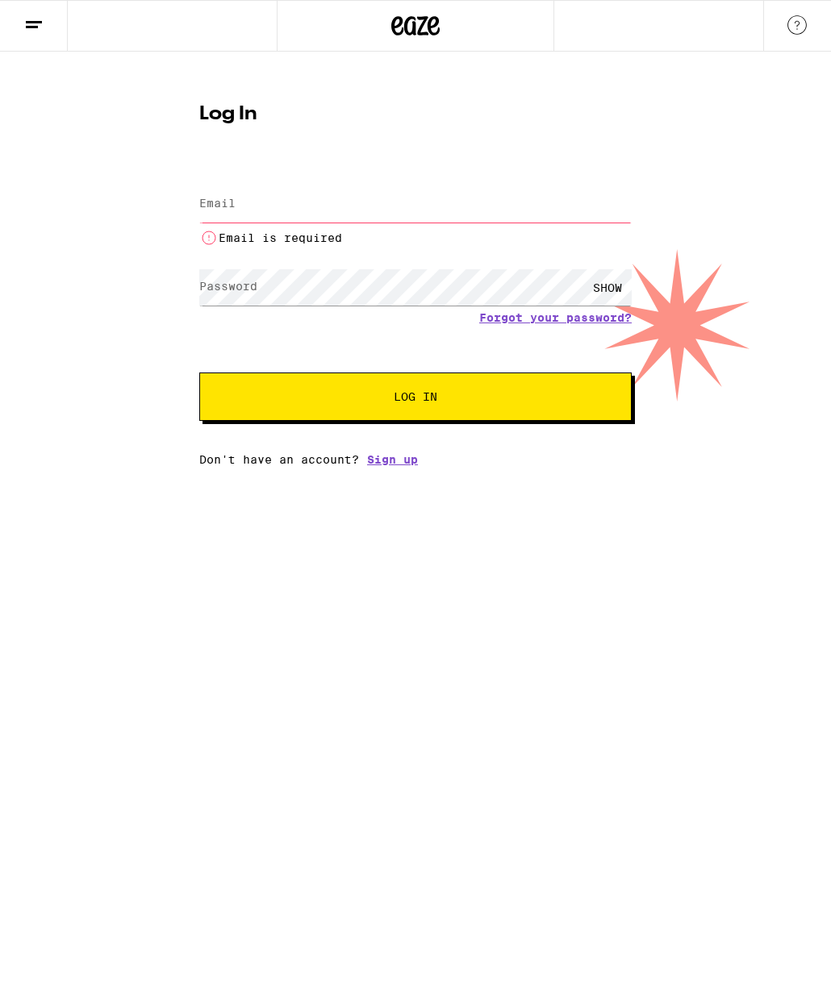
click at [274, 211] on input "Email" at bounding box center [415, 204] width 432 height 36
type input "[EMAIL_ADDRESS][DOMAIN_NAME]"
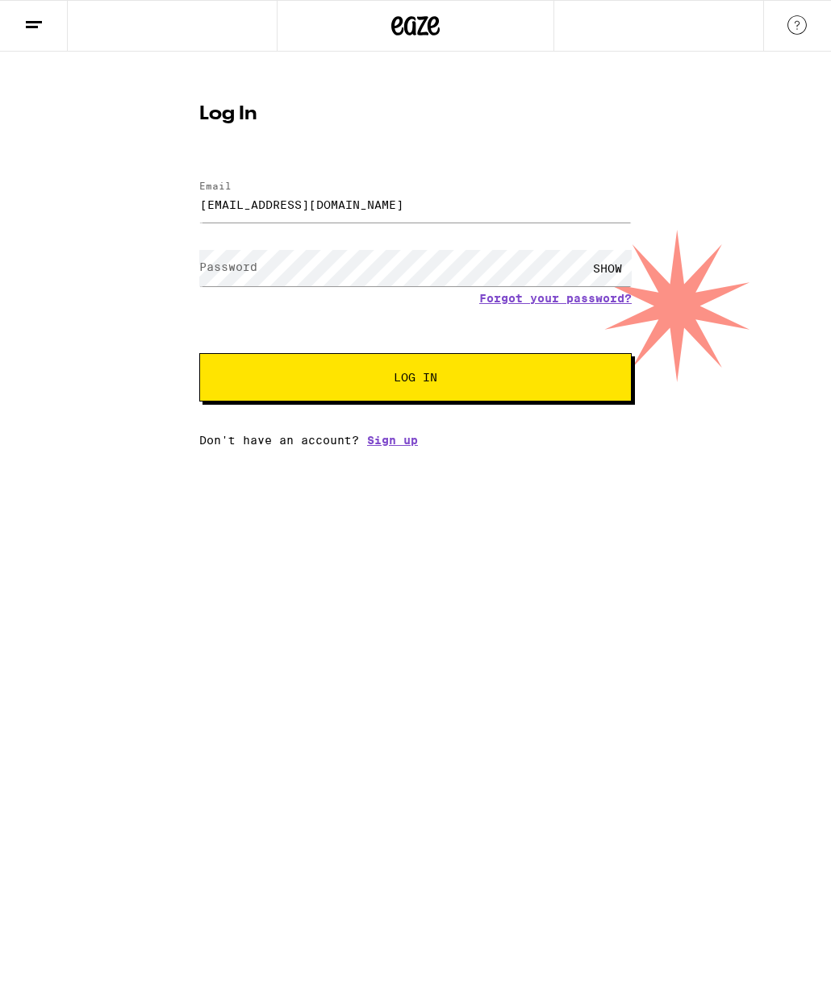
click at [248, 272] on label "Password" at bounding box center [228, 267] width 58 height 13
click at [391, 441] on div "Email Email [EMAIL_ADDRESS][DOMAIN_NAME] Password Password SHOW Forgot your pas…" at bounding box center [415, 306] width 432 height 282
click at [199, 353] on button "Log In" at bounding box center [415, 377] width 432 height 48
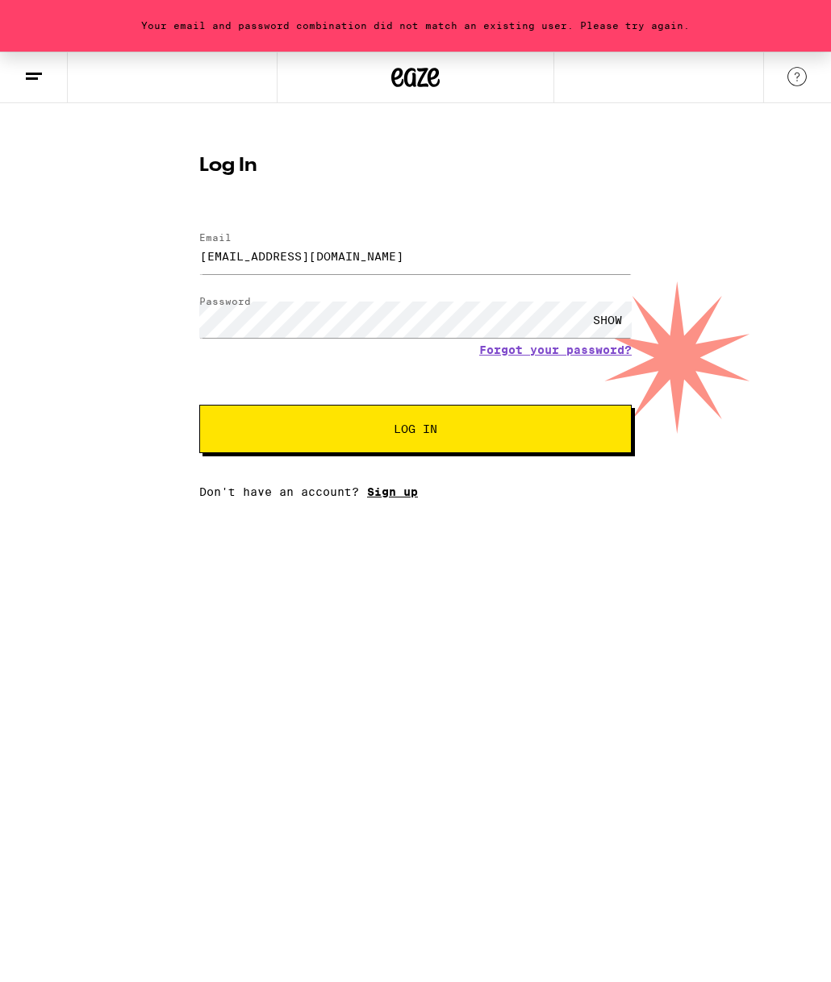
click at [374, 498] on link "Sign up" at bounding box center [392, 492] width 51 height 13
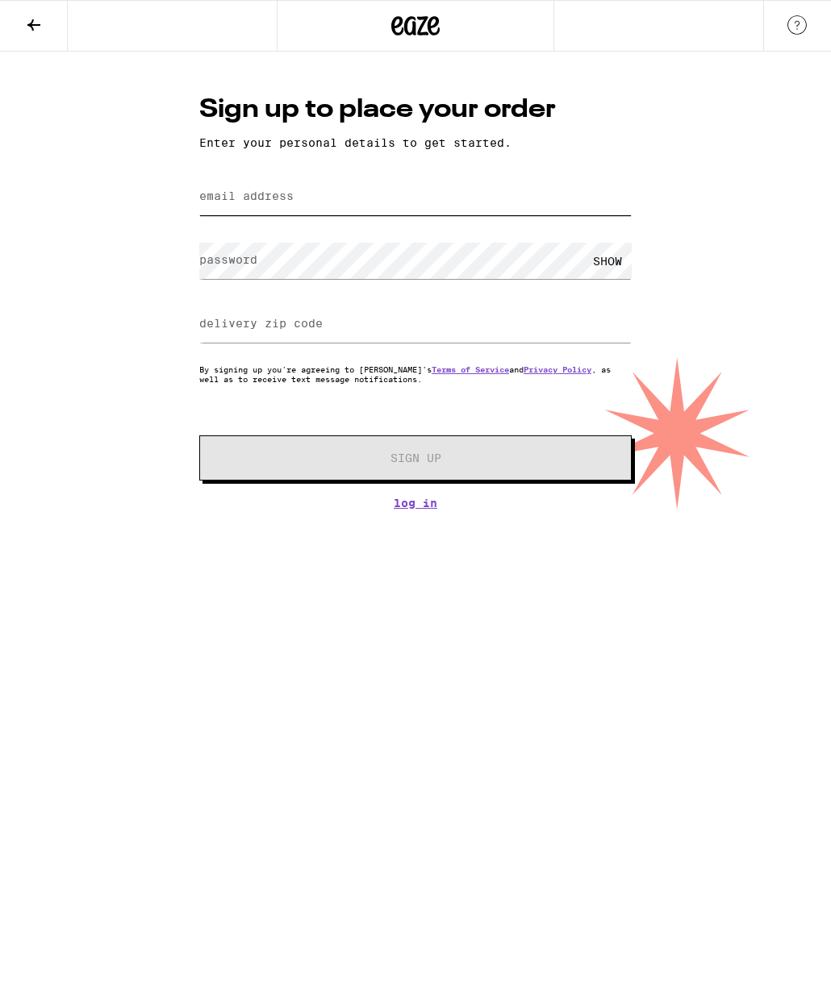
click at [369, 188] on input "email address" at bounding box center [415, 197] width 432 height 36
type input "[EMAIL_ADDRESS][DOMAIN_NAME]"
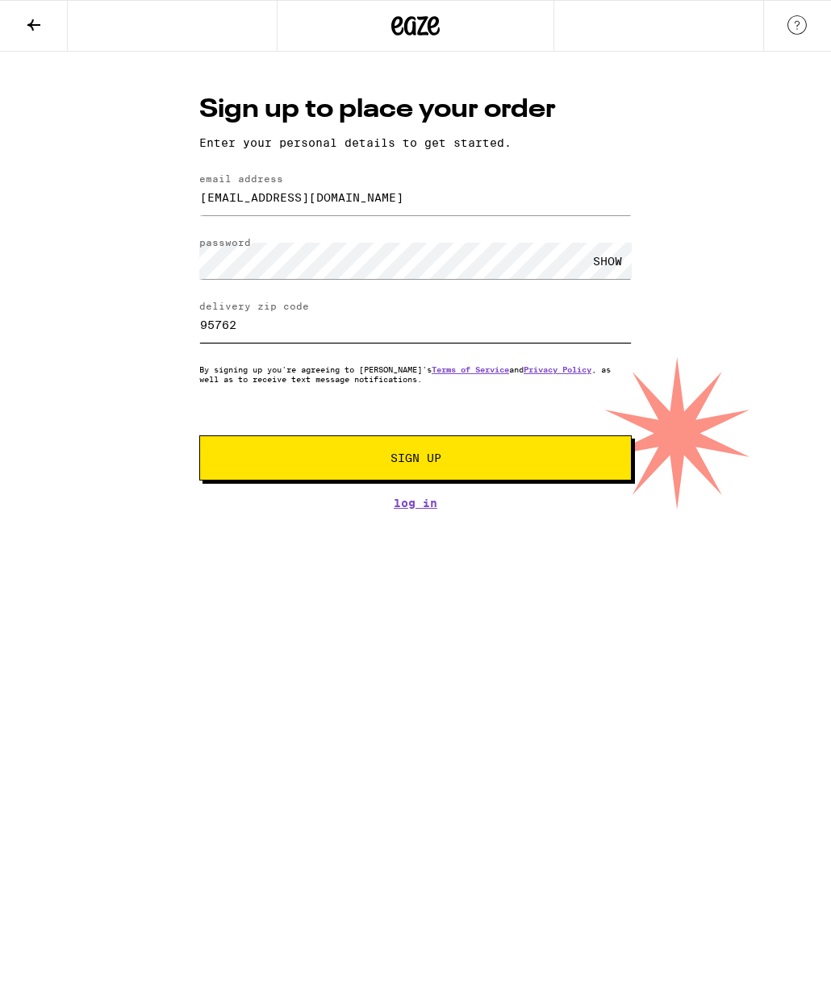
type input "95762"
click at [401, 462] on span "Sign Up" at bounding box center [415, 457] width 51 height 11
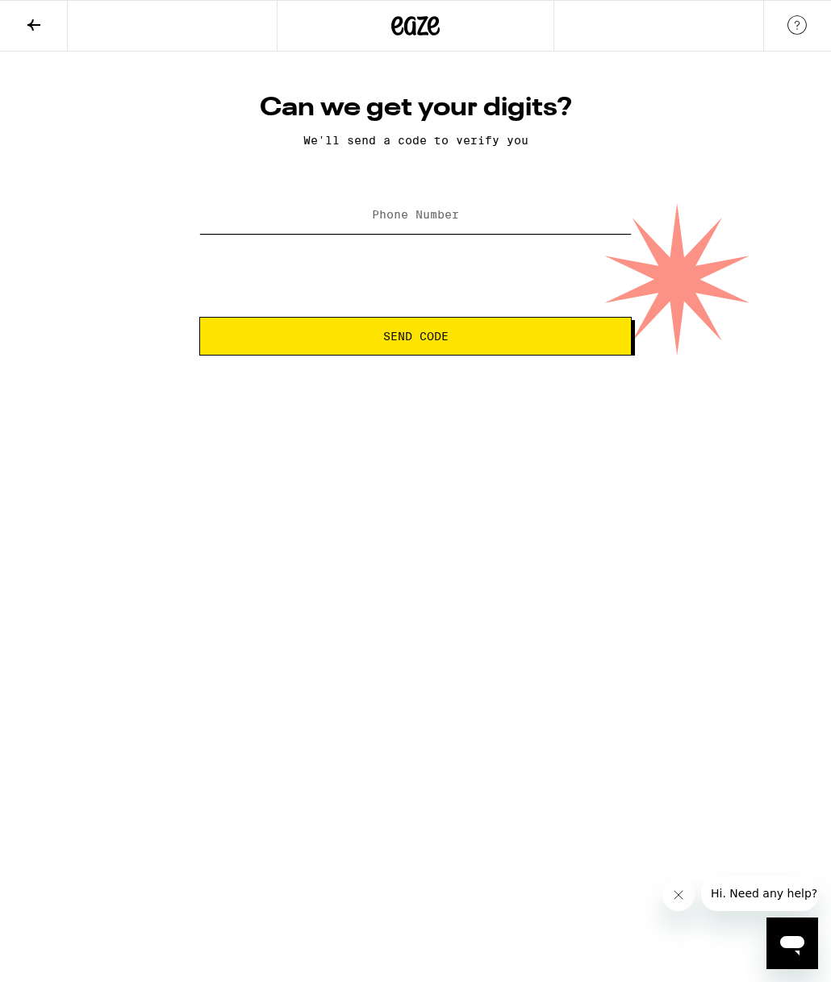
click at [423, 231] on input "Phone Number" at bounding box center [415, 216] width 432 height 36
type input "[PHONE_NUMBER]"
click at [400, 334] on span "Send Code" at bounding box center [415, 336] width 65 height 11
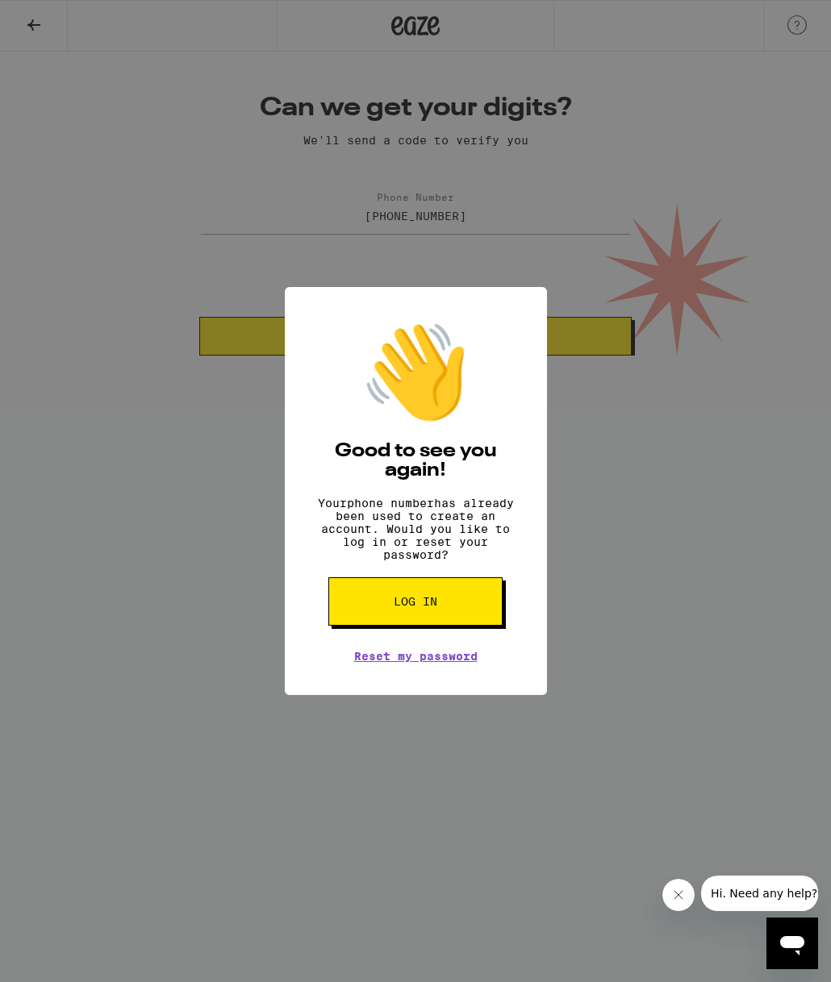
click at [445, 597] on button "Log in" at bounding box center [415, 601] width 174 height 48
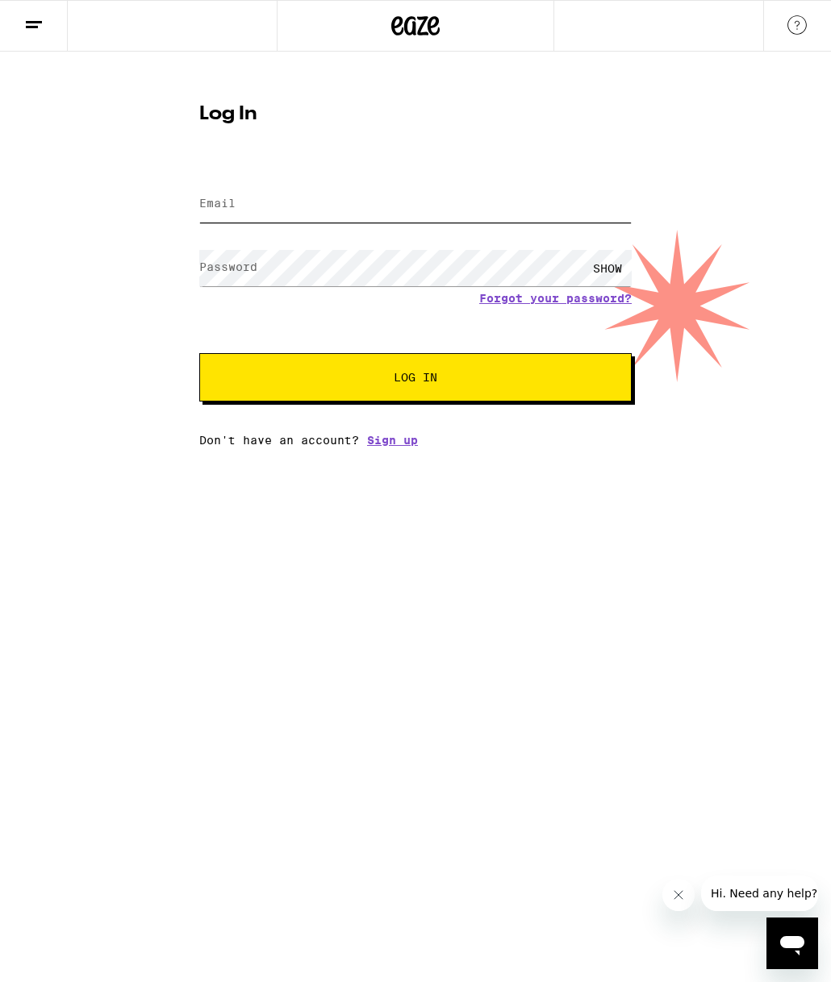
click at [323, 203] on input "Email" at bounding box center [415, 204] width 432 height 36
type input "[EMAIL_ADDRESS][DOMAIN_NAME]"
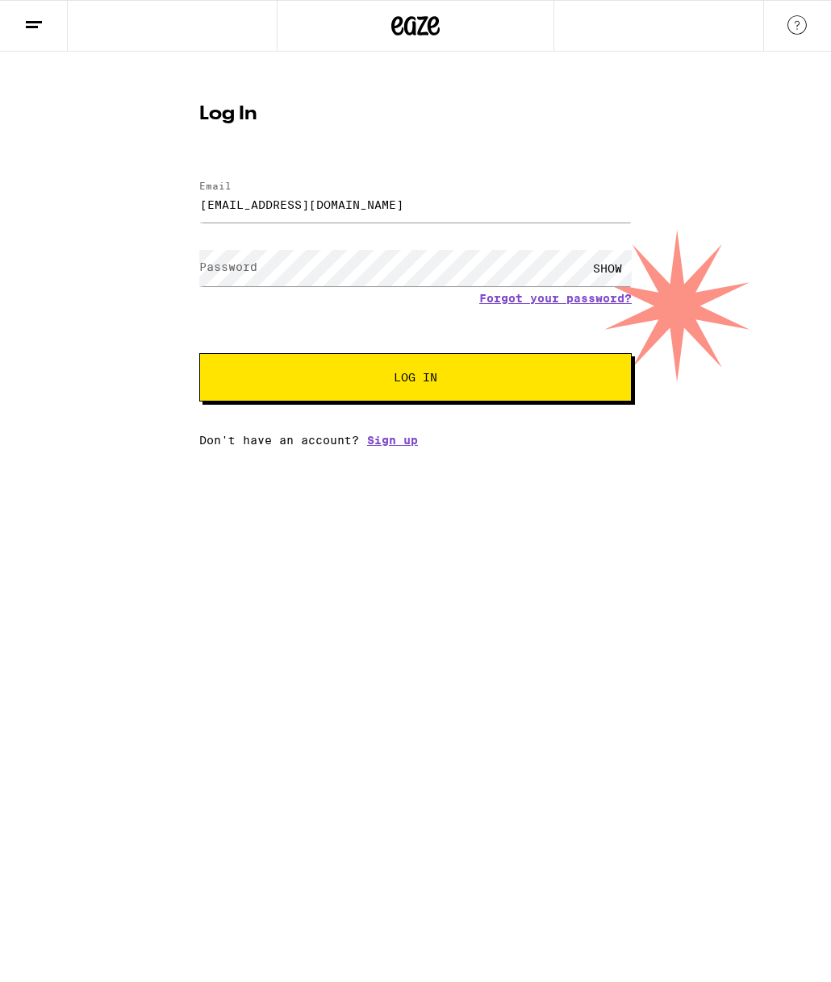
click at [251, 273] on label "Password" at bounding box center [228, 267] width 58 height 13
click at [199, 353] on button "Log In" at bounding box center [415, 377] width 432 height 48
